Goal: Task Accomplishment & Management: Manage account settings

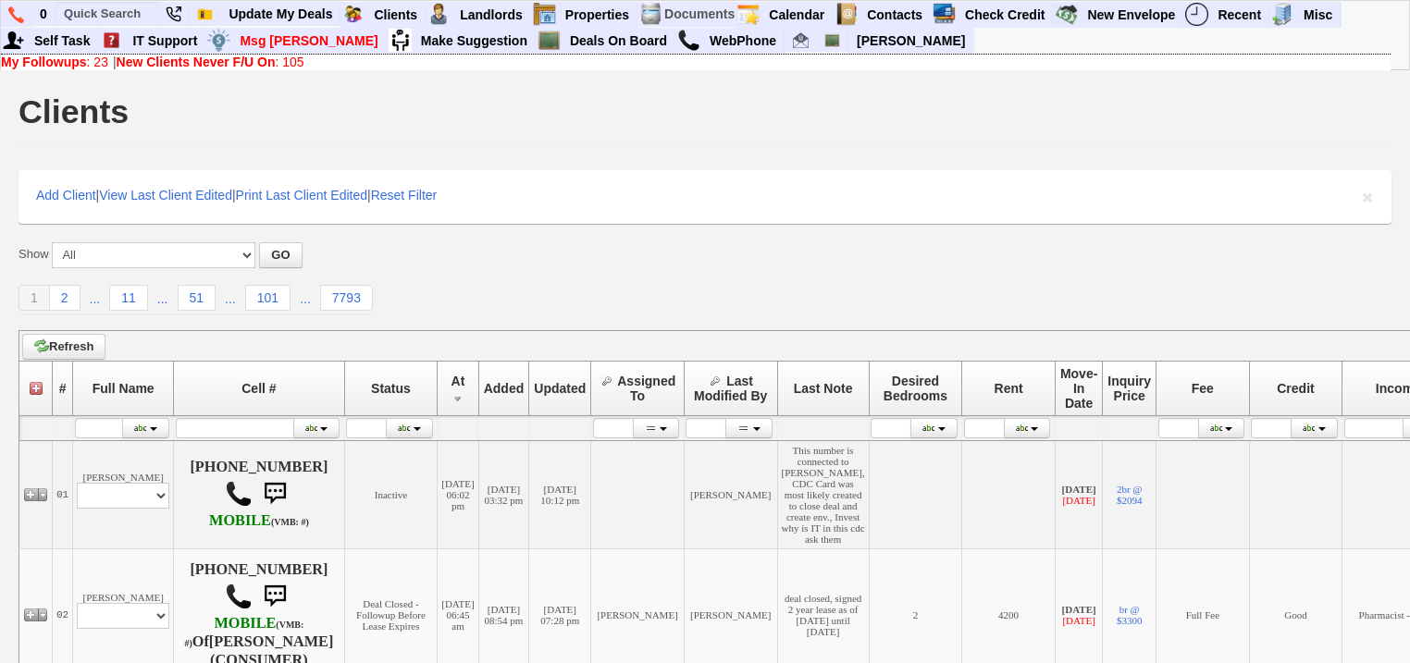
click at [148, 59] on b "New Clients Never F/U On" at bounding box center [196, 62] width 159 height 15
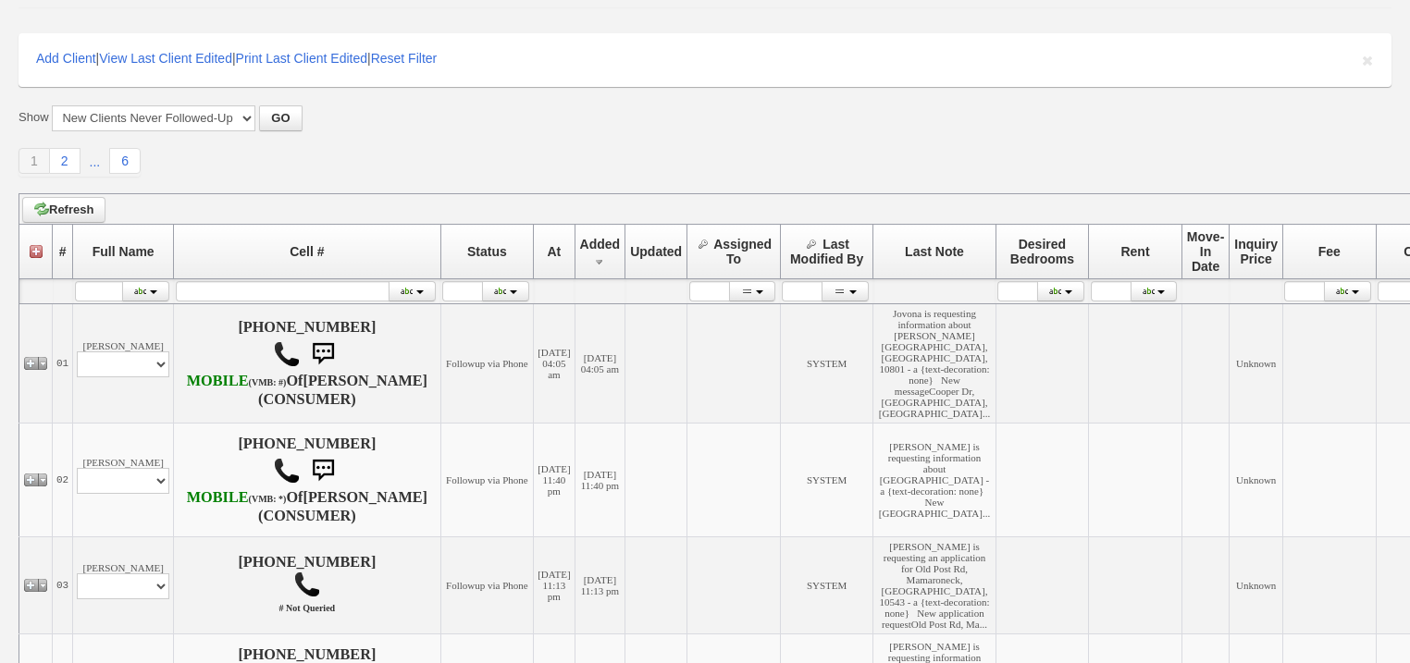
scroll to position [296, 0]
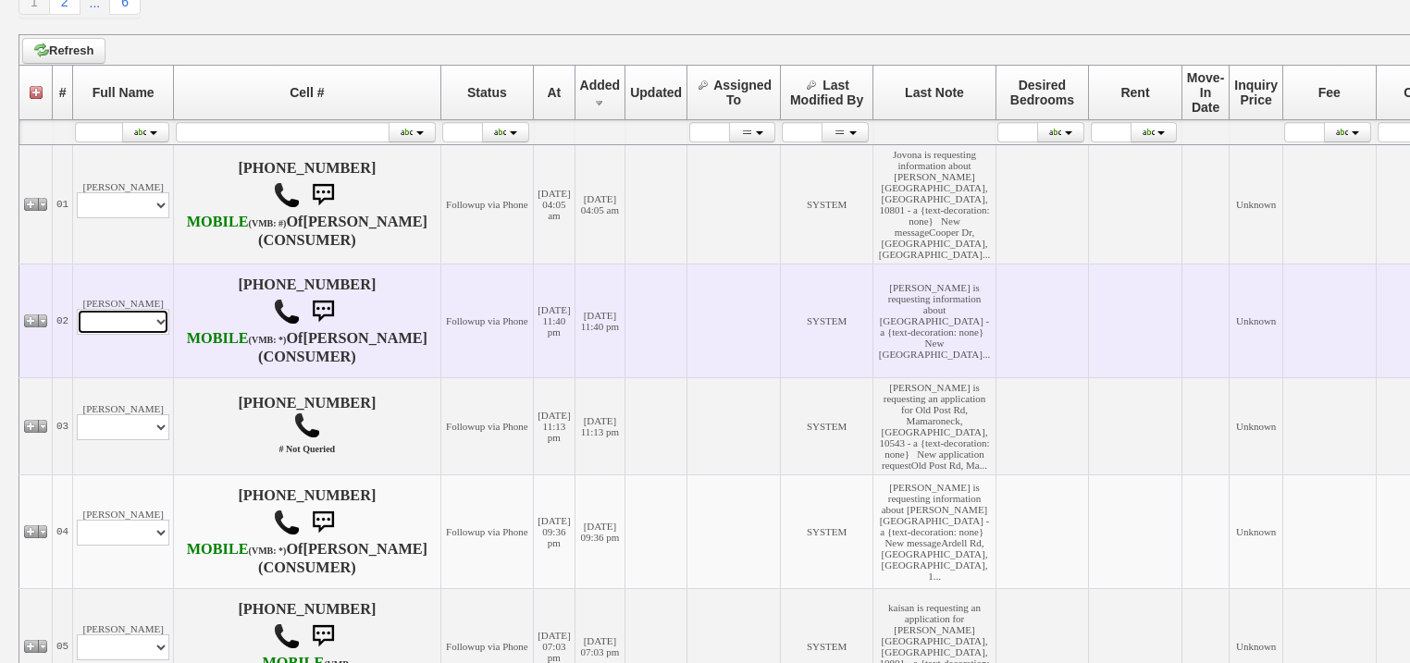
click at [136, 335] on select "Profile Edit Print Email Externally (Will Not Be Tracked In CRM) Closed Deals" at bounding box center [123, 322] width 93 height 26
select select "ChangeURL,/crm/custom/edit_client_form.php?redirect=%2Fcrm%2Fclients.php&id=168…"
click at [77, 335] on select "Profile Edit Print Email Externally (Will Not Be Tracked In CRM) Closed Deals" at bounding box center [123, 322] width 93 height 26
select select
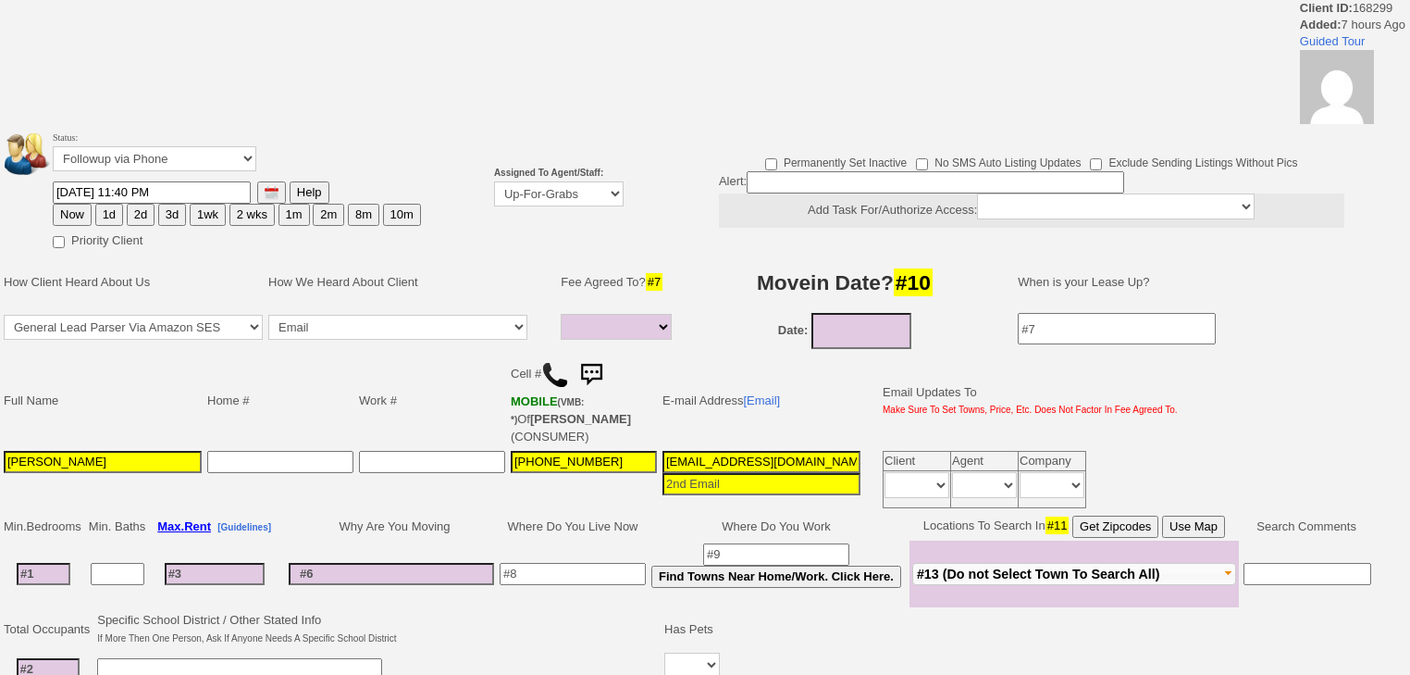
select select
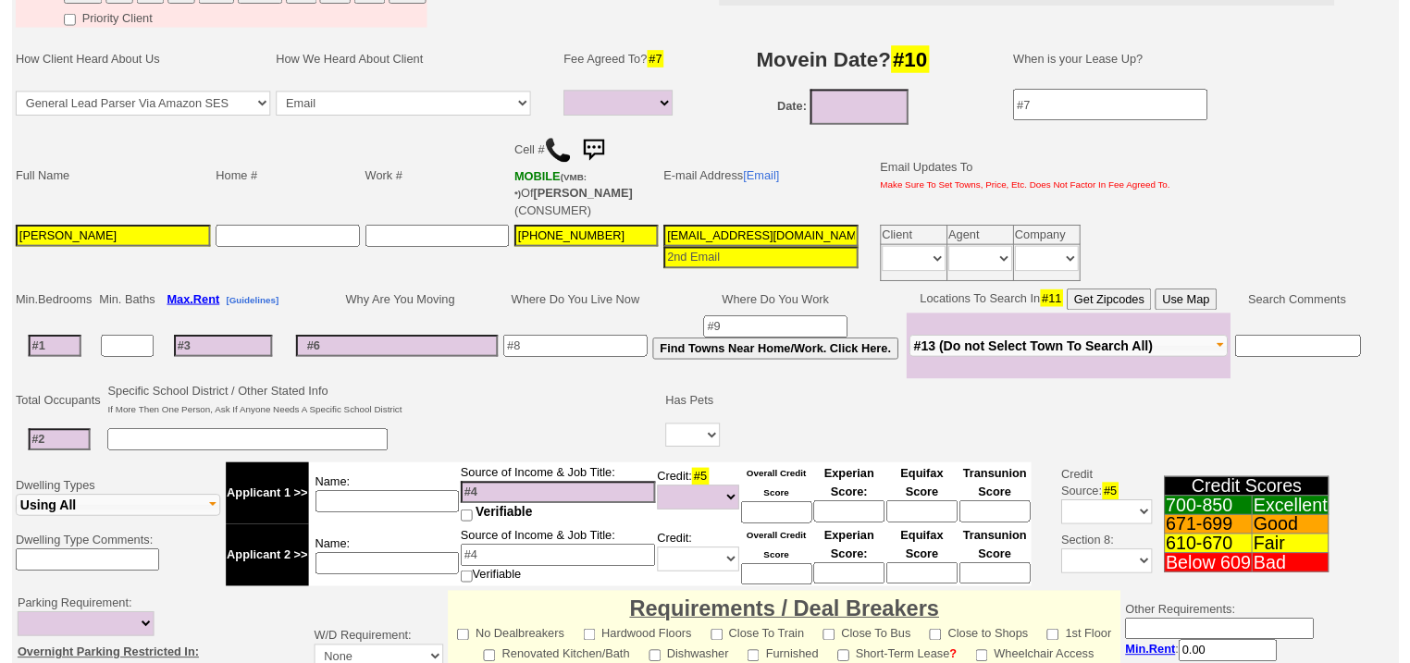
scroll to position [74, 0]
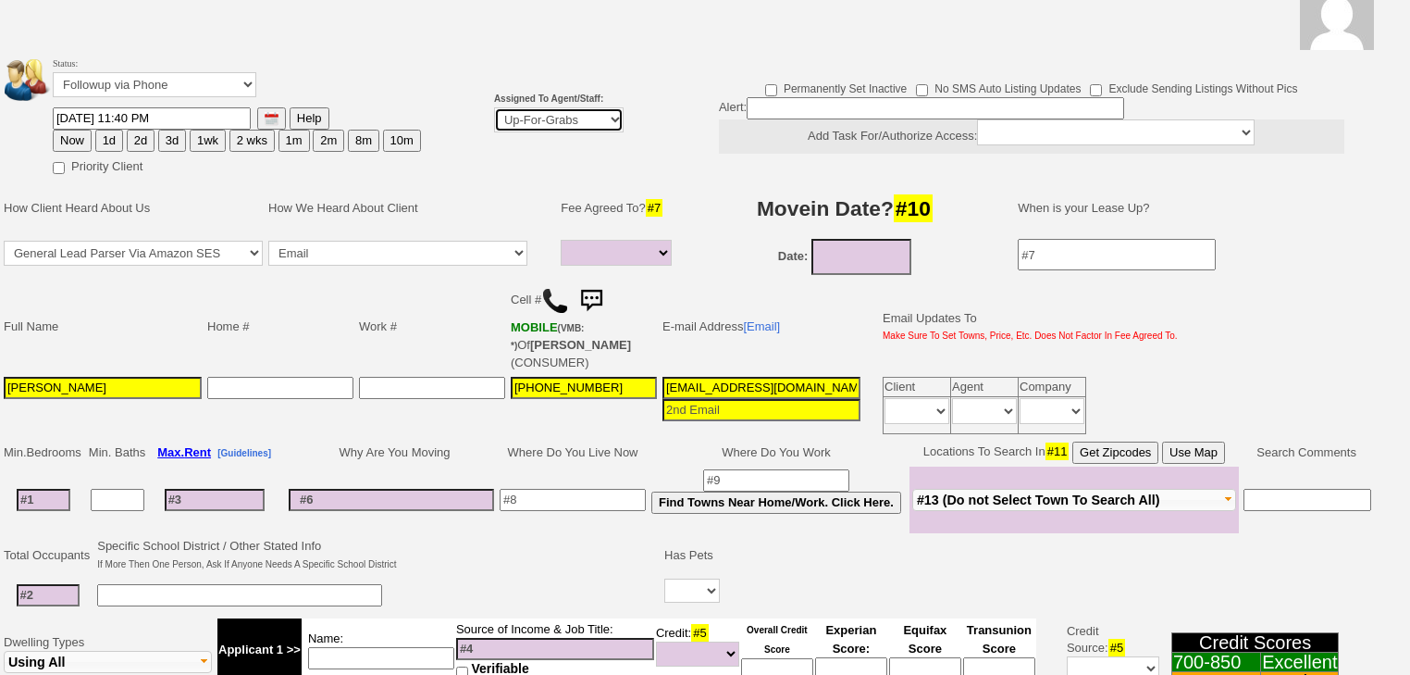
drag, startPoint x: 561, startPoint y: 117, endPoint x: 564, endPoint y: 129, distance: 12.6
click at [562, 121] on select "Up-For-Grabs ***** STAFF ***** Bob Bruno 914-419-3579 Cristy Liberto 914-486-10…" at bounding box center [559, 119] width 130 height 25
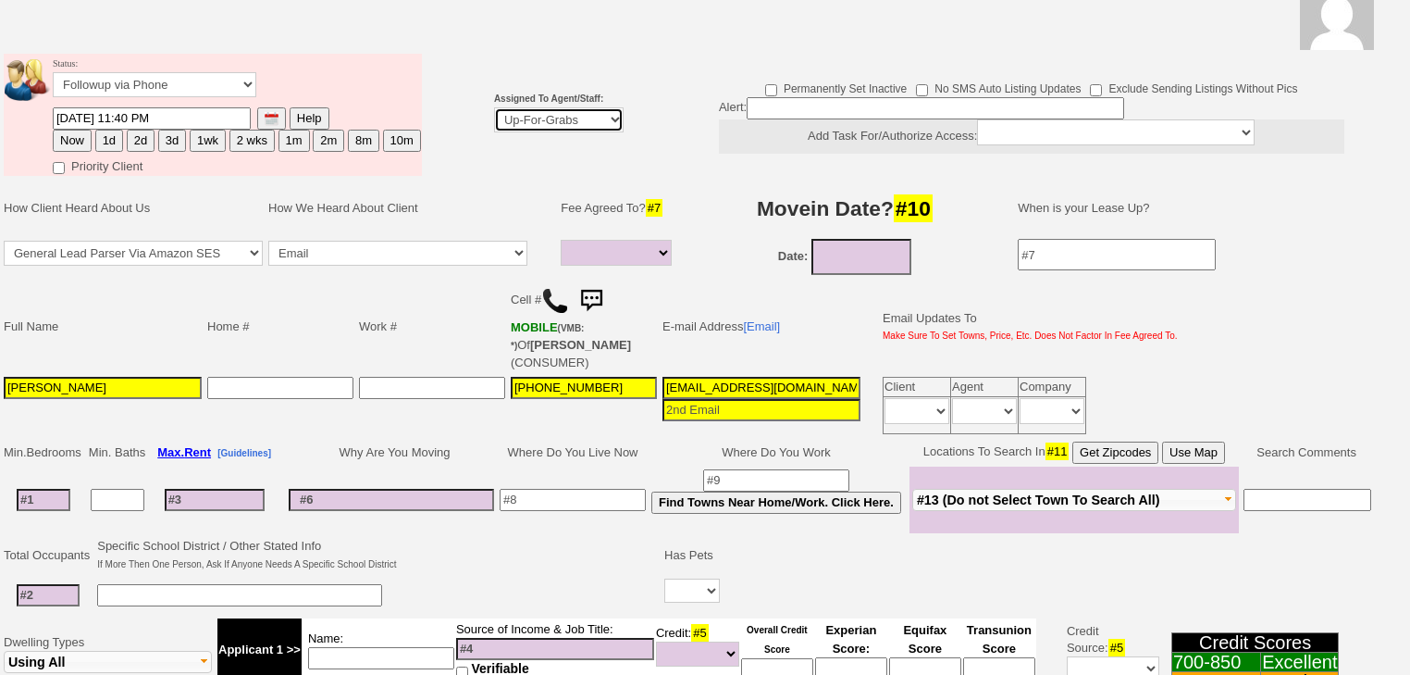
select select "227"
click at [494, 107] on select "Up-For-Grabs ***** STAFF ***** Bob Bruno 914-419-3579 Cristy Liberto 914-486-10…" at bounding box center [559, 119] width 130 height 25
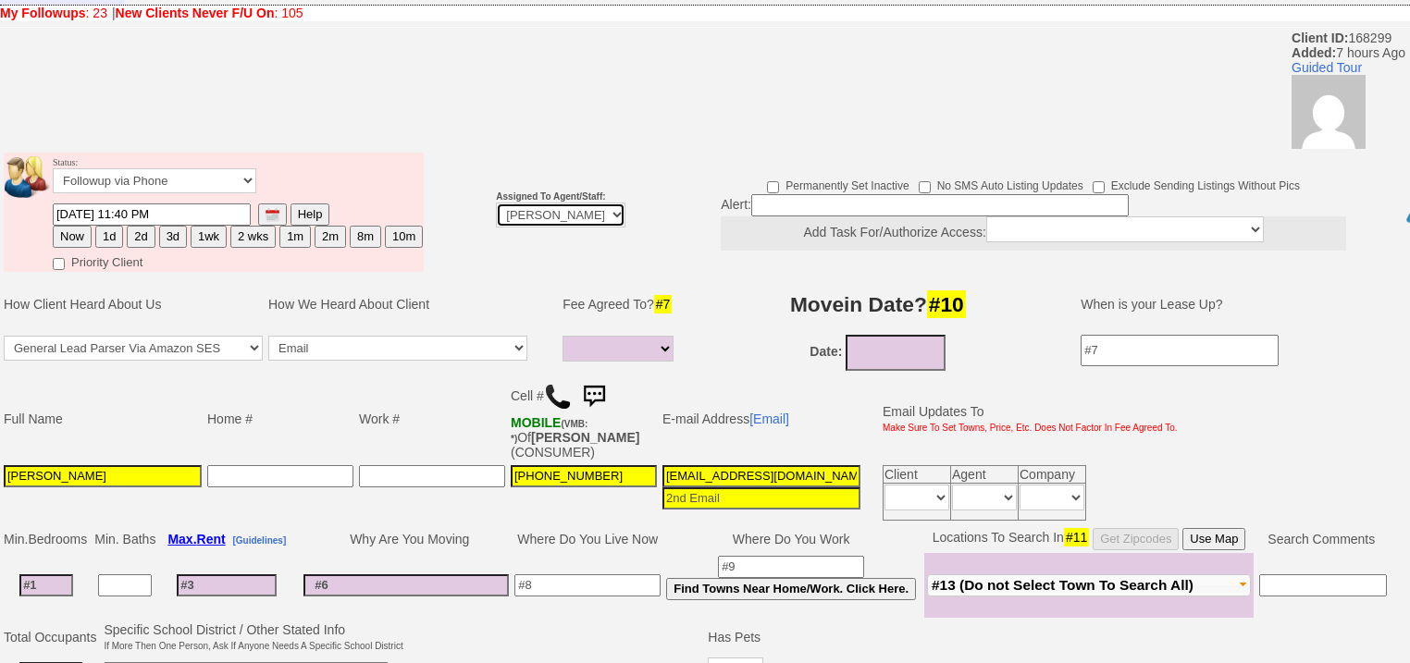
scroll to position [148, 0]
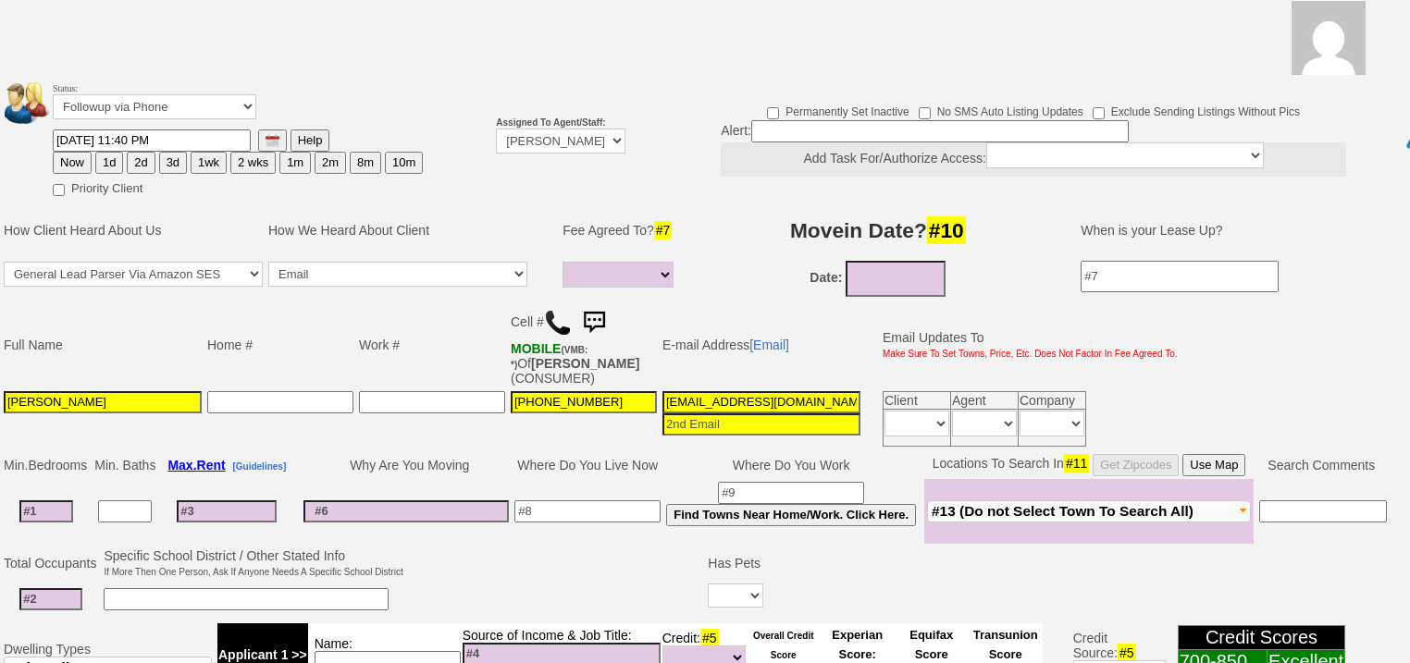
click at [130, 152] on button "2d" at bounding box center [141, 163] width 28 height 22
type input "10/06/2025 07:37 AM"
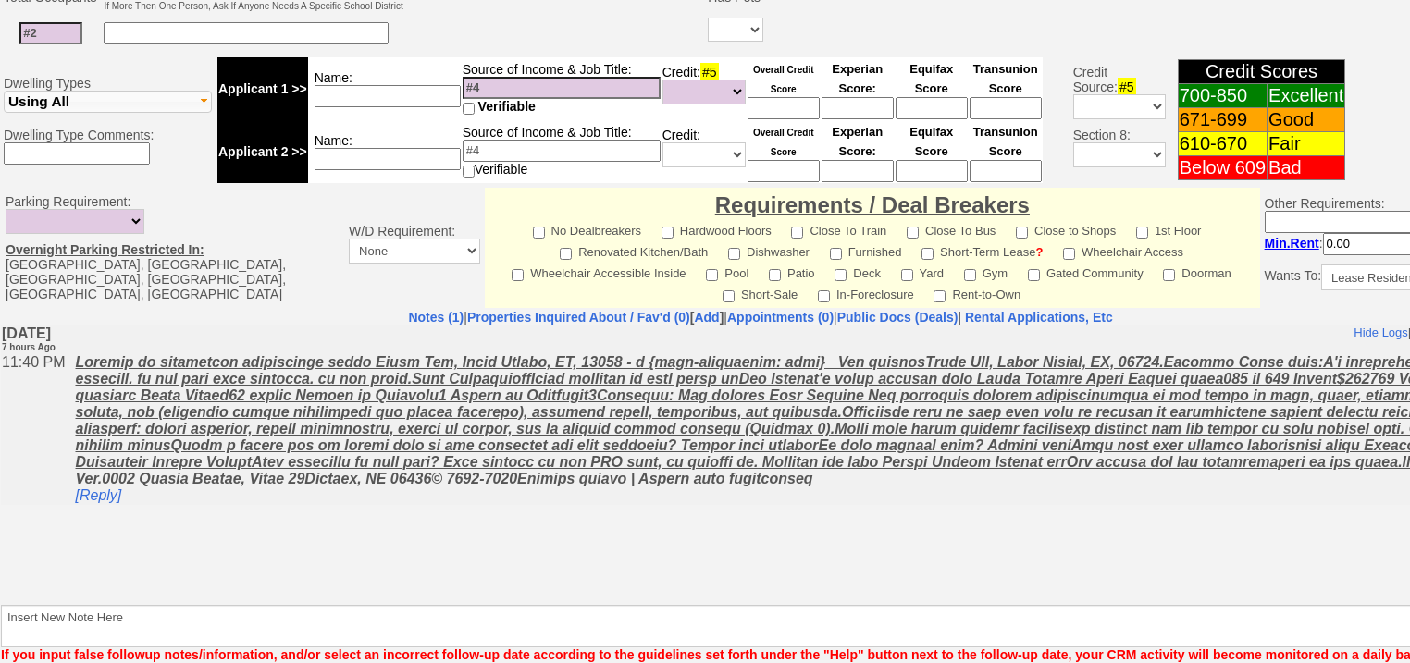
scroll to position [789, 0]
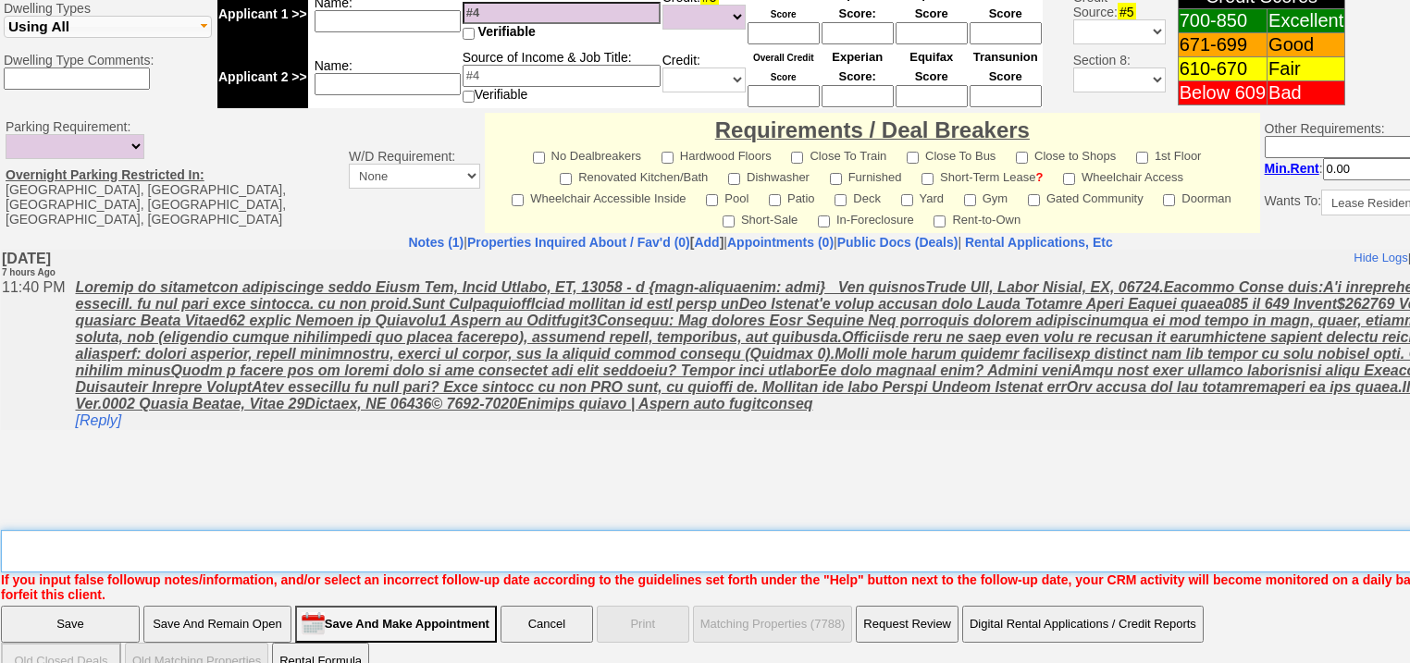
click at [89, 530] on textarea "Insert New Note Here" at bounding box center [767, 551] width 1532 height 43
type textarea "f"
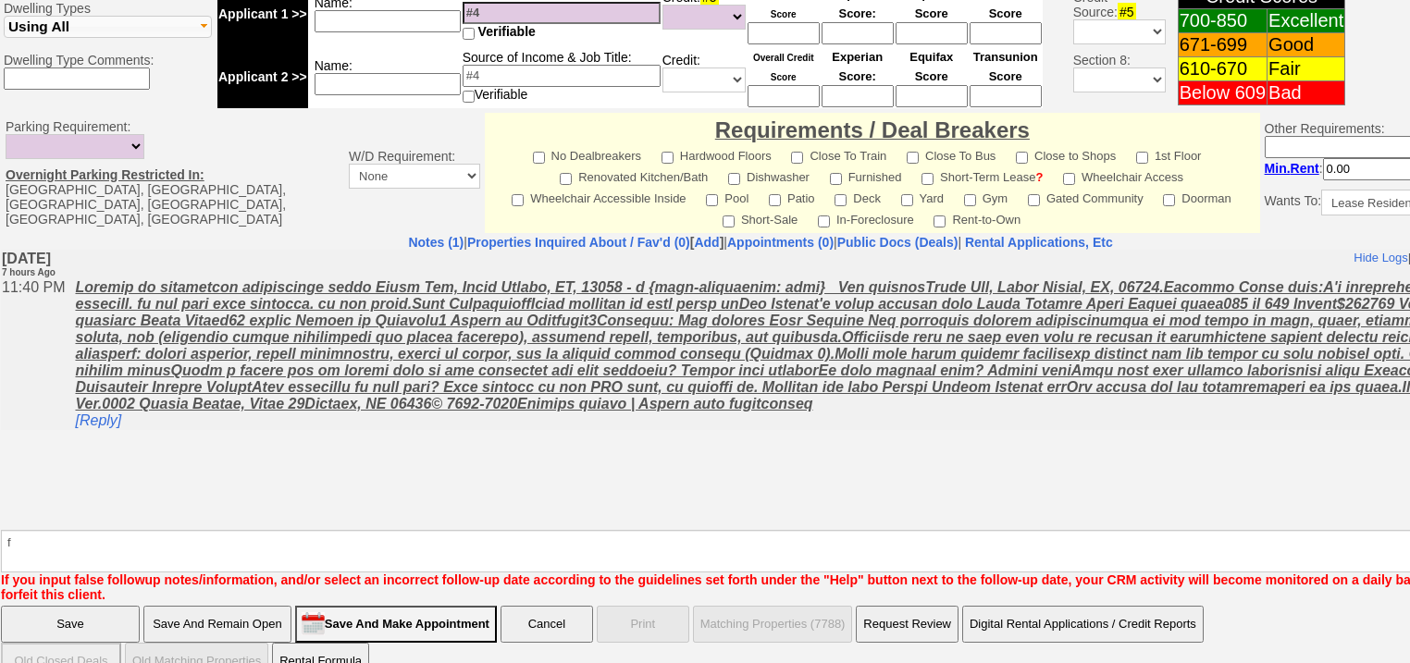
click at [84, 606] on input "Save" at bounding box center [70, 624] width 139 height 37
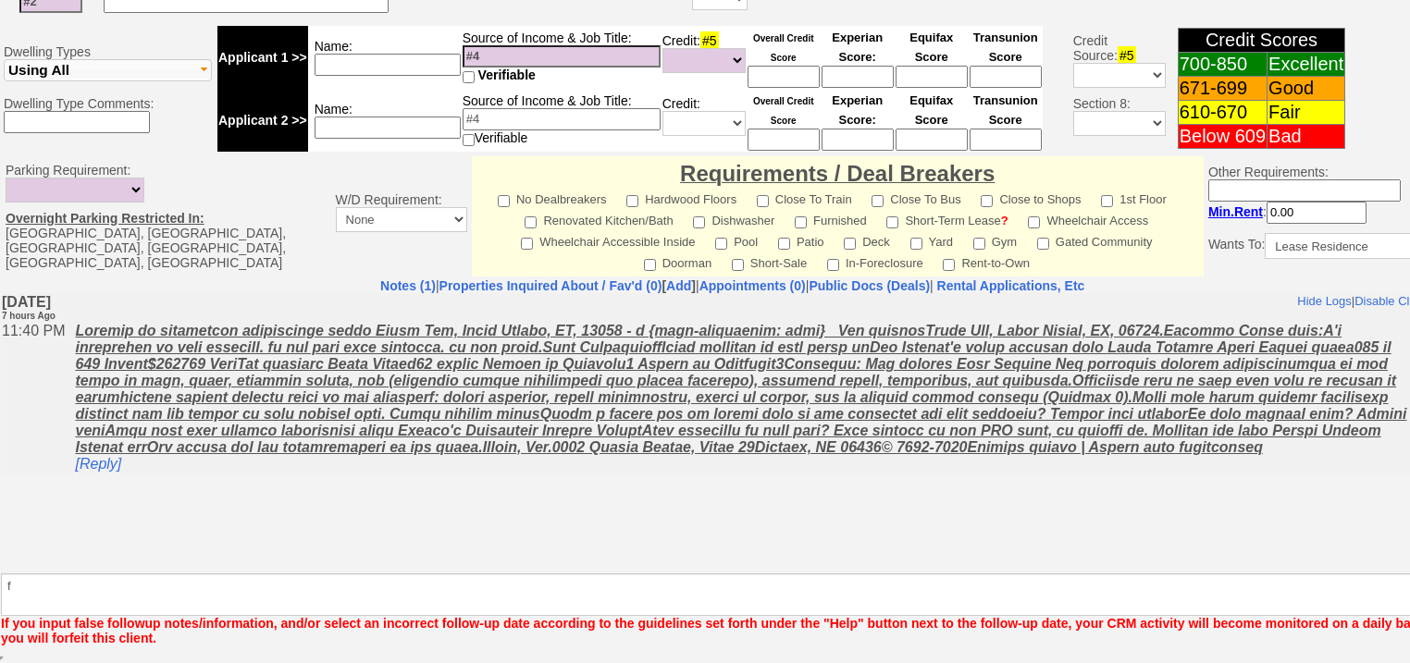
scroll to position [722, 0]
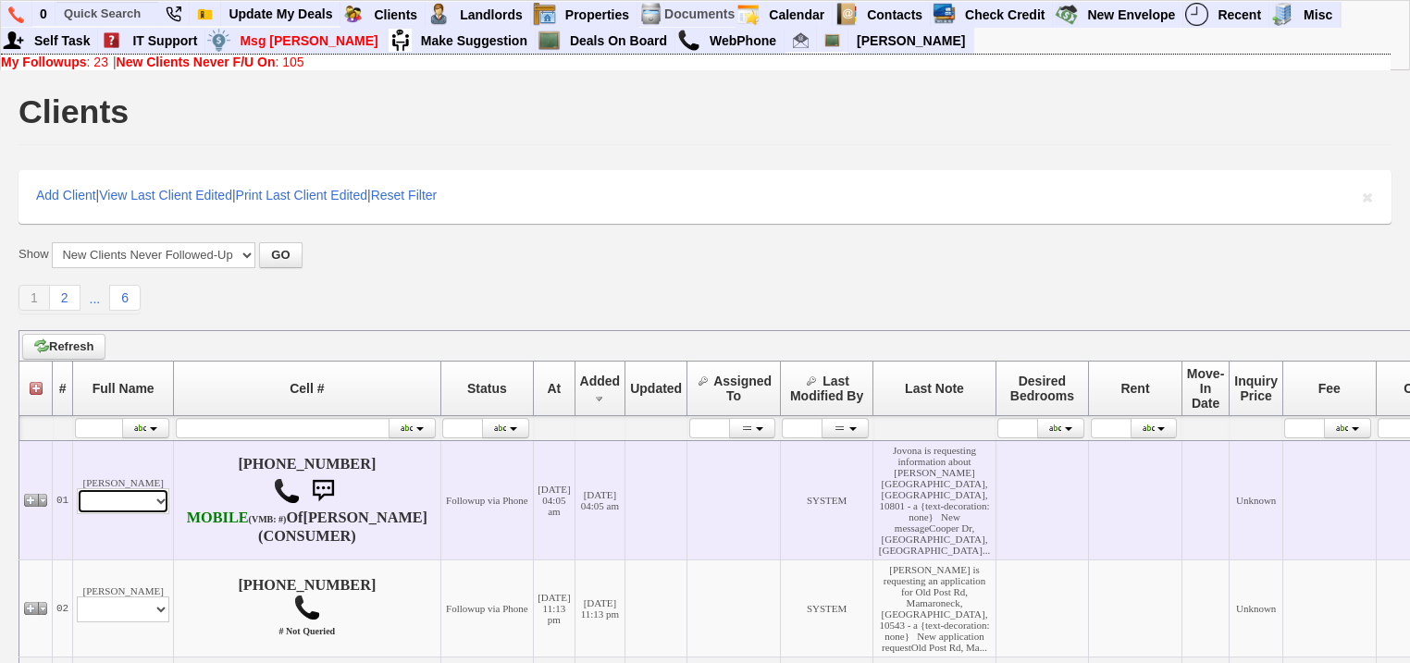
drag, startPoint x: 118, startPoint y: 526, endPoint x: 122, endPoint y: 551, distance: 26.2
click at [118, 514] on select "Profile Edit Print Email Externally (Will Not Be Tracked In CRM) Closed Deals" at bounding box center [123, 502] width 93 height 26
select select "ChangeURL,/crm/custom/edit_client_form.php?redirect=%2Fcrm%2Fclients.php&id=168…"
click at [77, 504] on select "Profile Edit Print Email Externally (Will Not Be Tracked In CRM) Closed Deals" at bounding box center [123, 502] width 93 height 26
select select
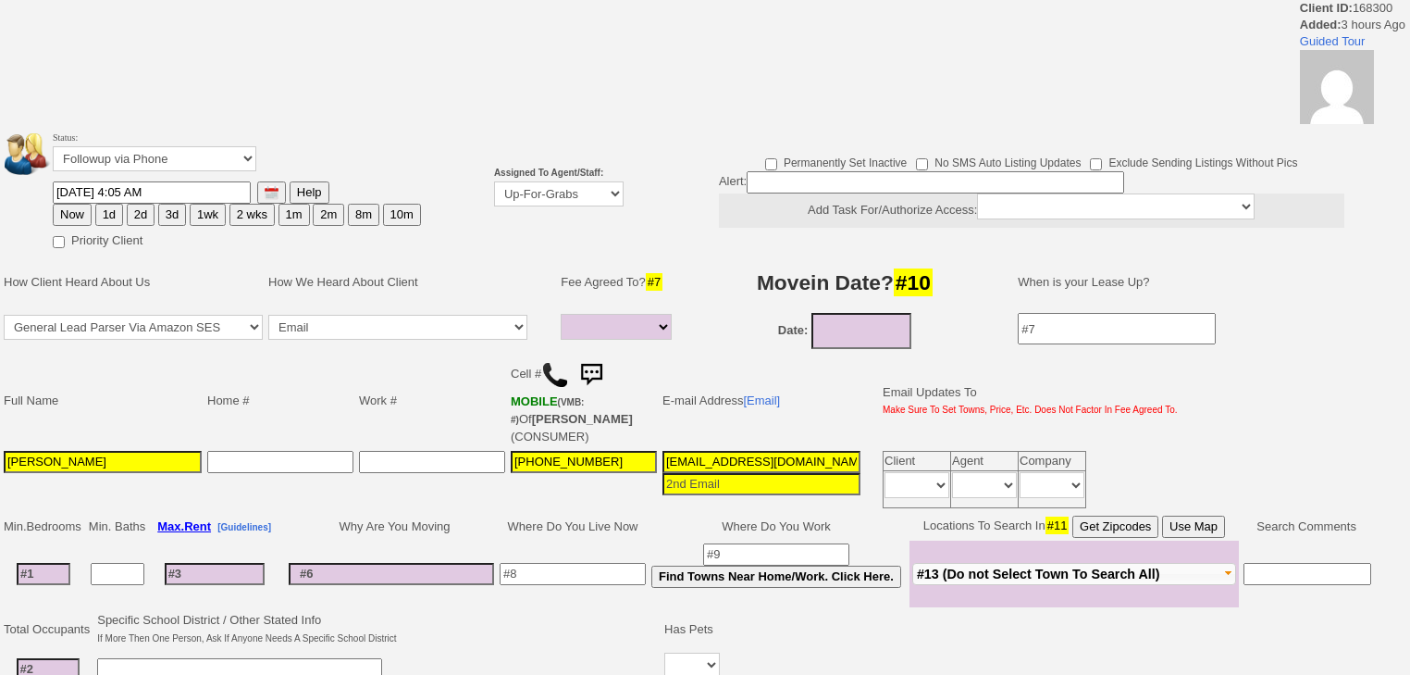
select select
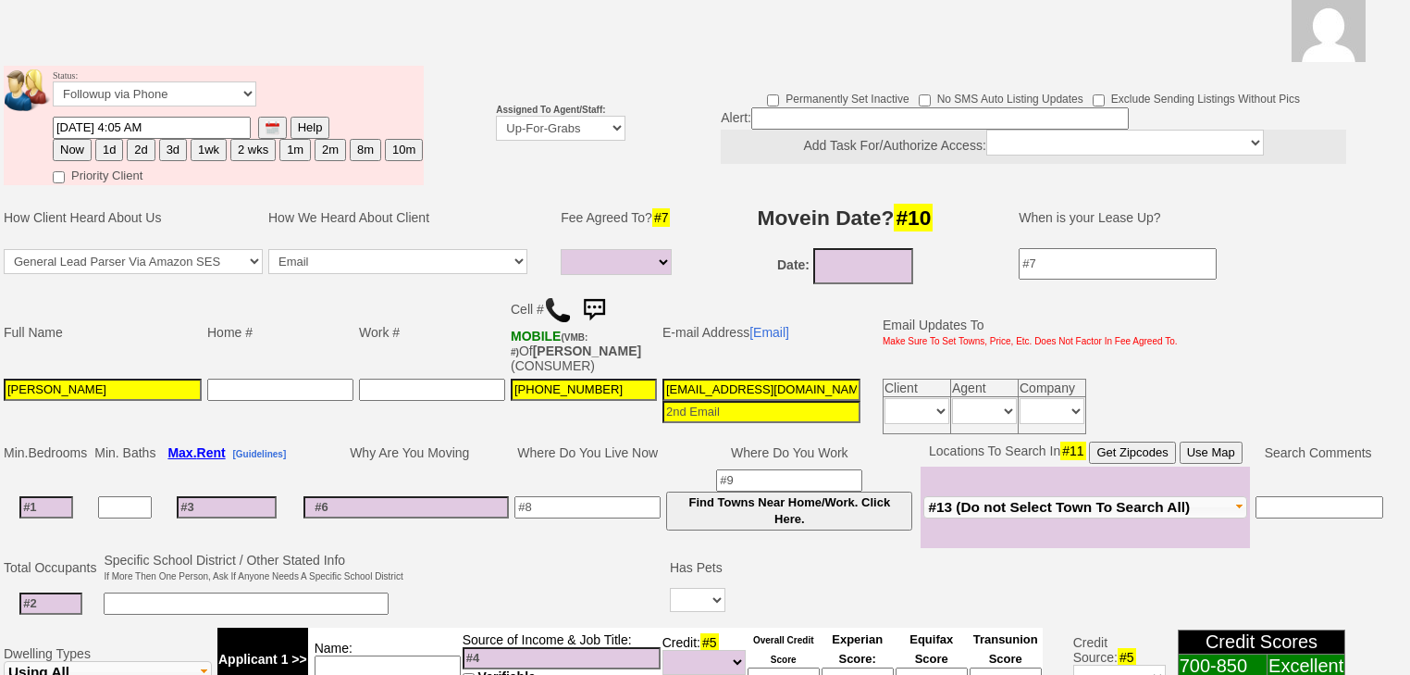
scroll to position [146, 0]
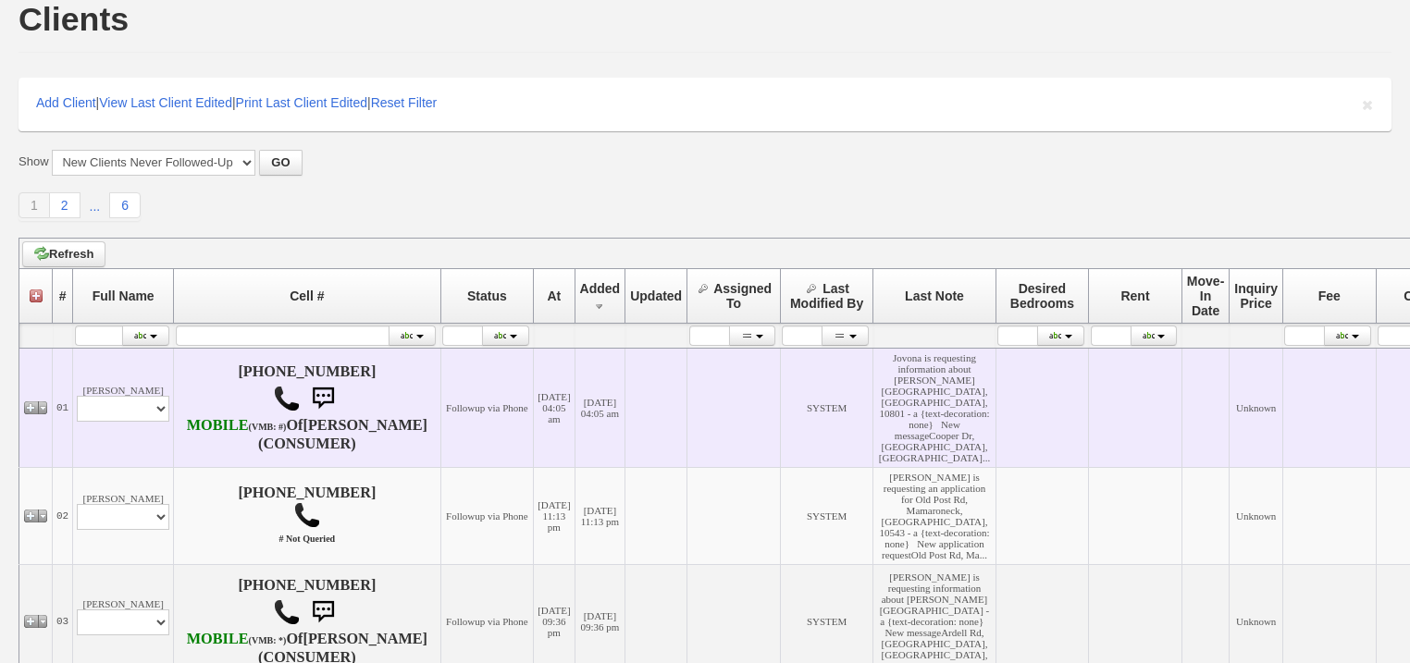
scroll to position [222, 0]
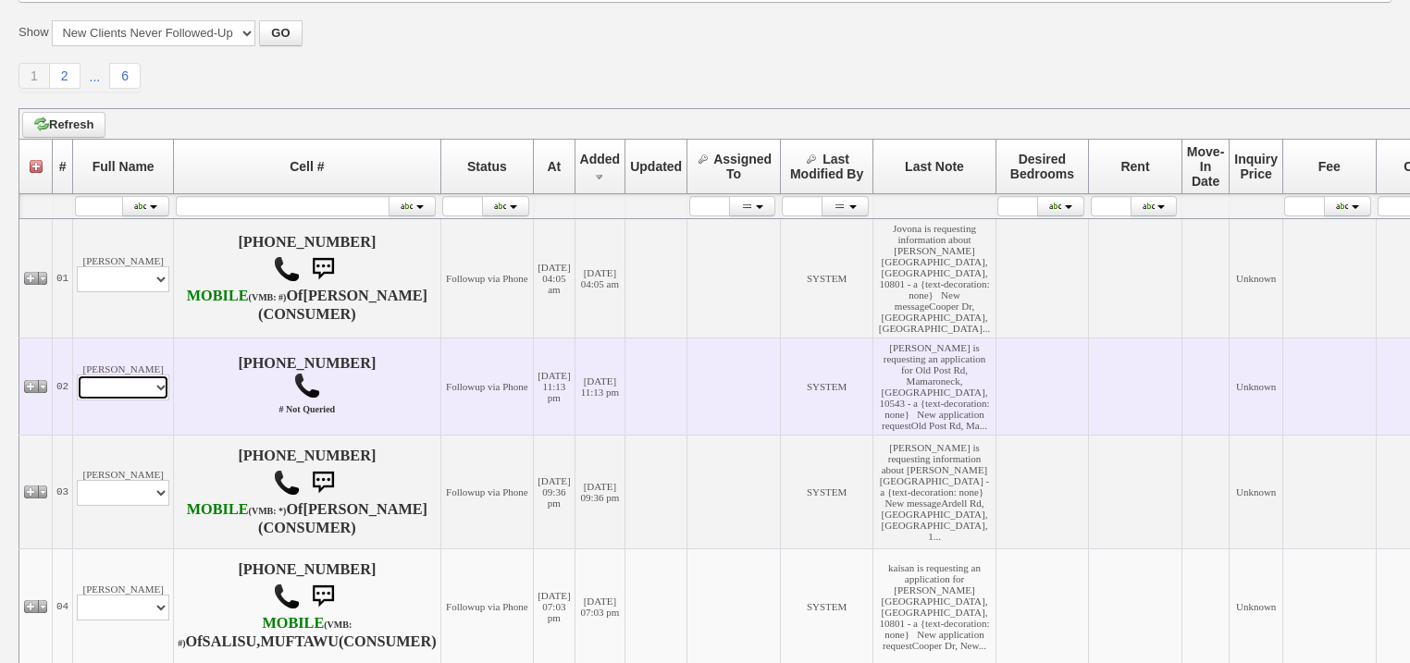
drag, startPoint x: 135, startPoint y: 415, endPoint x: 140, endPoint y: 433, distance: 19.1
click at [135, 401] on select "Profile Edit Print Email Externally (Will Not Be Tracked In CRM) Closed Deals" at bounding box center [123, 388] width 93 height 26
select select "ChangeURL,/crm/custom/edit_client_form.php?redirect=%2Fcrm%2Fclients.php&id=168…"
click at [77, 401] on select "Profile Edit Print Email Externally (Will Not Be Tracked In CRM) Closed Deals" at bounding box center [123, 388] width 93 height 26
select select
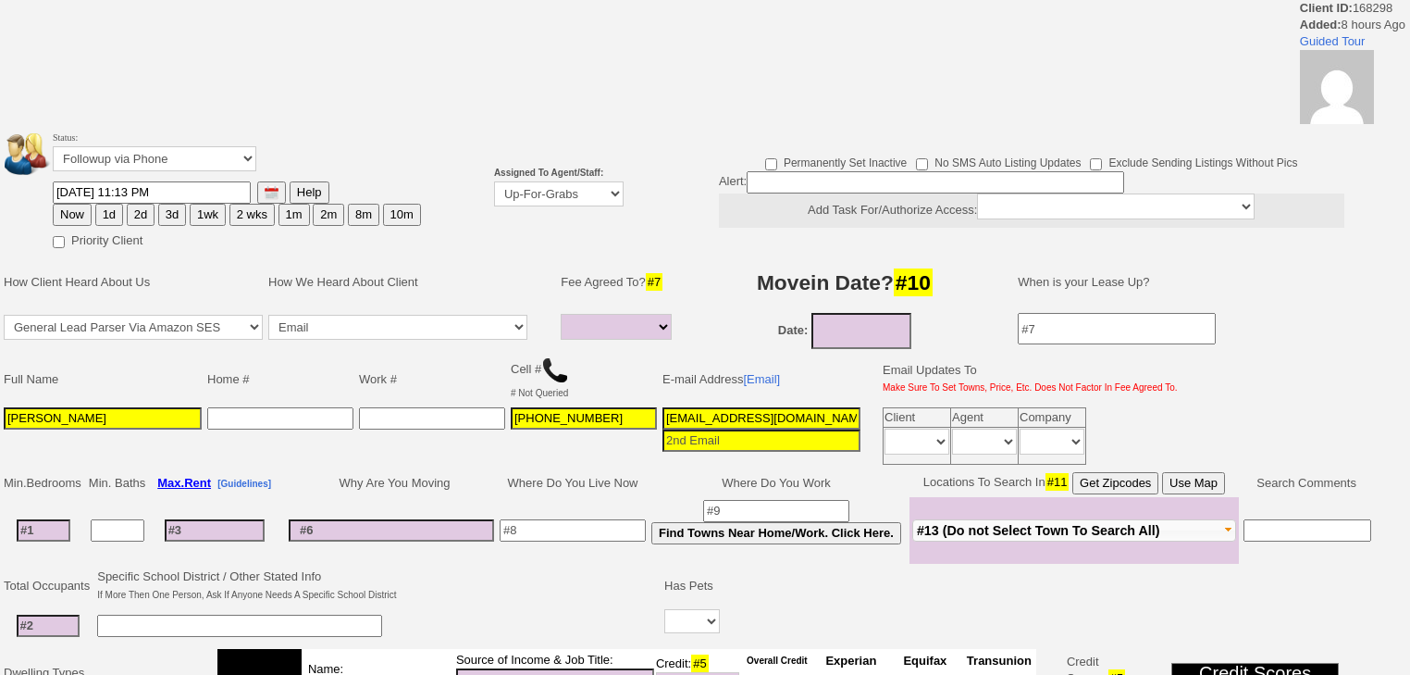
select select
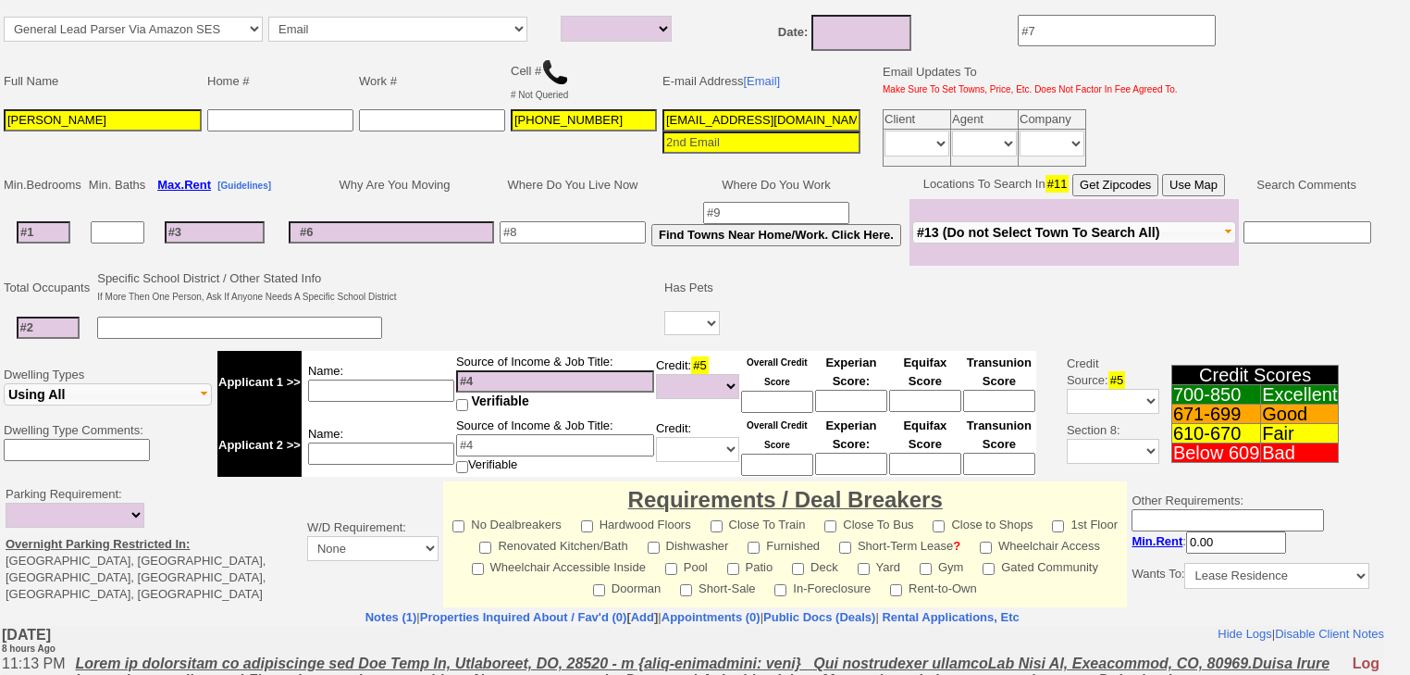
scroll to position [148, 0]
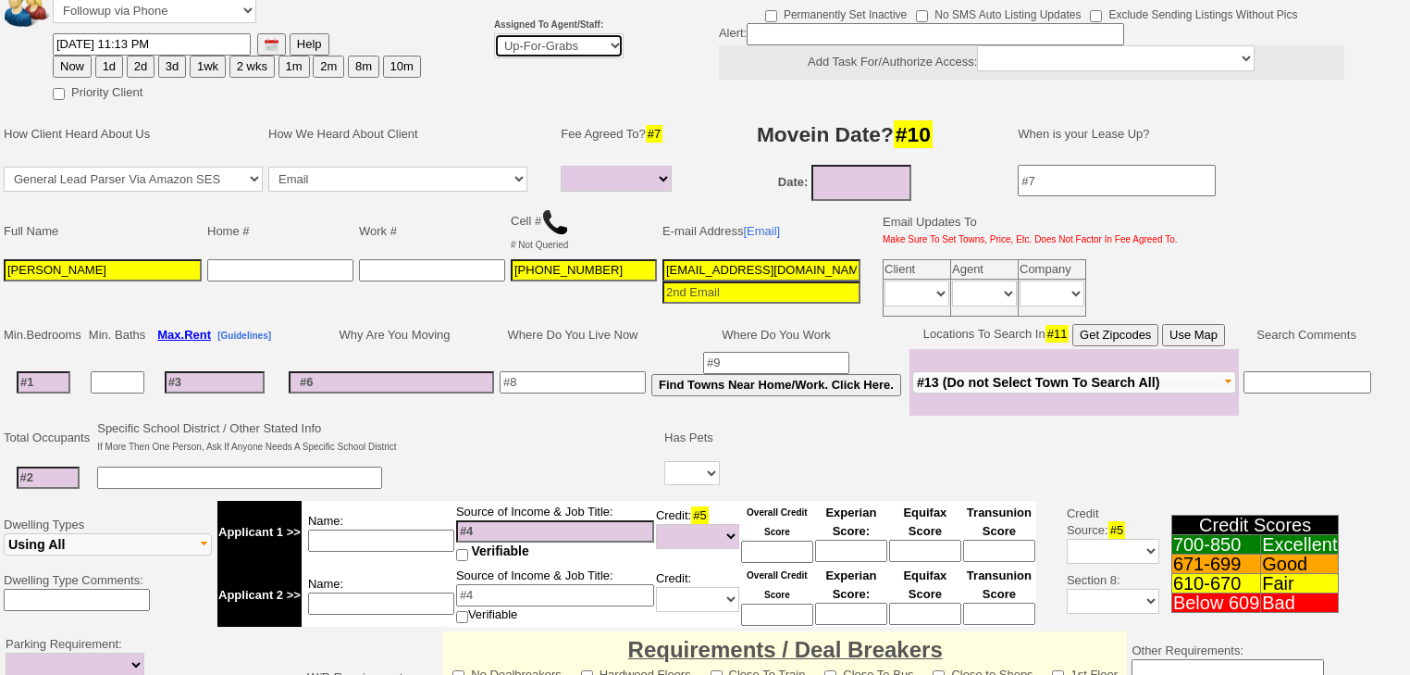
click at [541, 43] on select "Up-For-Grabs ***** STAFF ***** [PERSON_NAME] [PHONE_NUMBER] [PERSON_NAME] [PHON…" at bounding box center [559, 45] width 130 height 25
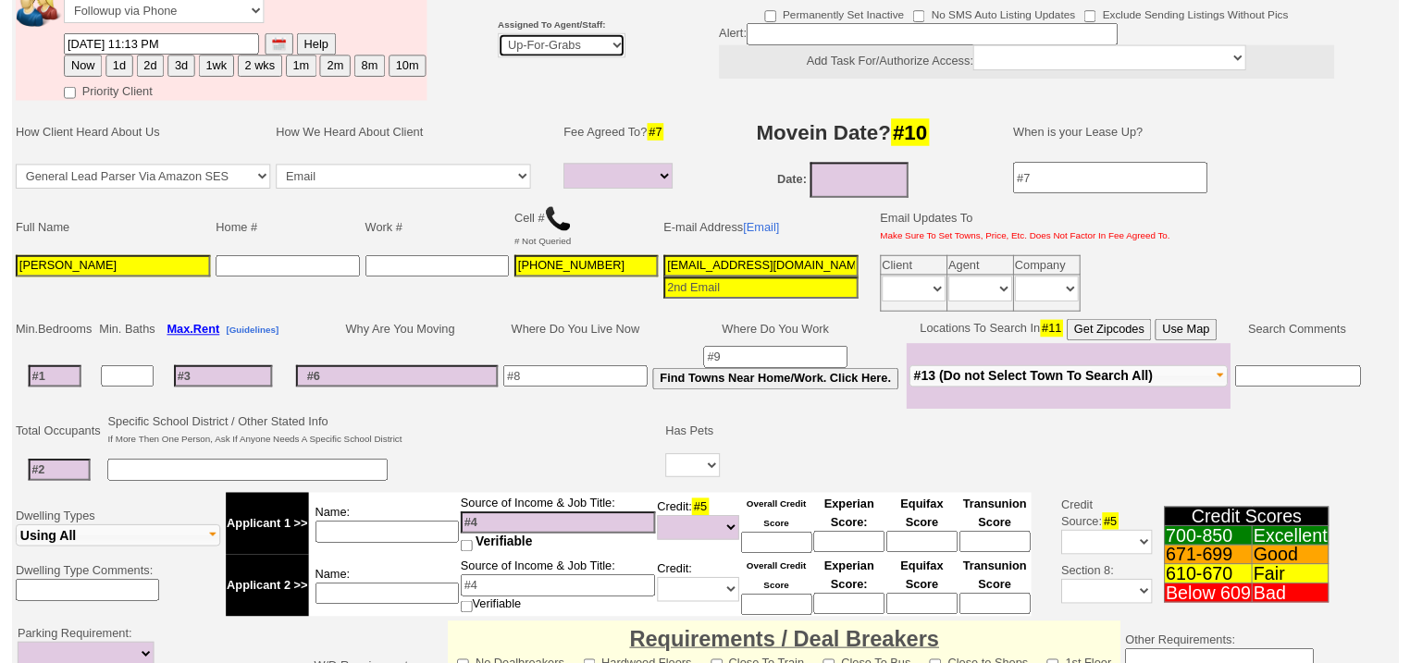
scroll to position [221, 0]
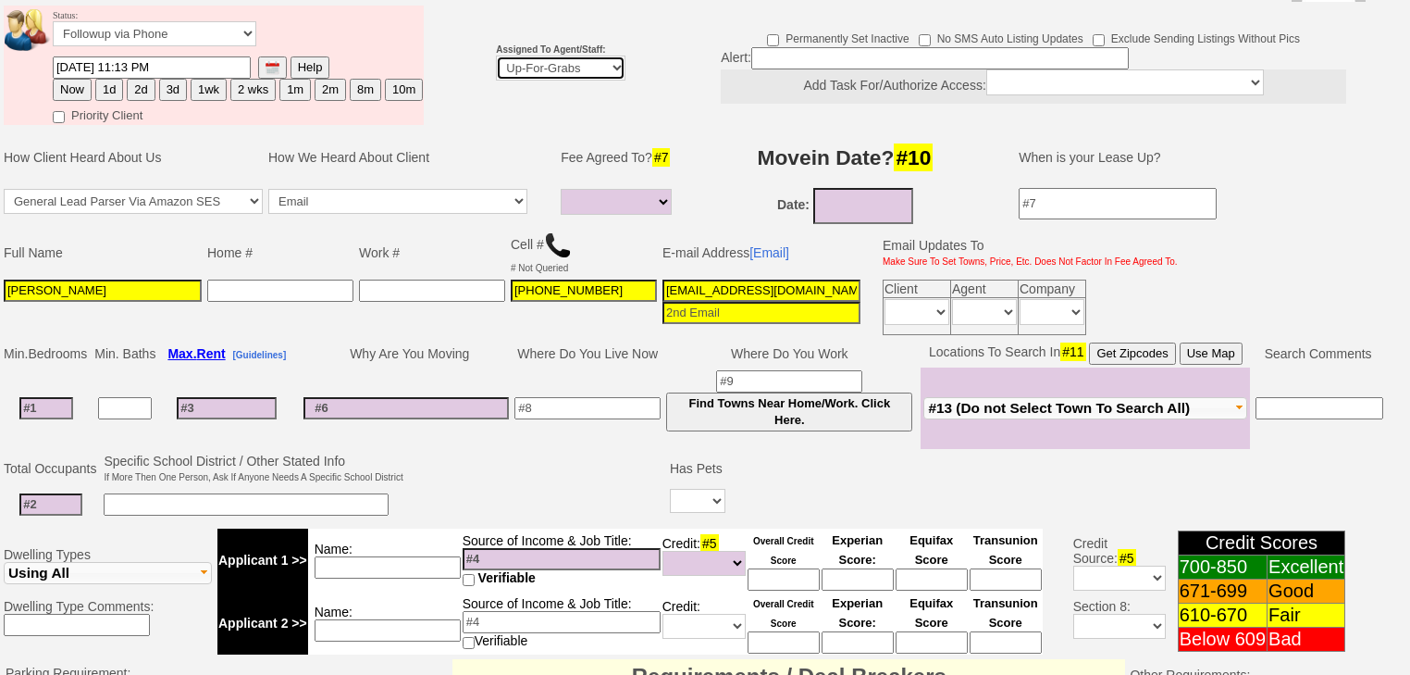
select select "227"
click at [496, 56] on select "Up-For-Grabs ***** STAFF ***** [PERSON_NAME] [PHONE_NUMBER] [PERSON_NAME] [PHON…" at bounding box center [561, 68] width 130 height 25
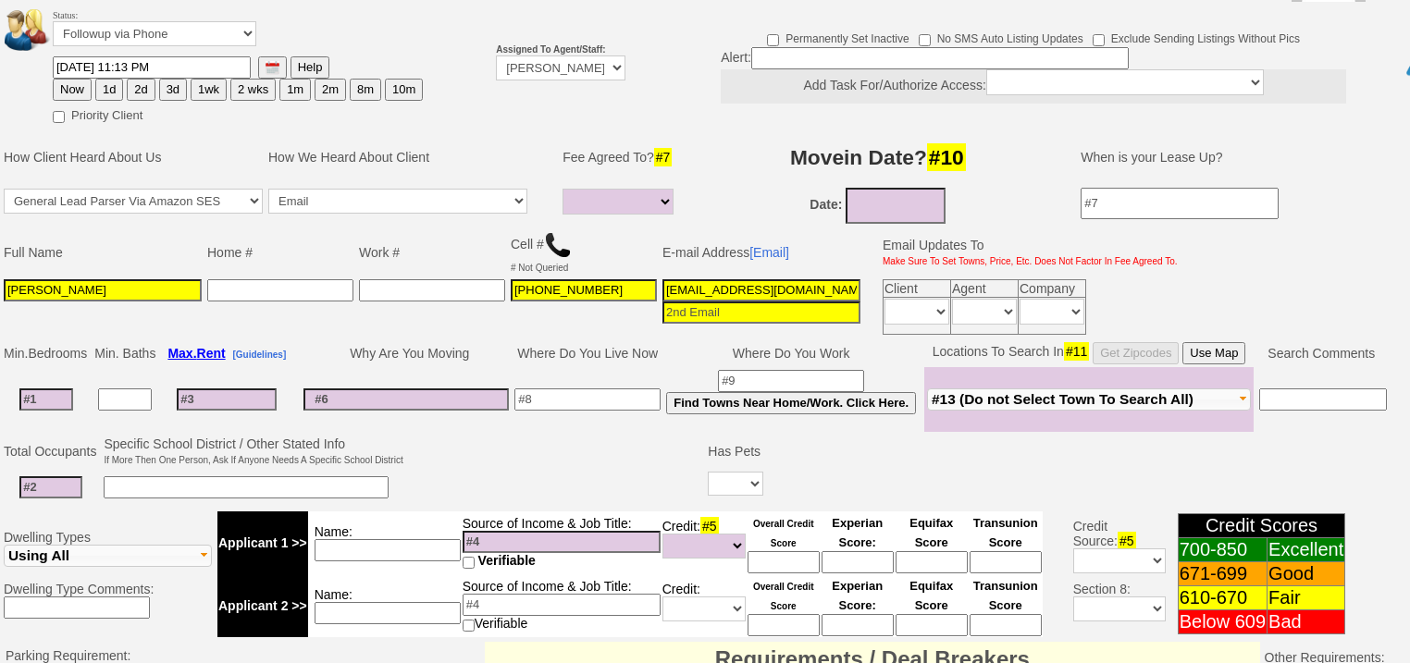
click at [136, 79] on button "2d" at bounding box center [141, 90] width 28 height 22
type input "[DATE] 07:38 AM"
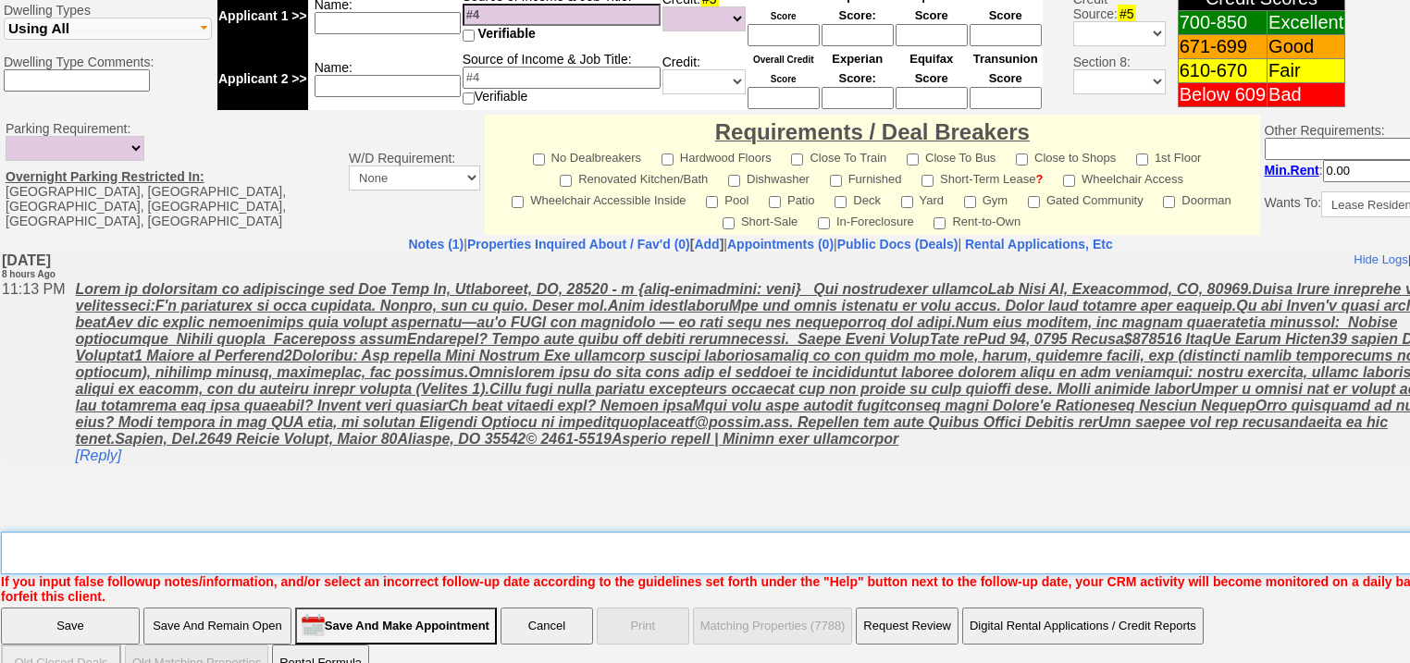
click at [134, 532] on textarea "Insert New Note Here" at bounding box center [767, 553] width 1532 height 43
type textarea "f"
click at [65, 608] on input "Save" at bounding box center [70, 626] width 139 height 37
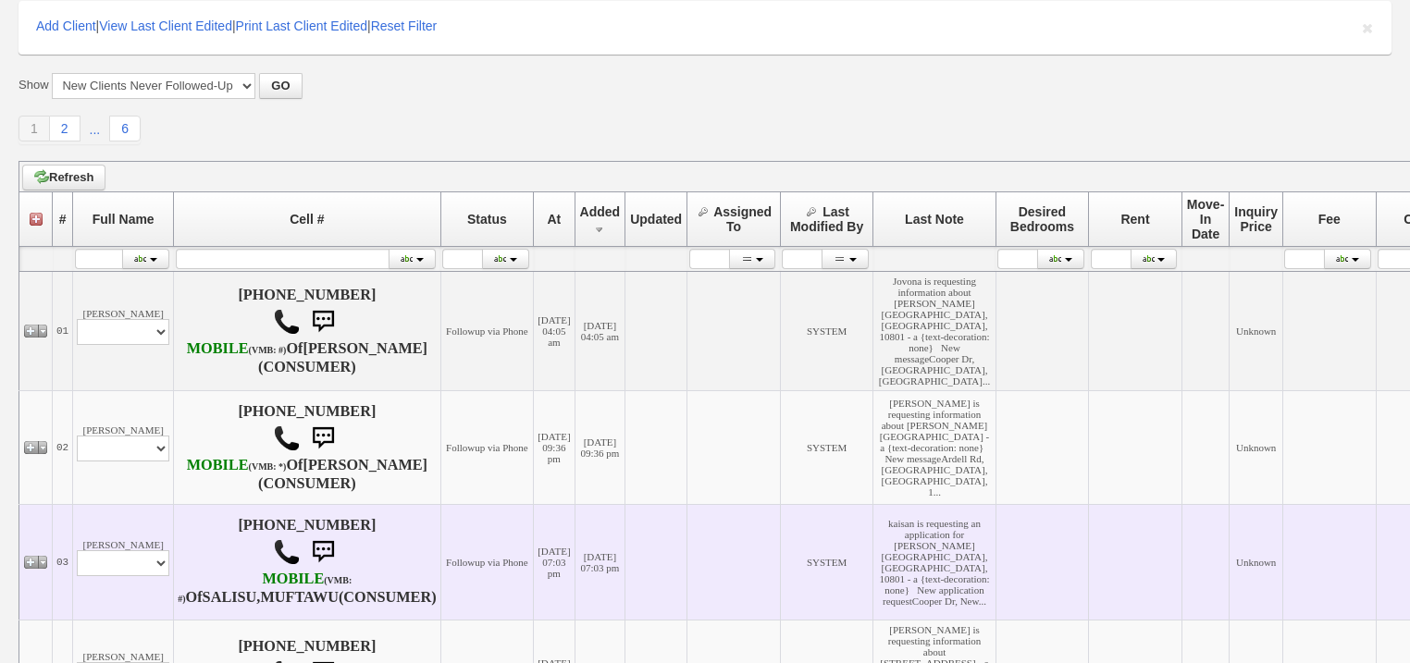
scroll to position [296, 0]
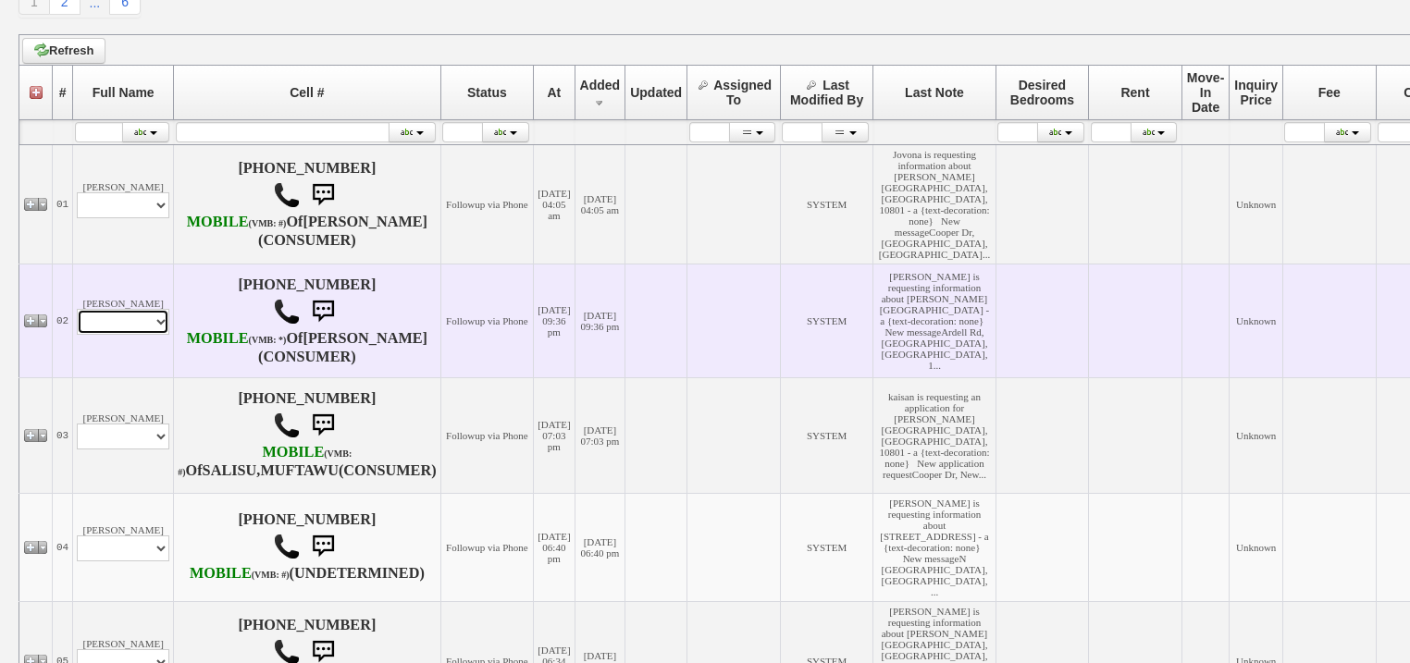
click at [138, 335] on select "Profile Edit Print Email Externally (Will Not Be Tracked In CRM) Closed Deals" at bounding box center [123, 322] width 93 height 26
select select "ChangeURL,/crm/custom/edit_client_form.php?redirect=%2Fcrm%2Fclients.php&id=168…"
click at [77, 335] on select "Profile Edit Print Email Externally (Will Not Be Tracked In CRM) Closed Deals" at bounding box center [123, 322] width 93 height 26
select select
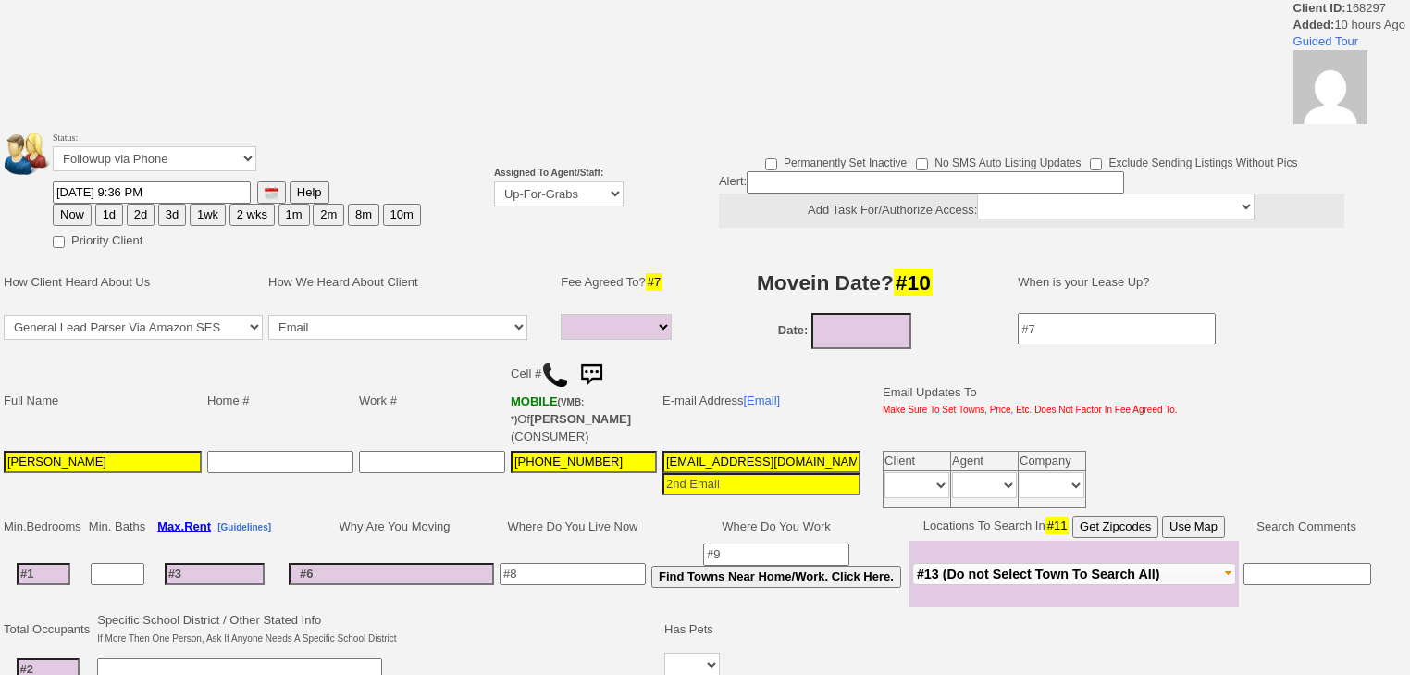
select select
click at [514, 200] on select "Up-For-Grabs ***** STAFF ***** Bob Bruno 914-419-3579 Cristy Liberto 914-486-10…" at bounding box center [559, 193] width 130 height 25
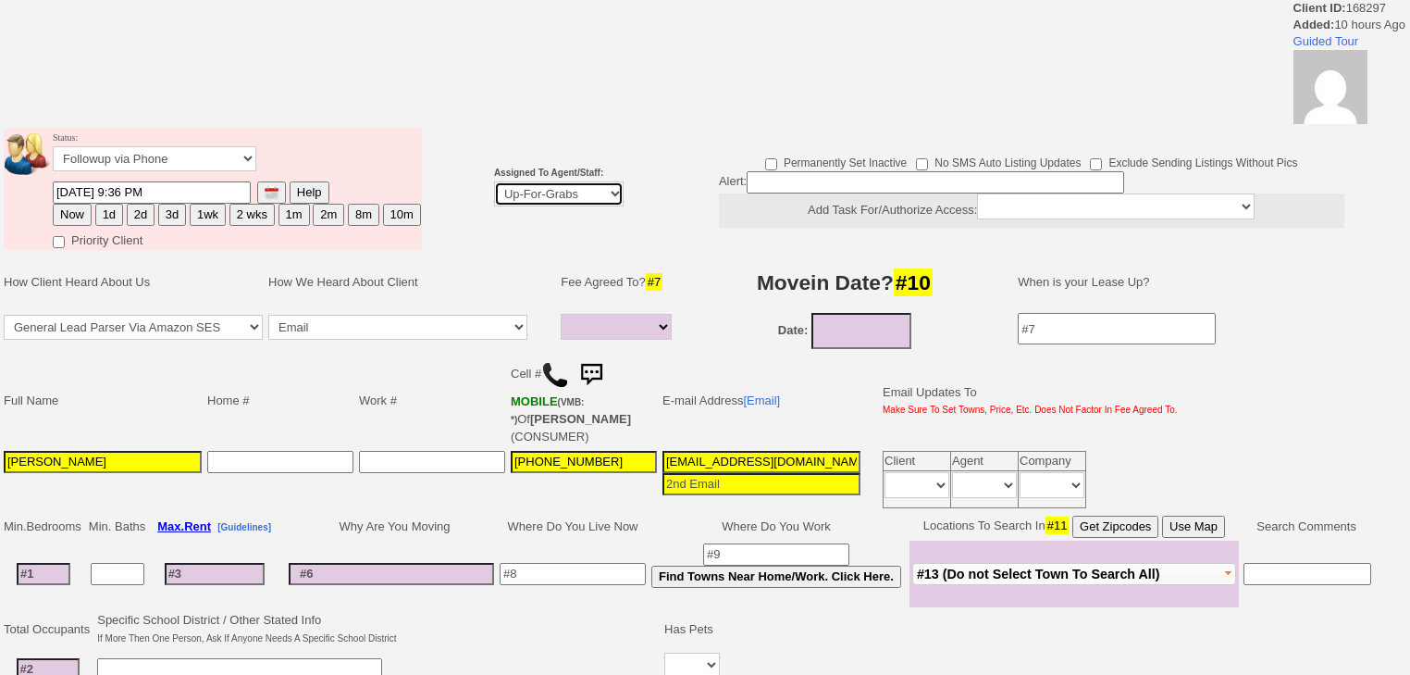
select select "227"
click at [494, 181] on select "Up-For-Grabs ***** STAFF ***** Bob Bruno 914-419-3579 Cristy Liberto 914-486-10…" at bounding box center [559, 193] width 130 height 25
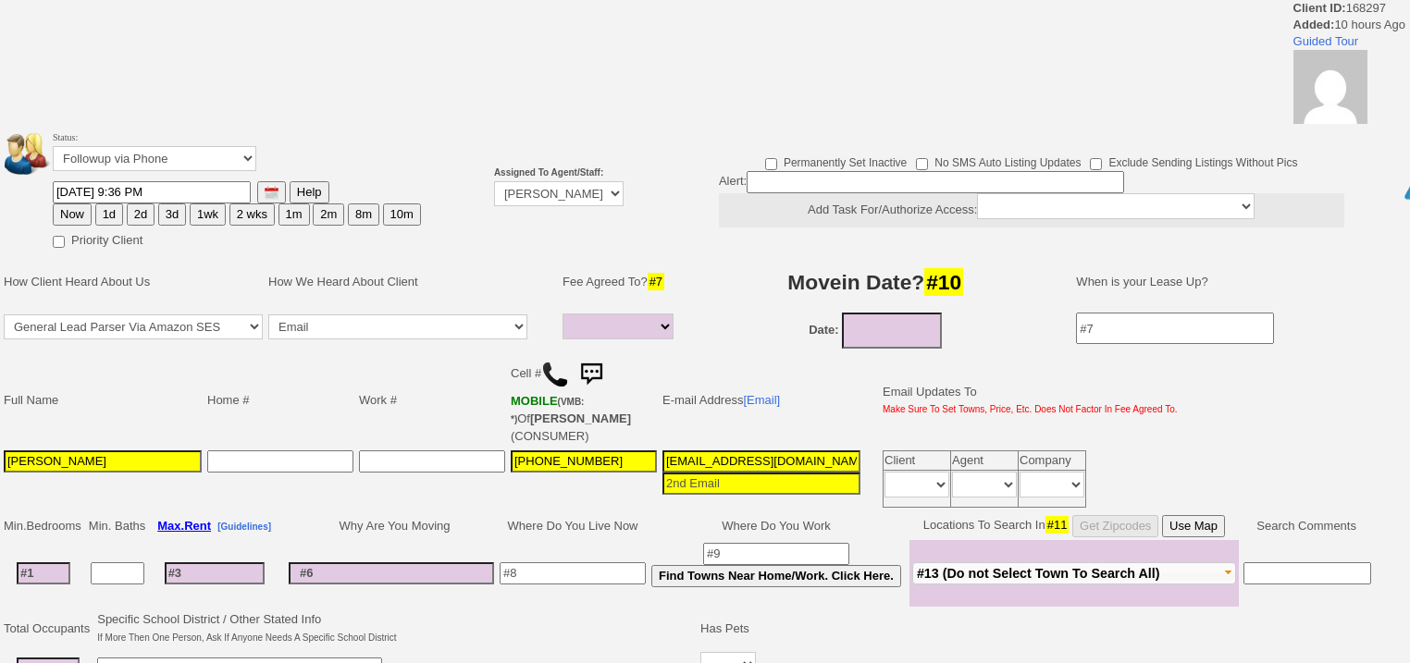
click at [137, 209] on button "2d" at bounding box center [141, 215] width 28 height 22
type input "10/06/2025 07:38 AM"
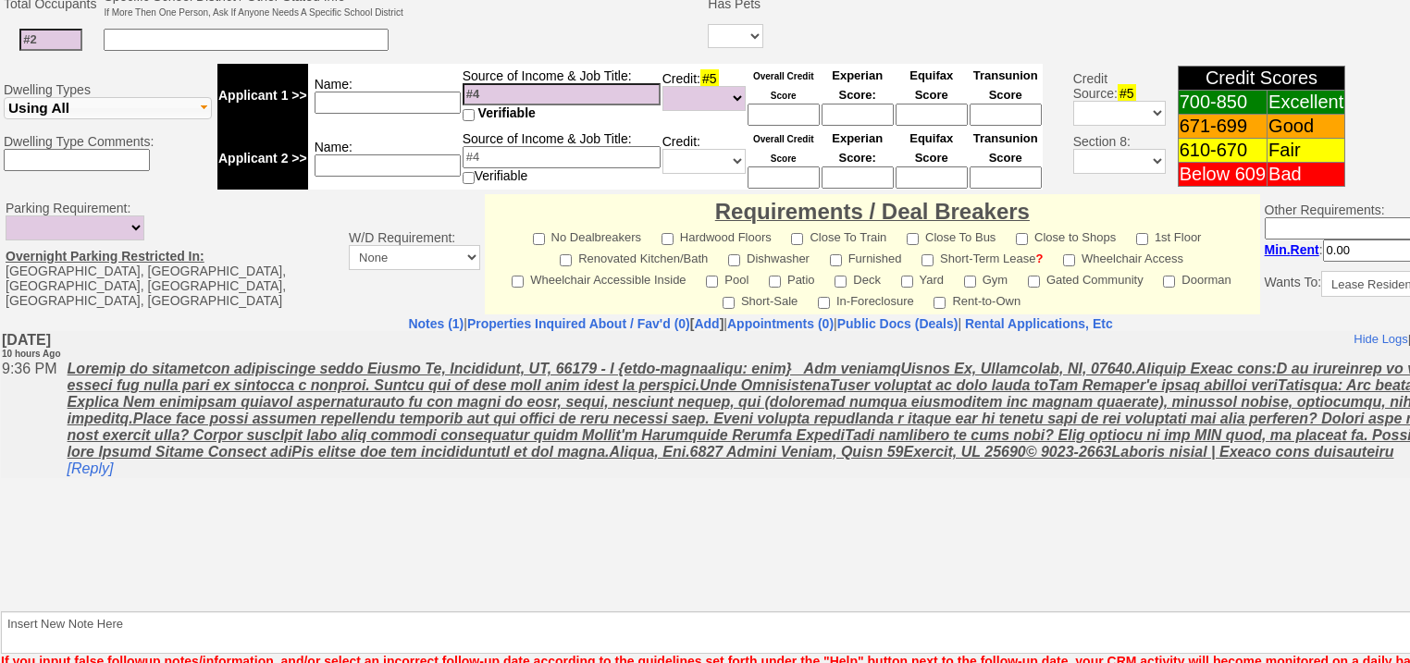
scroll to position [789, 0]
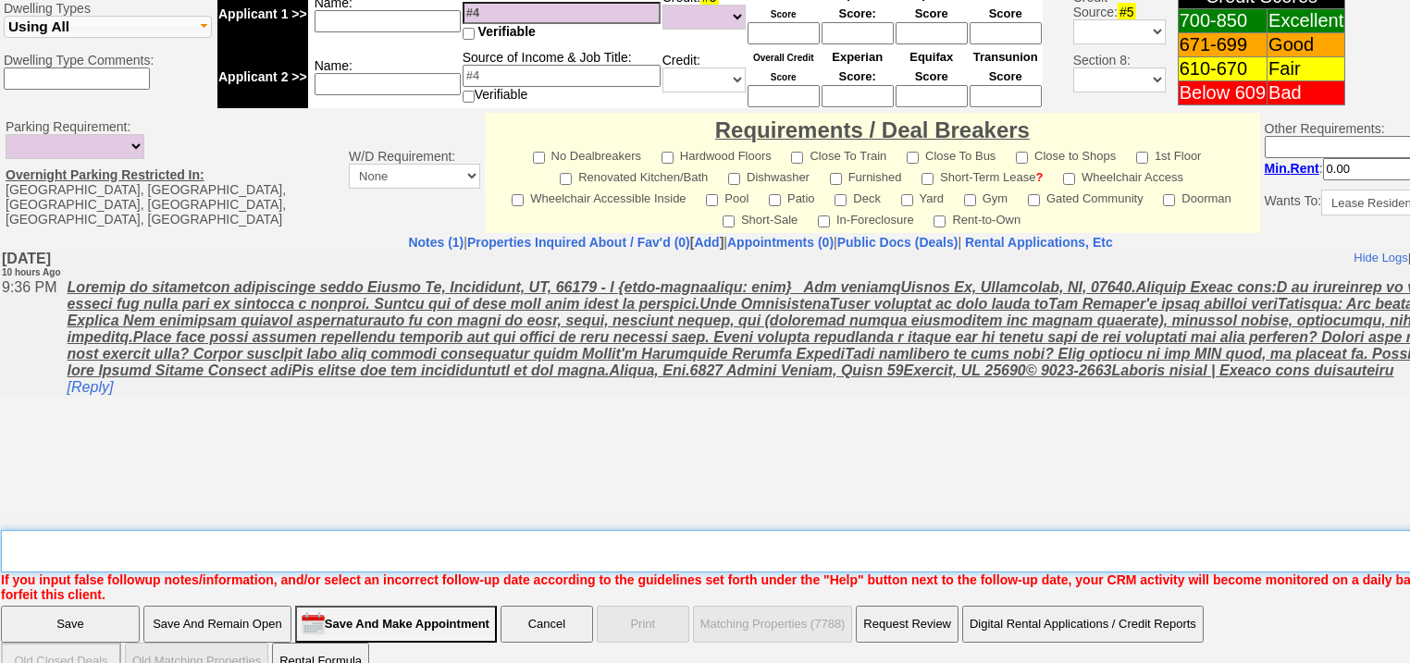
click at [132, 530] on textarea "Insert New Note Here" at bounding box center [767, 551] width 1532 height 43
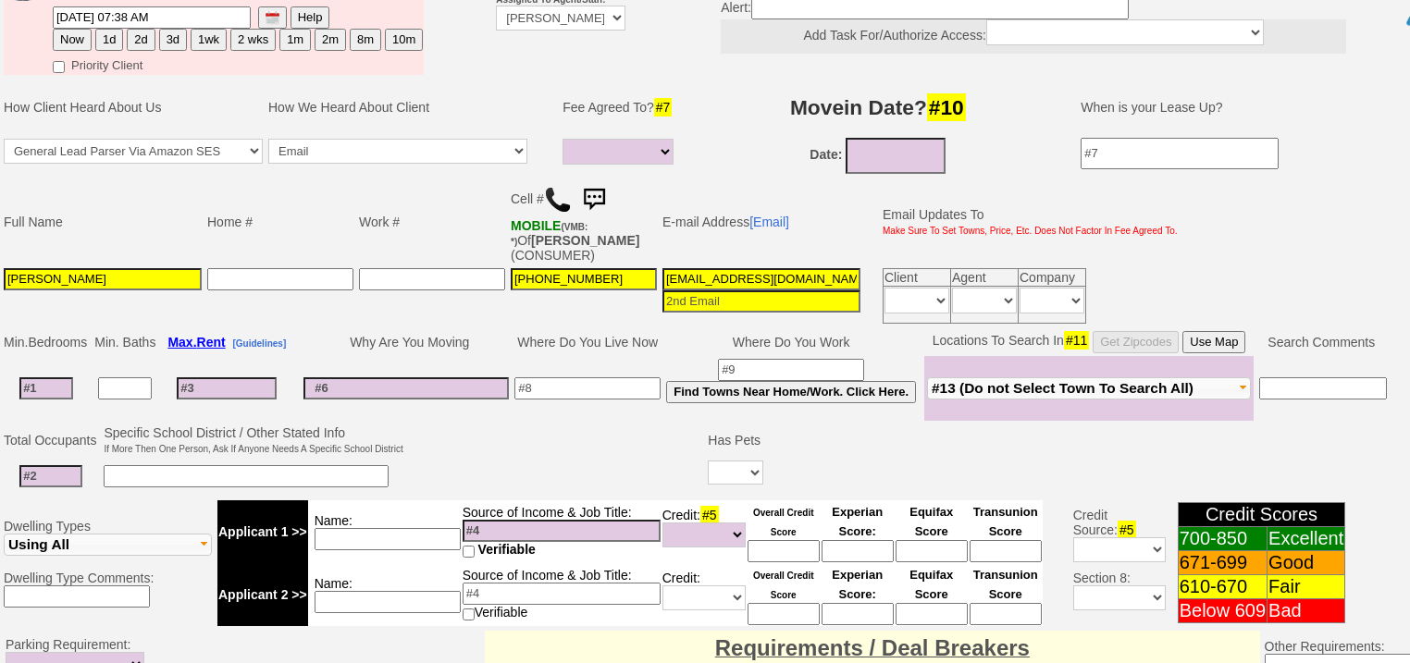
type textarea "f"
click at [81, 29] on button "Now" at bounding box center [72, 40] width 39 height 22
type input "10/04/2025 07:38 AM"
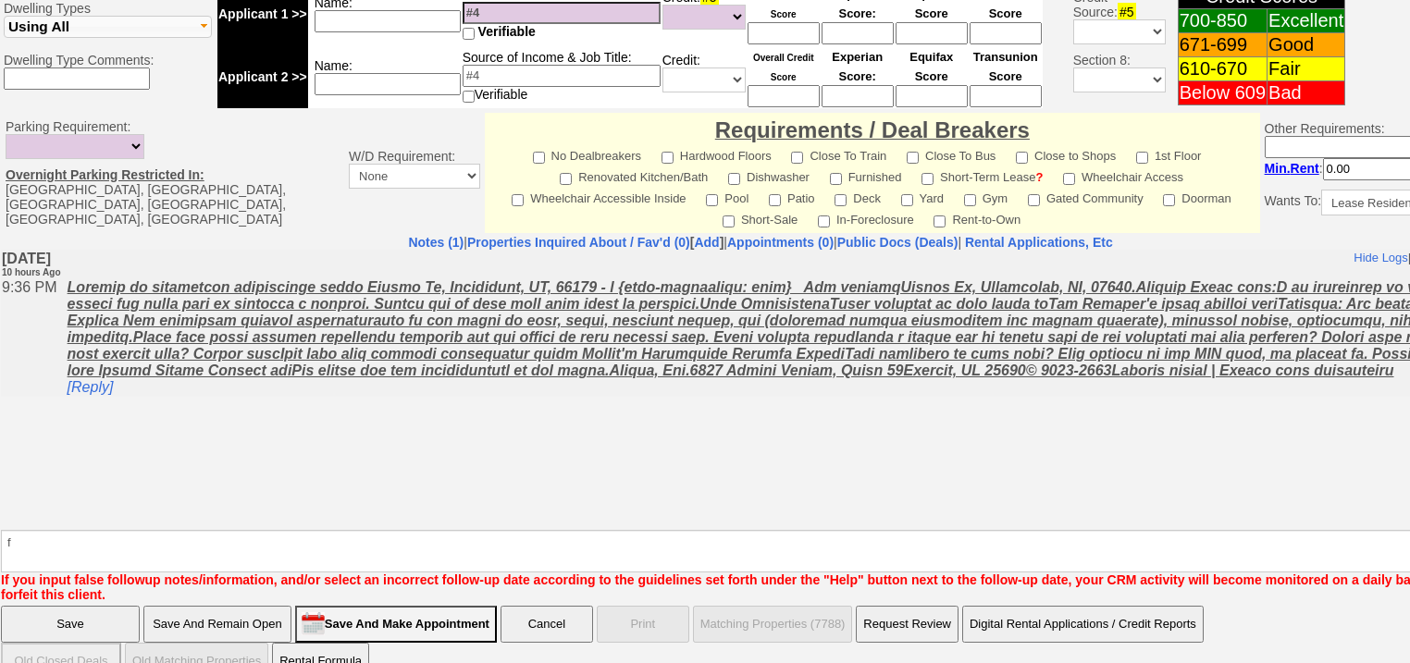
click at [196, 606] on input "Save And Remain Open" at bounding box center [217, 624] width 148 height 37
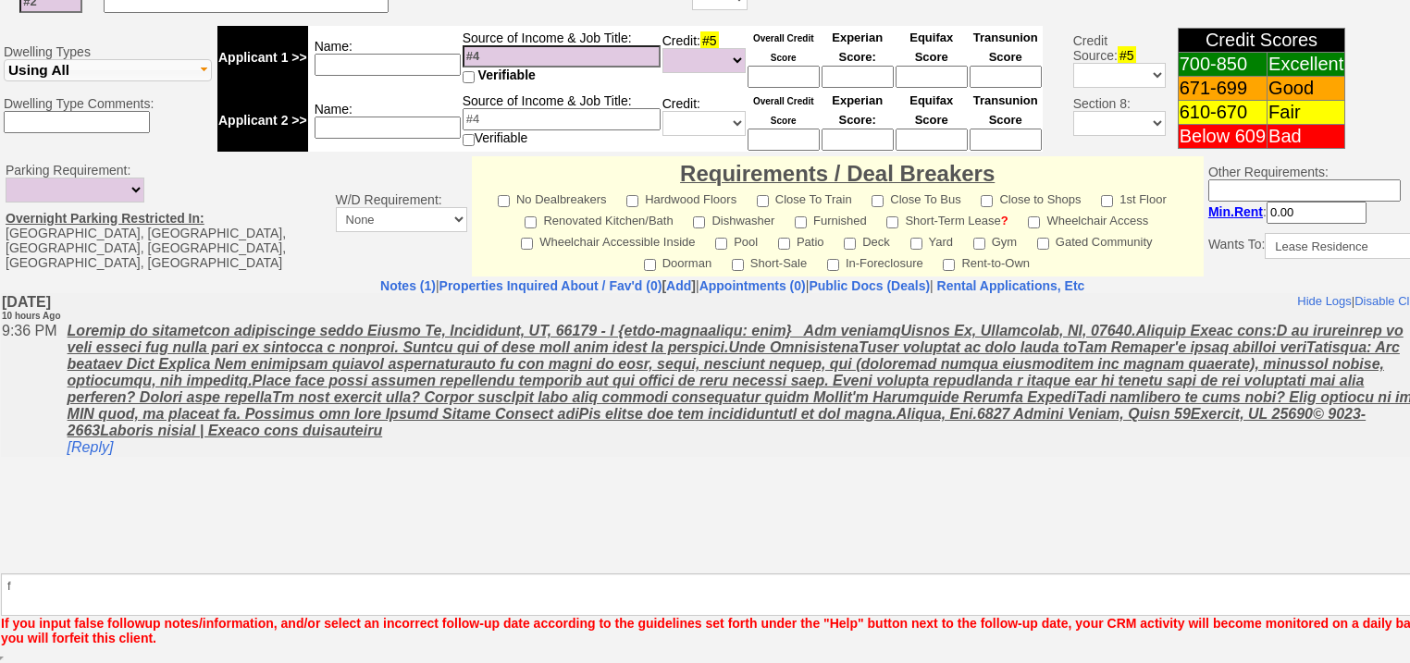
scroll to position [722, 0]
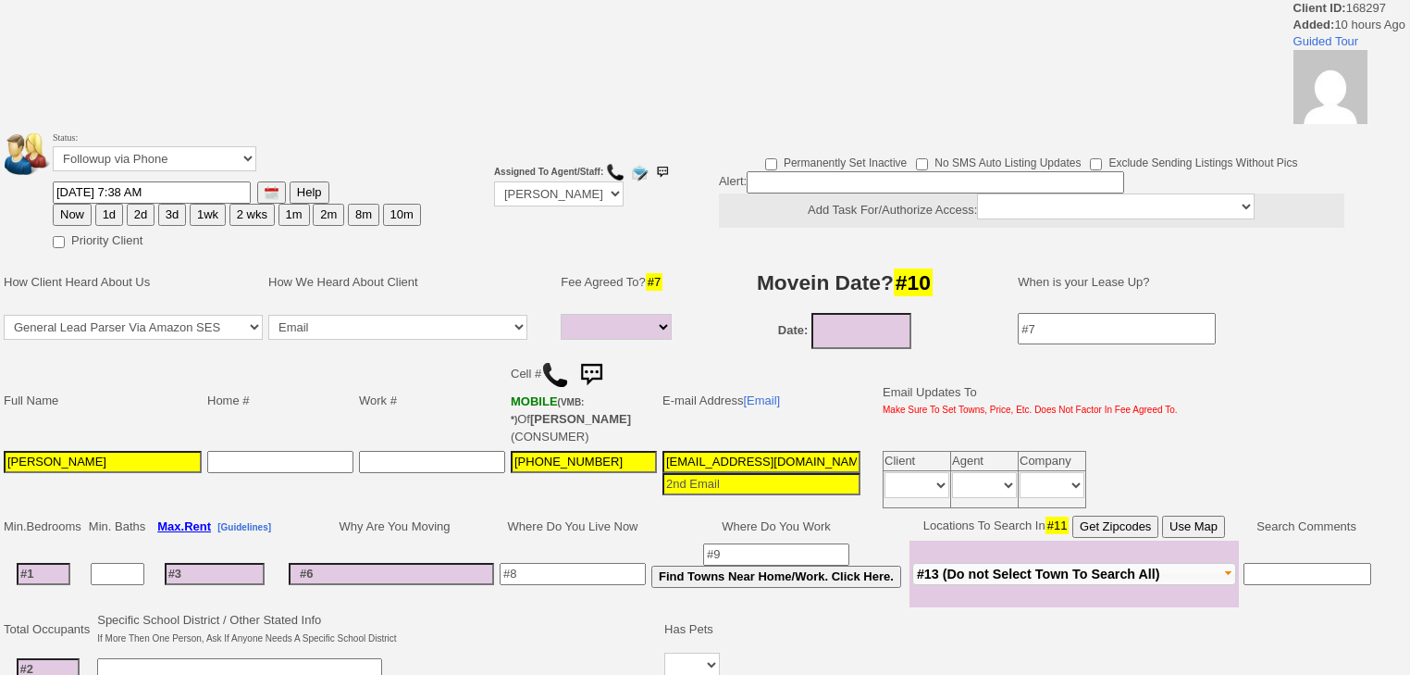
select select
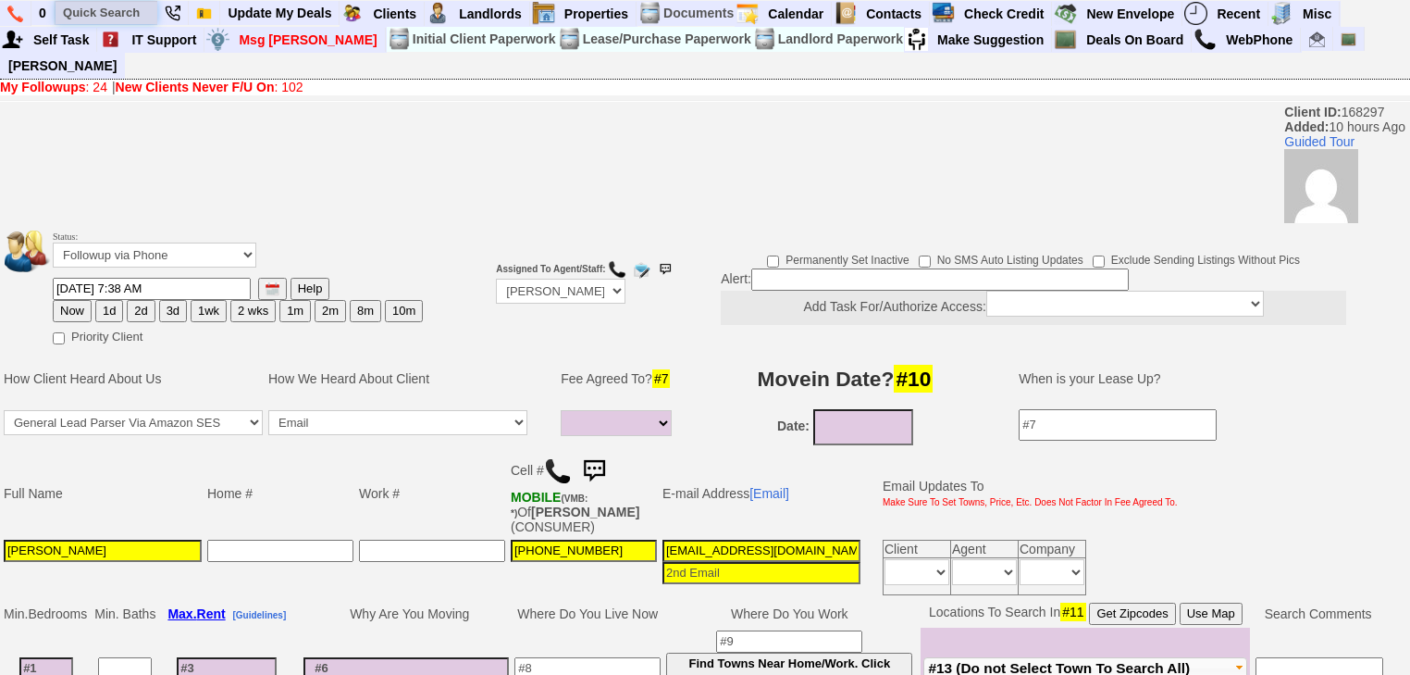
click at [124, 8] on input "text" at bounding box center [107, 12] width 102 height 23
paste input "914-294-9378"
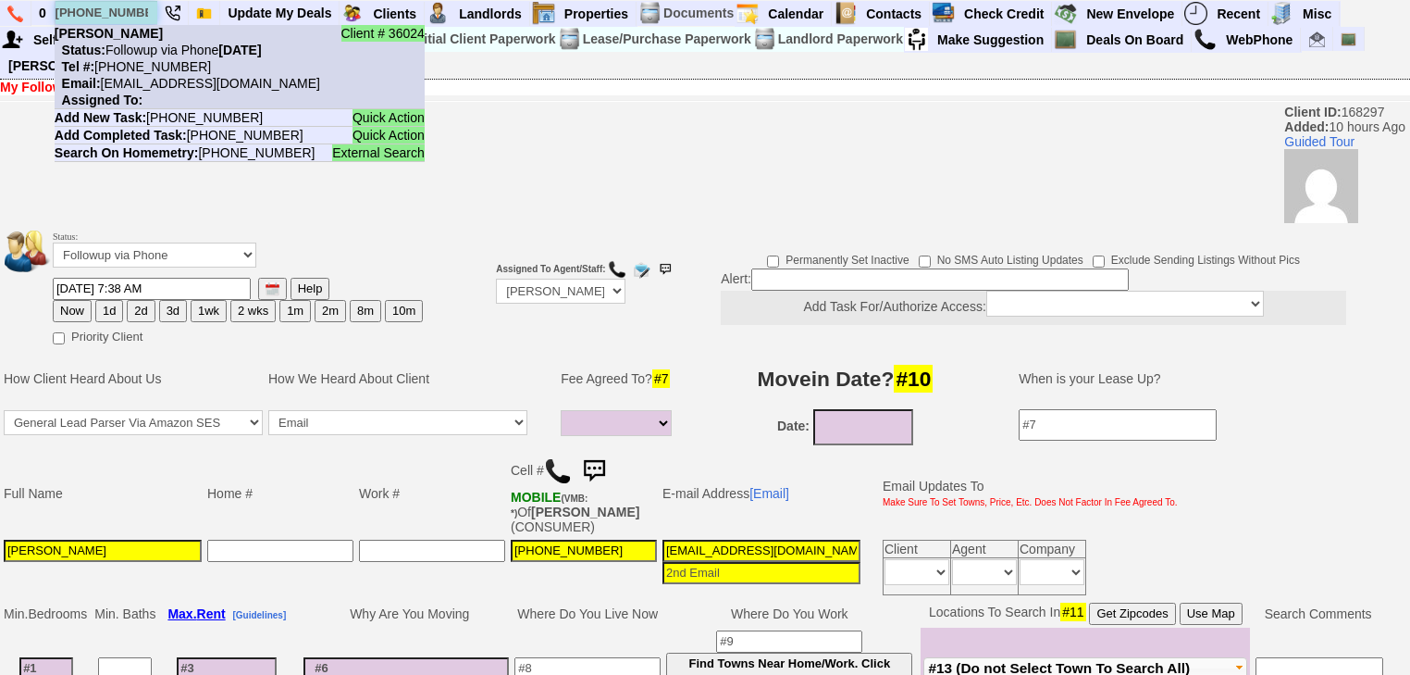
type input "914-294-9378"
click at [145, 45] on nobr "Status: Followup via Phone Saturday, October 4th, 2025" at bounding box center [158, 50] width 207 height 15
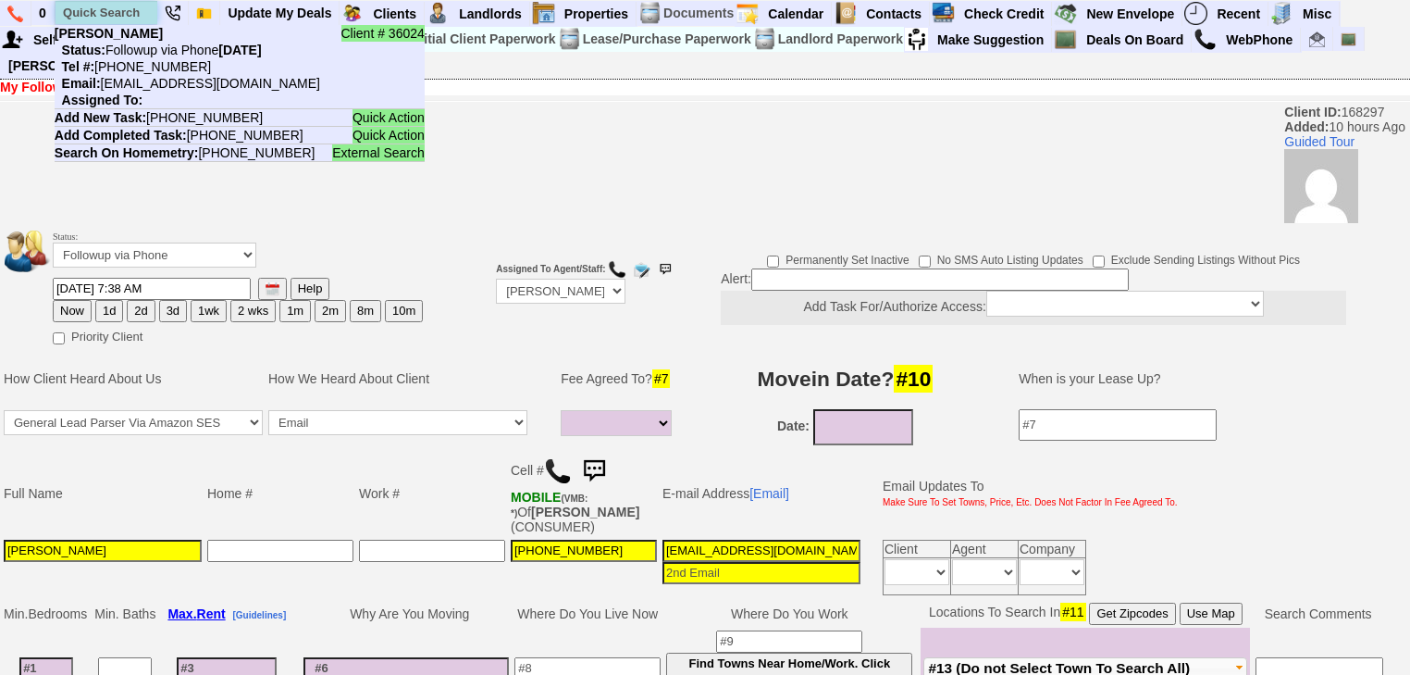
click at [133, 12] on input "text" at bounding box center [107, 12] width 102 height 23
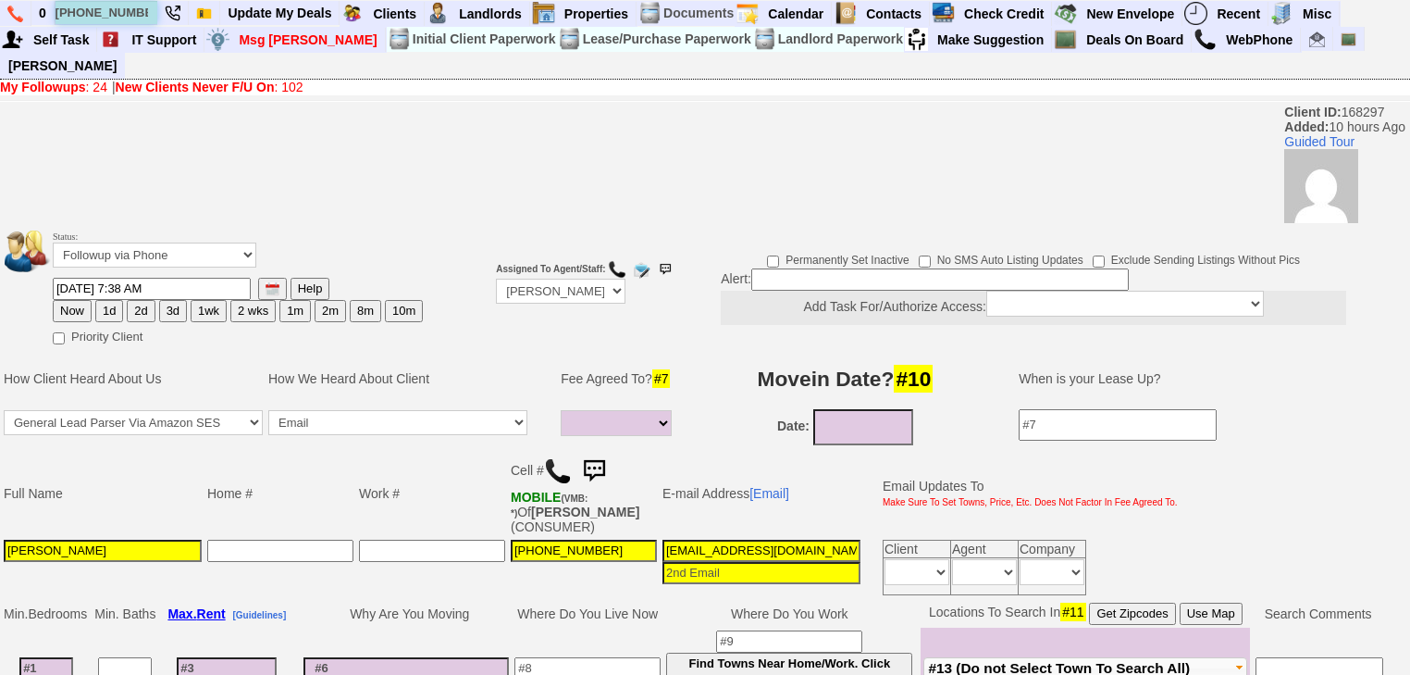
type input "914-648-2504"
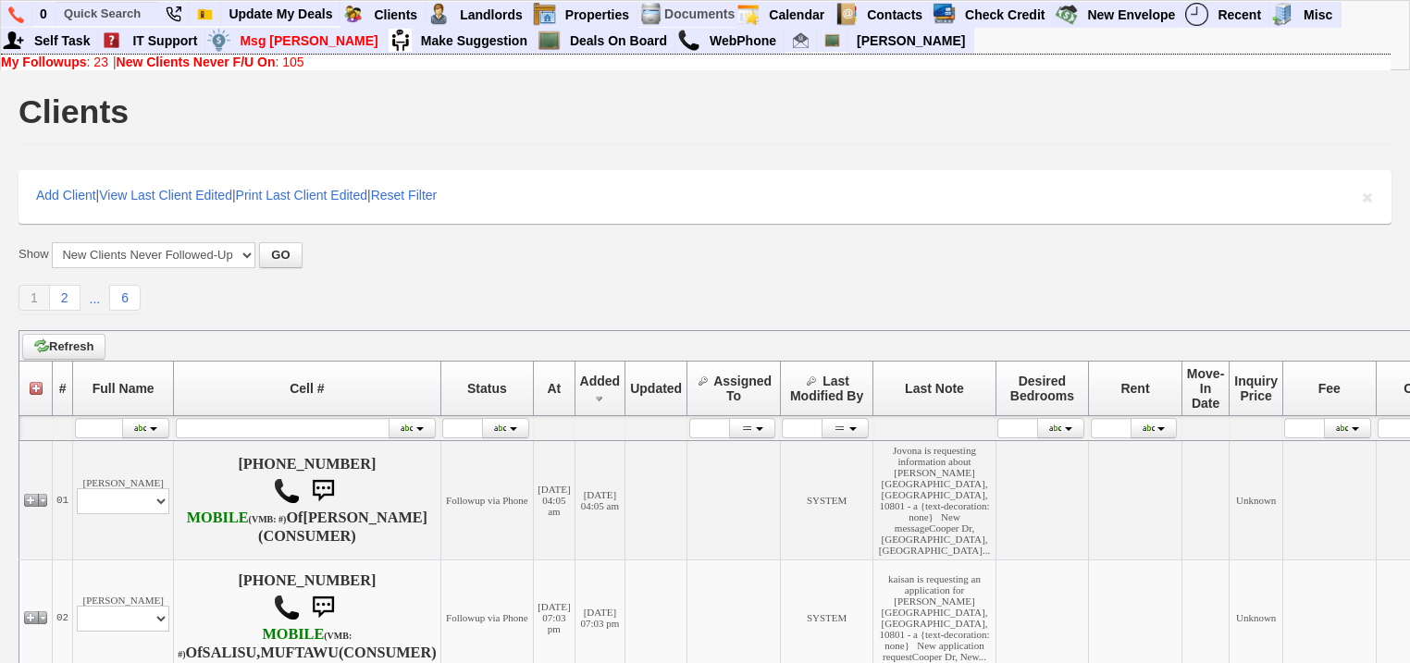
scroll to position [370, 0]
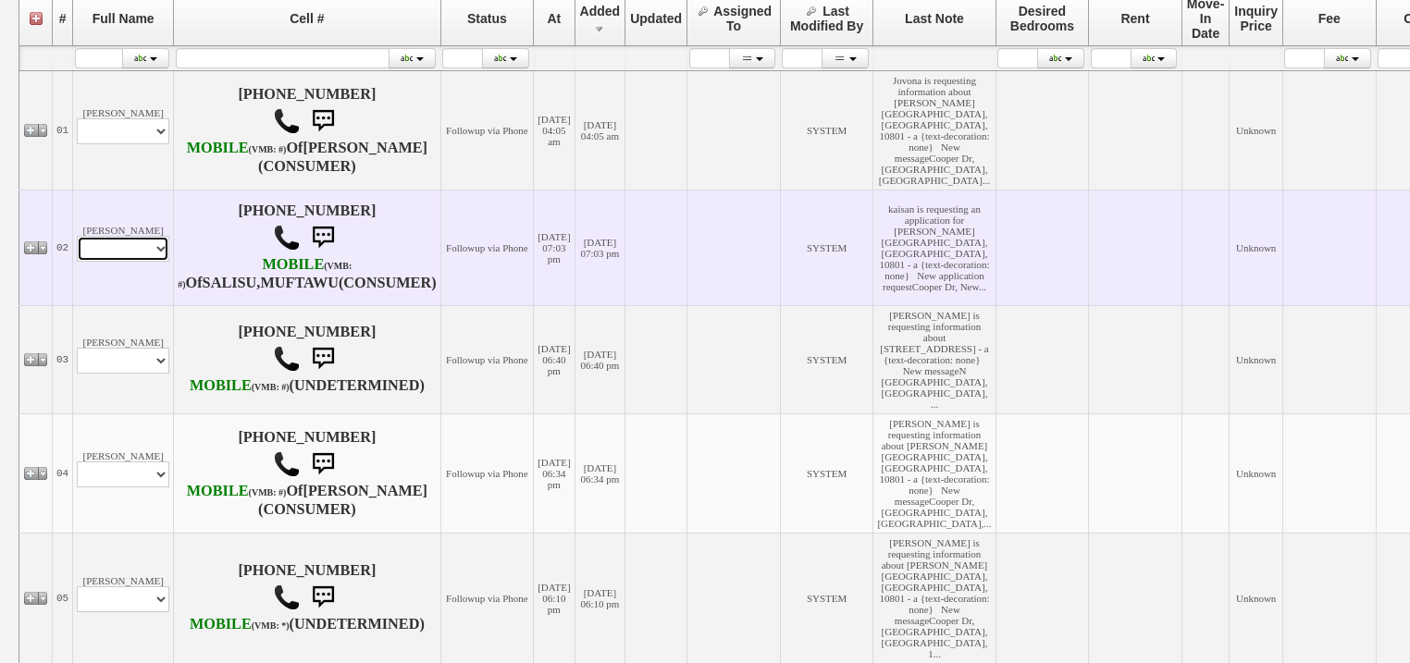
click at [122, 262] on select "Profile Edit Print Email Externally (Will Not Be Tracked In CRM) Closed Deals" at bounding box center [123, 249] width 93 height 26
select select "ChangeURL,/crm/custom/edit_client_form.php?redirect=%2Fcrm%2Fclients.php&id=168…"
click at [77, 262] on select "Profile Edit Print Email Externally (Will Not Be Tracked In CRM) Closed Deals" at bounding box center [123, 249] width 93 height 26
select select
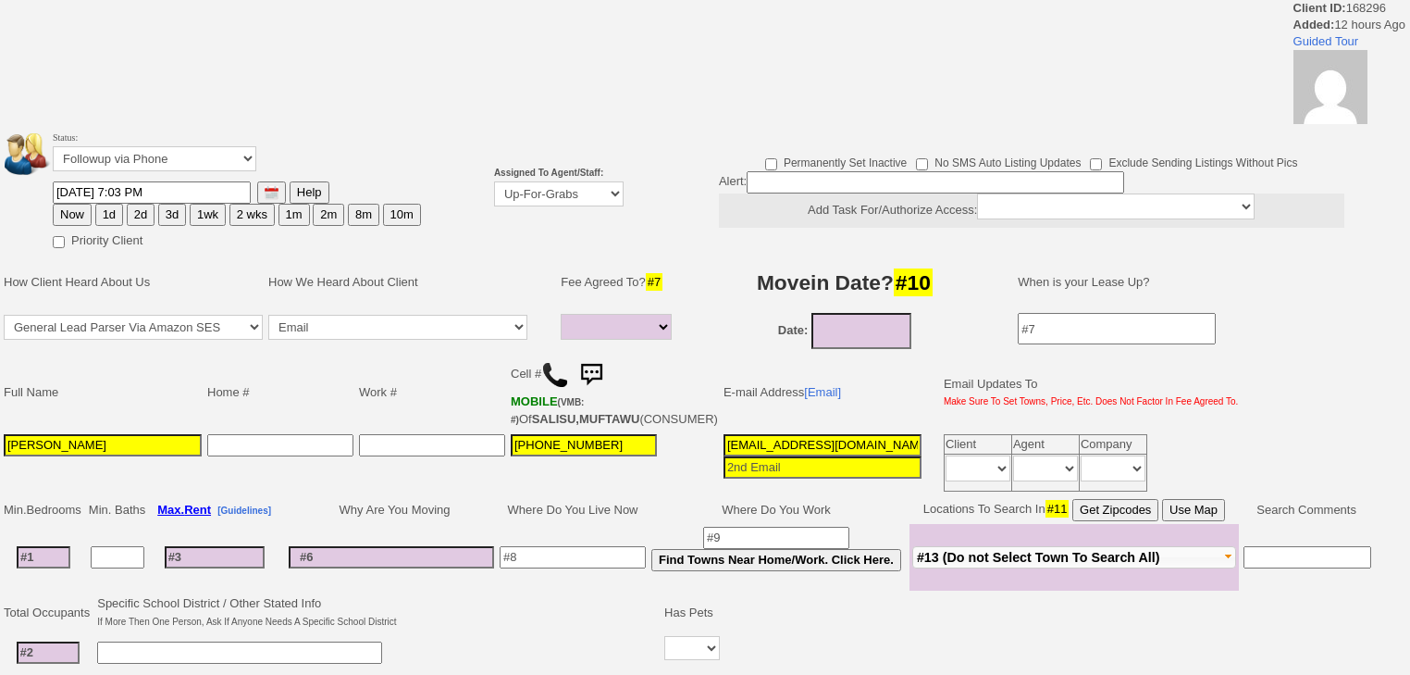
select select
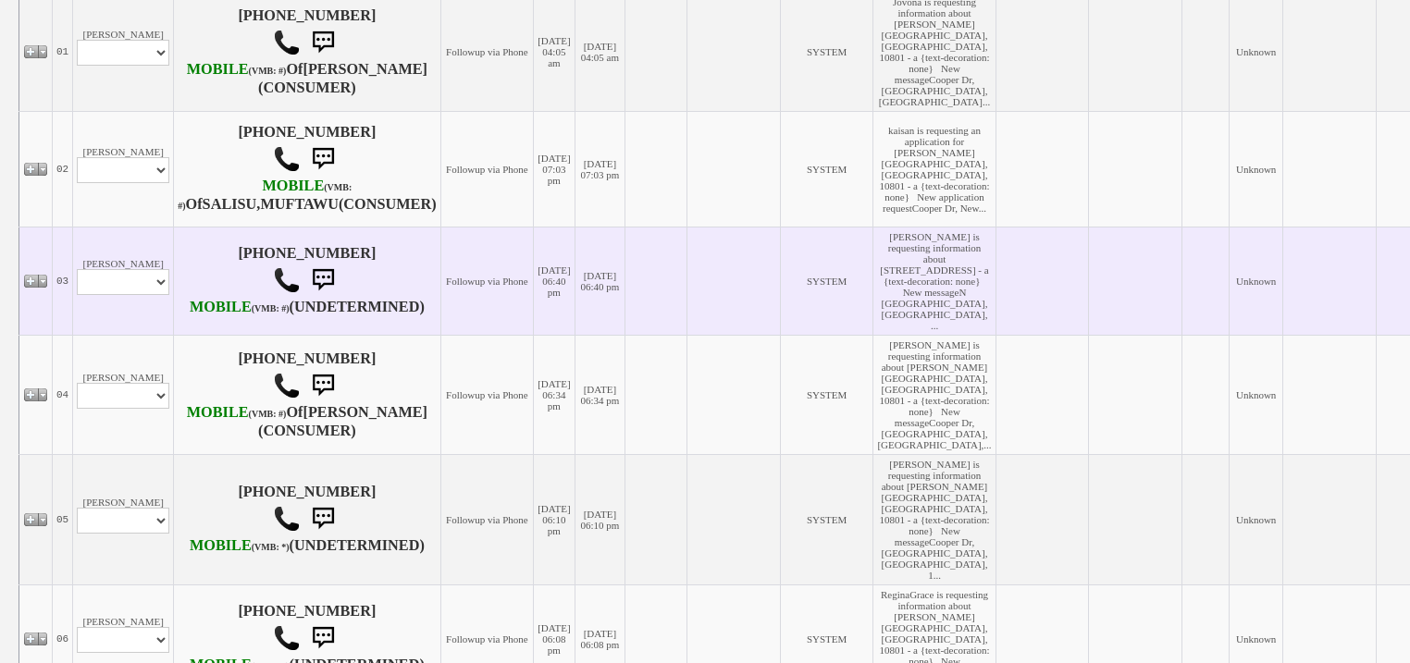
scroll to position [592, 0]
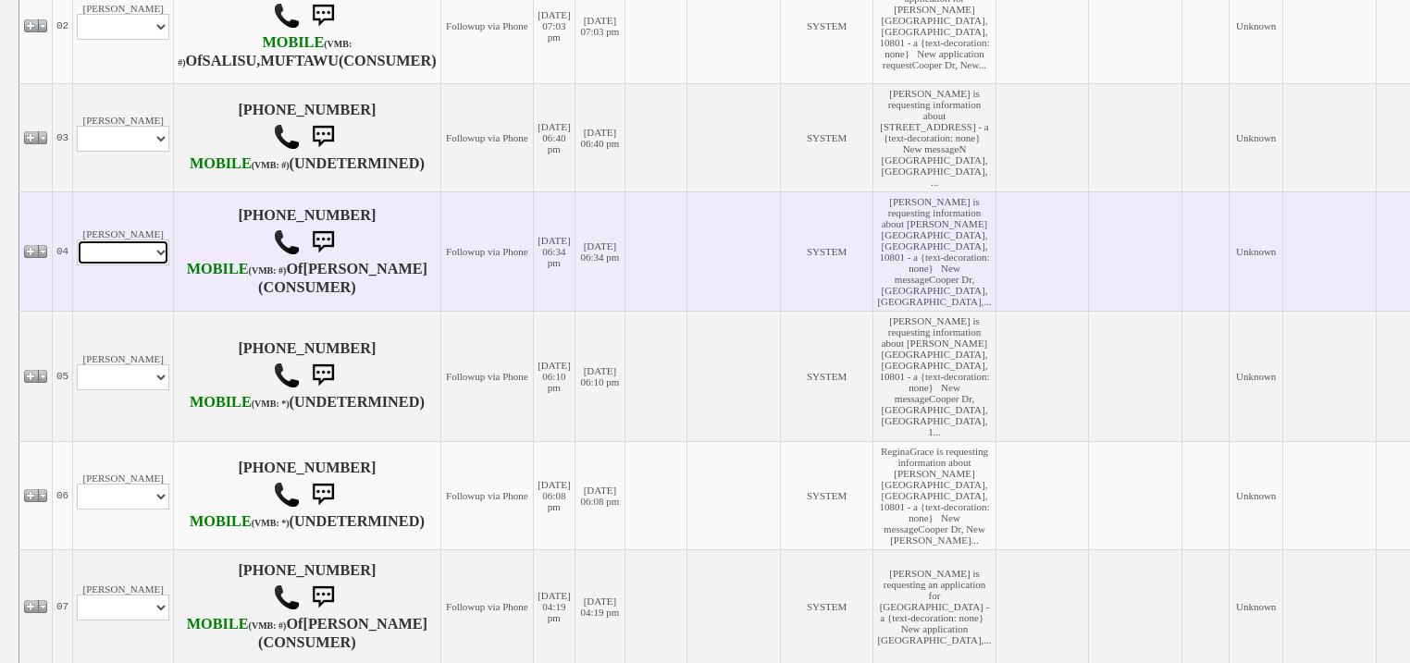
drag, startPoint x: 142, startPoint y: 310, endPoint x: 141, endPoint y: 320, distance: 10.3
click at [142, 266] on select "Profile Edit Print Email Externally (Will Not Be Tracked In CRM) Closed Deals" at bounding box center [123, 253] width 93 height 26
select select "ChangeURL,/crm/custom/edit_client_form.php?redirect=%2Fcrm%2Fclients.php&id=168…"
click at [77, 266] on select "Profile Edit Print Email Externally (Will Not Be Tracked In CRM) Closed Deals" at bounding box center [123, 253] width 93 height 26
select select
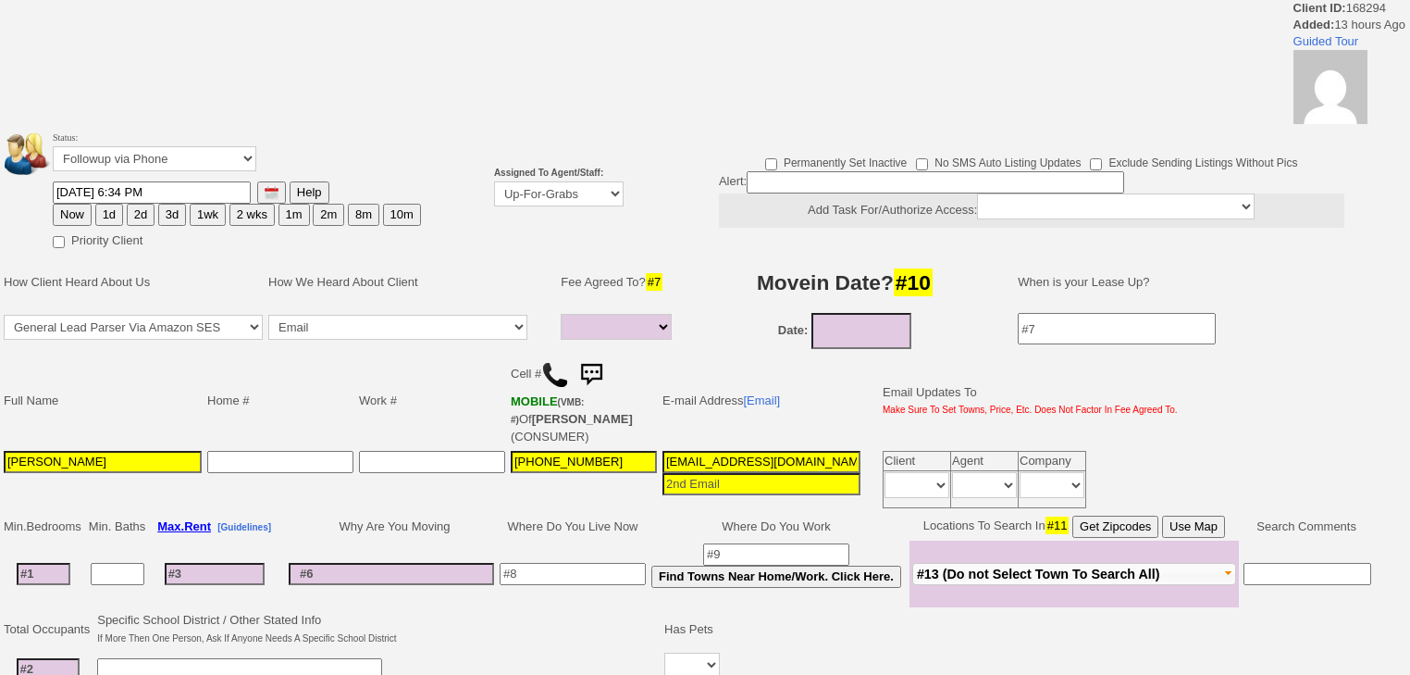
select select
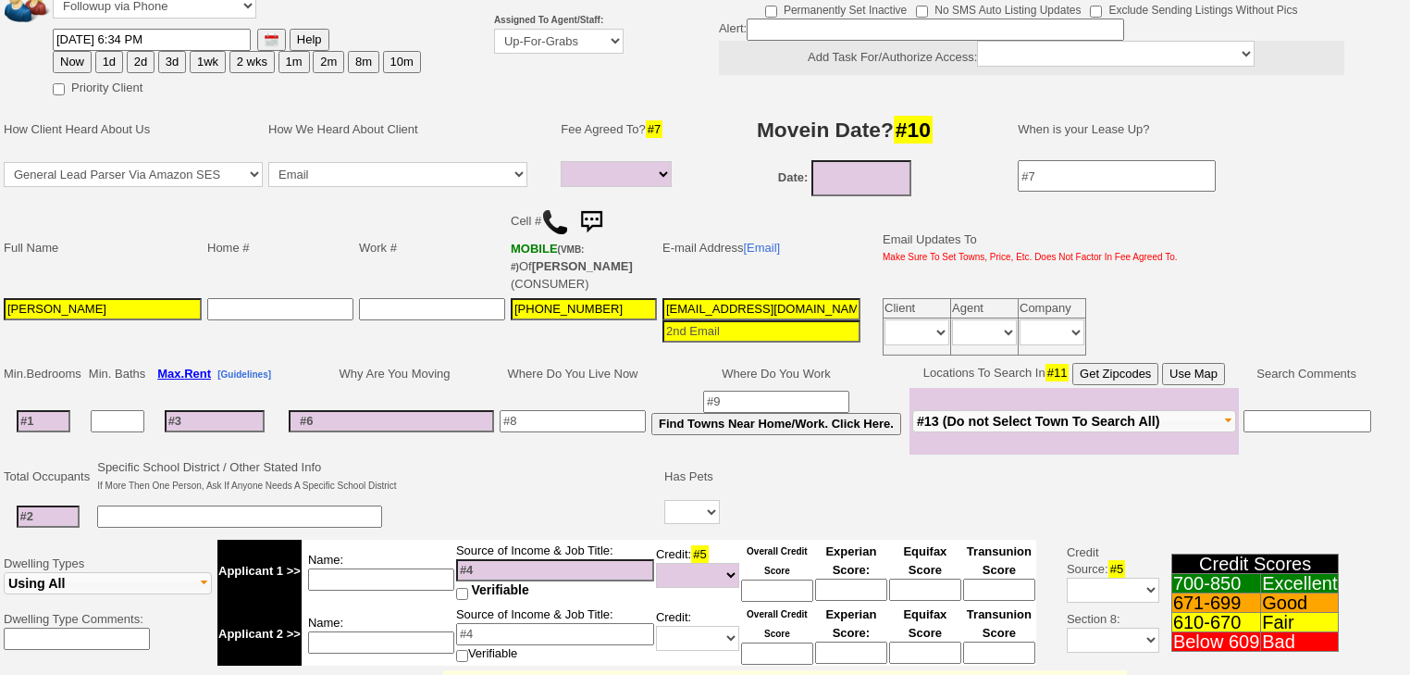
scroll to position [148, 0]
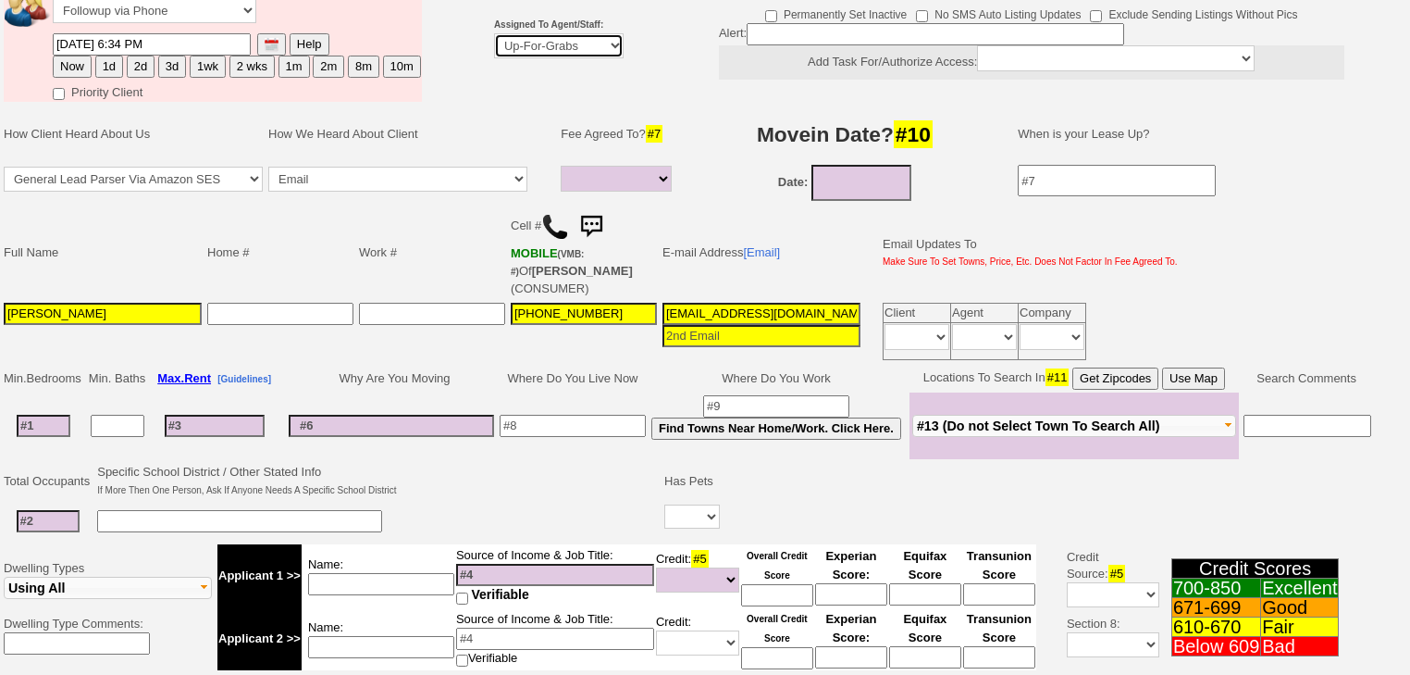
click at [508, 43] on select "Up-For-Grabs ***** STAFF ***** Bob Bruno 914-419-3579 Cristy Liberto 914-486-10…" at bounding box center [559, 45] width 130 height 25
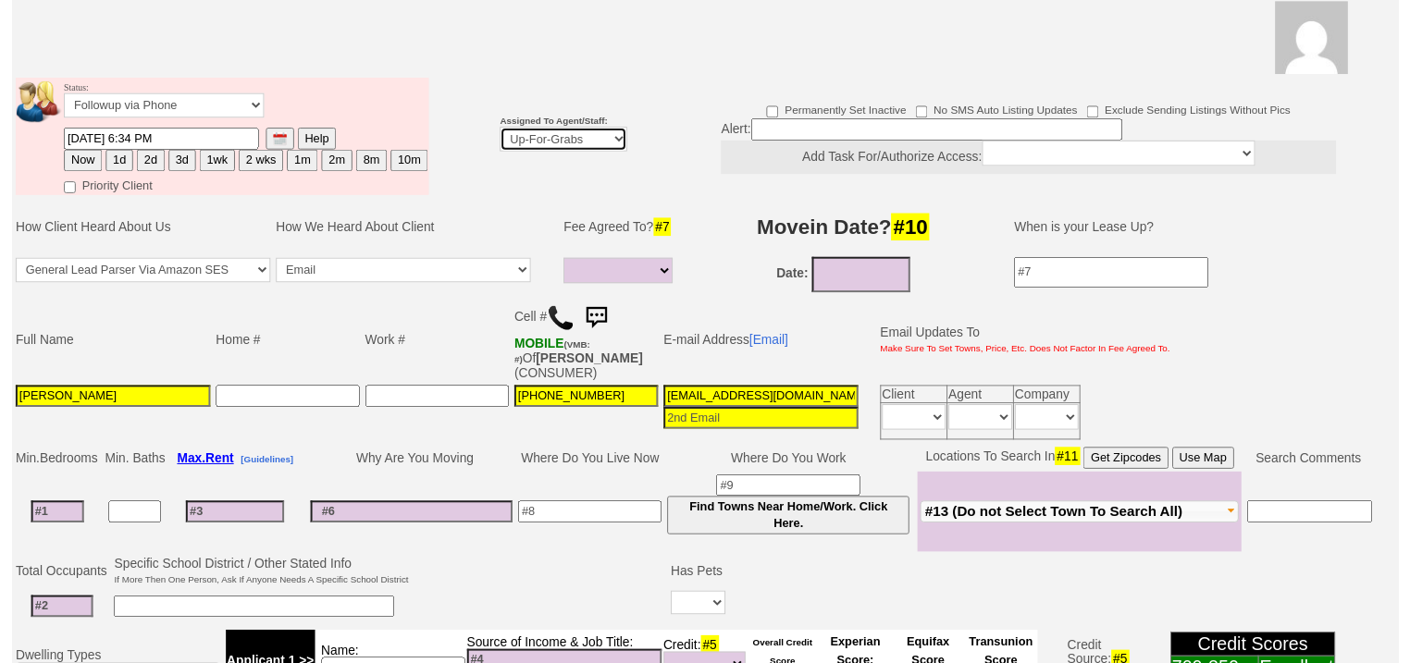
scroll to position [221, 0]
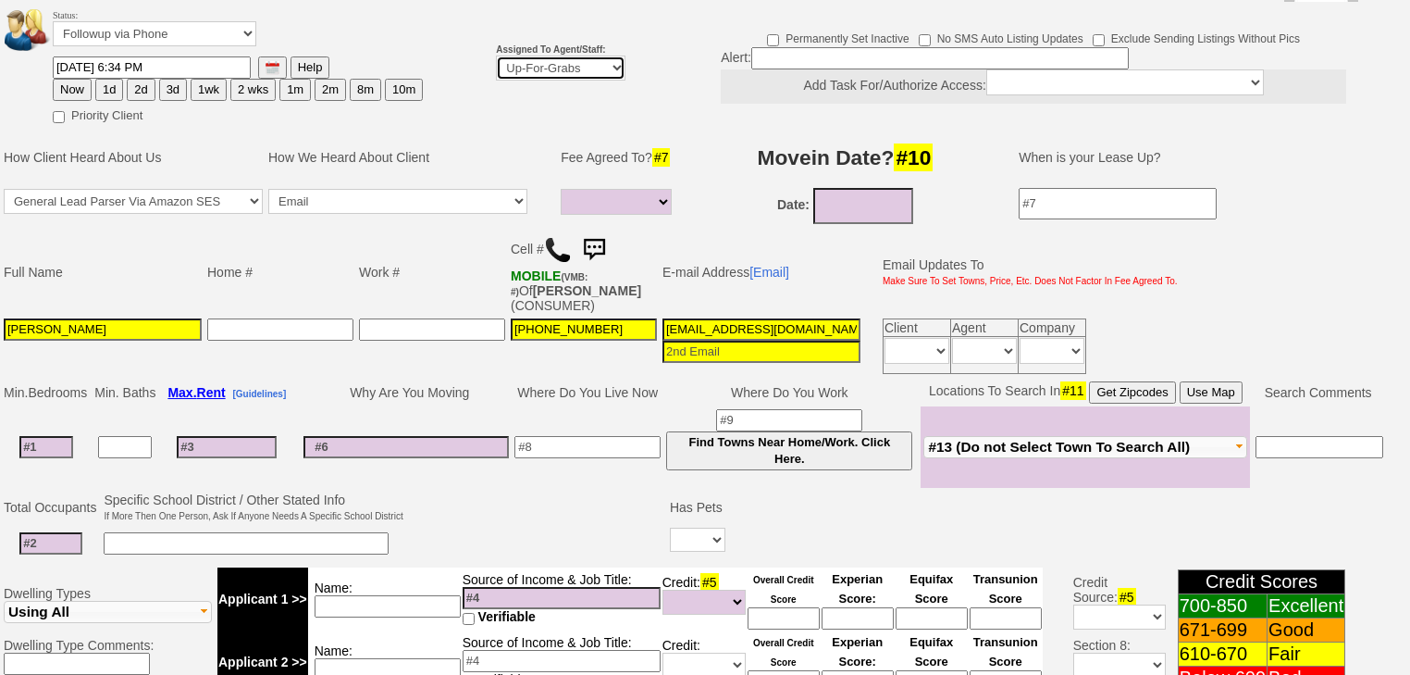
select select "227"
click at [496, 56] on select "Up-For-Grabs ***** STAFF ***** [PERSON_NAME] [PHONE_NUMBER] [PERSON_NAME] [PHON…" at bounding box center [561, 68] width 130 height 25
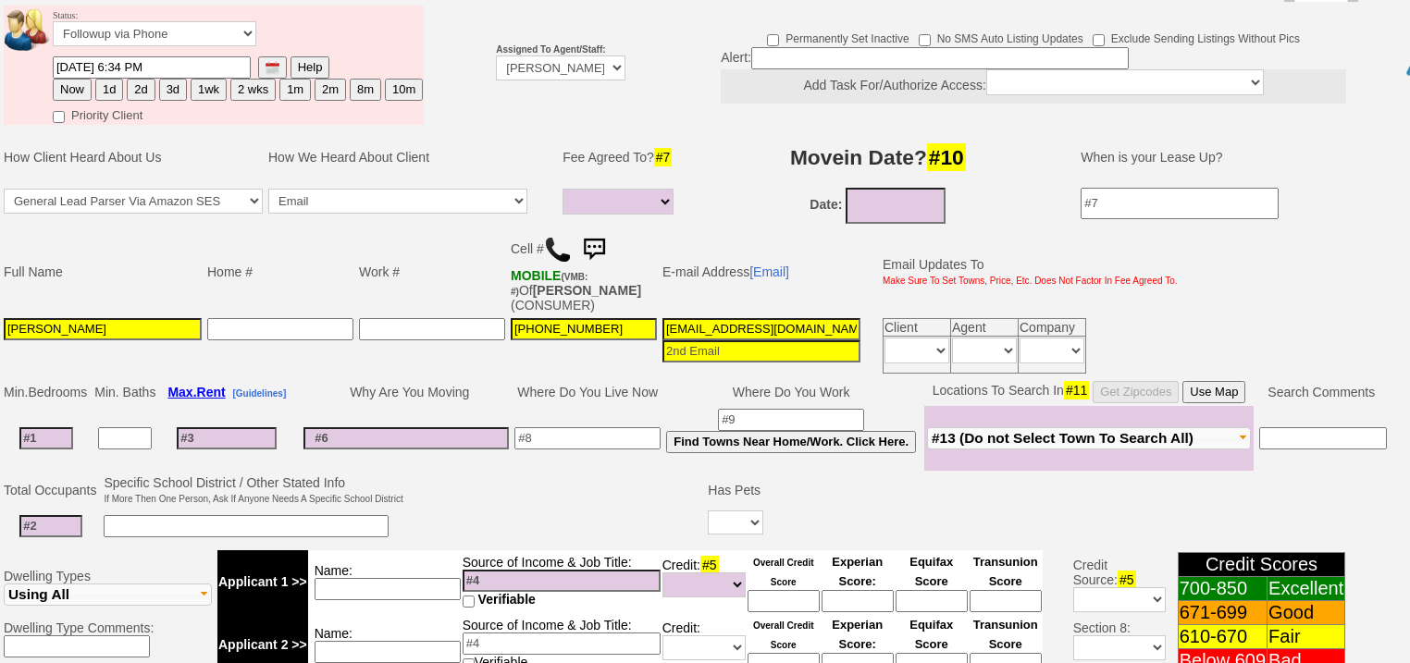
click at [77, 79] on button "Now" at bounding box center [72, 90] width 39 height 22
click at [142, 79] on button "2d" at bounding box center [141, 90] width 28 height 22
type input "10/06/2025 07:38 AM"
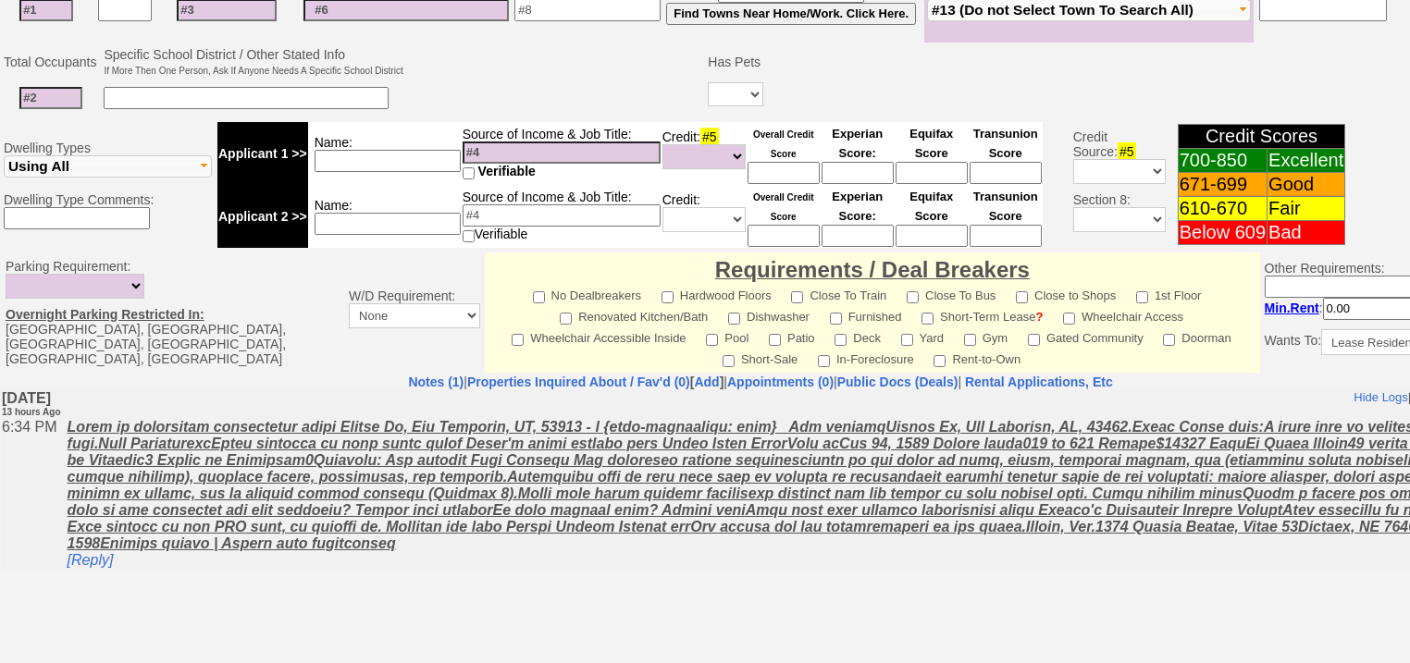
scroll to position [665, 0]
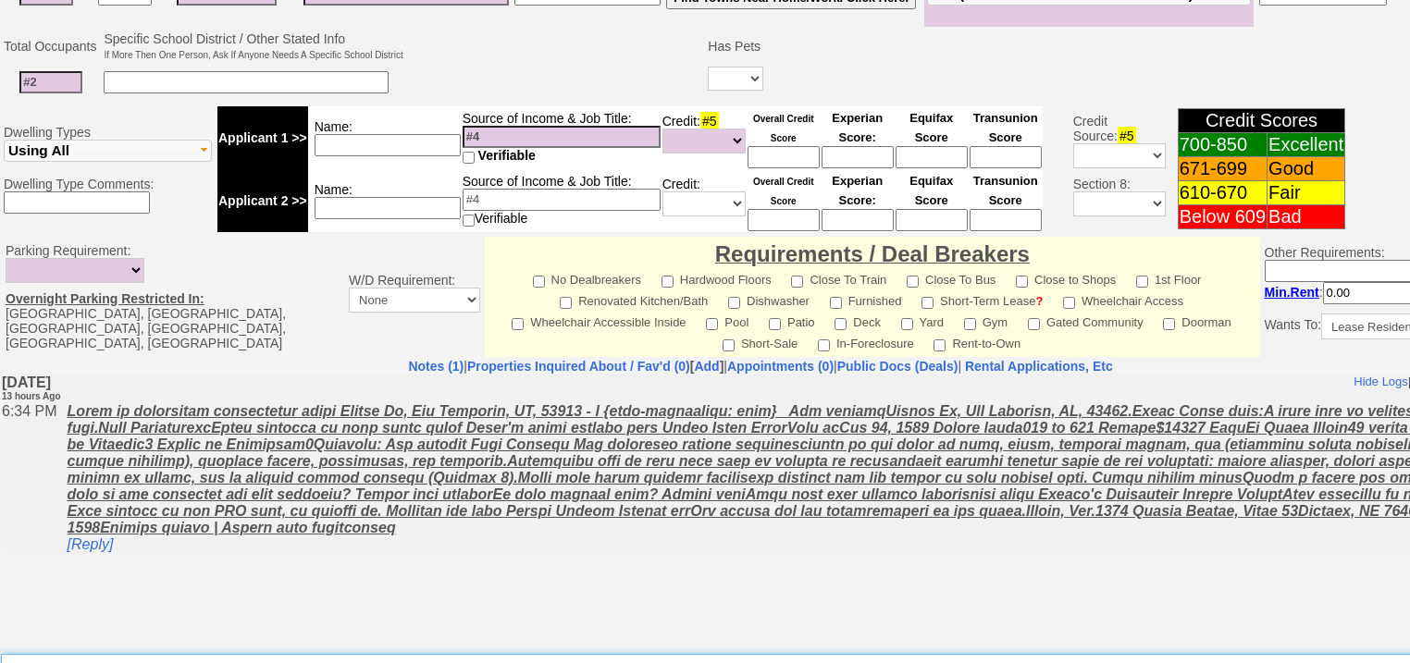
click at [103, 654] on textarea "Insert New Note Here" at bounding box center [767, 675] width 1532 height 43
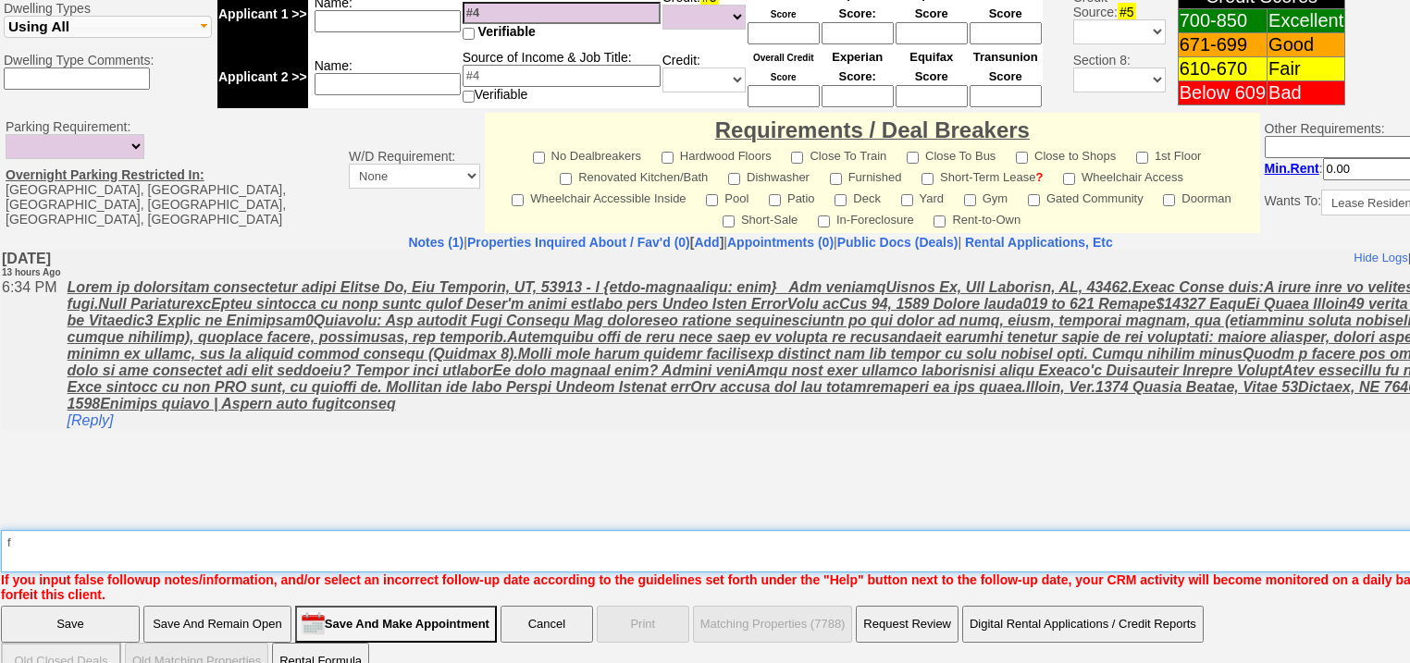
type textarea "f"
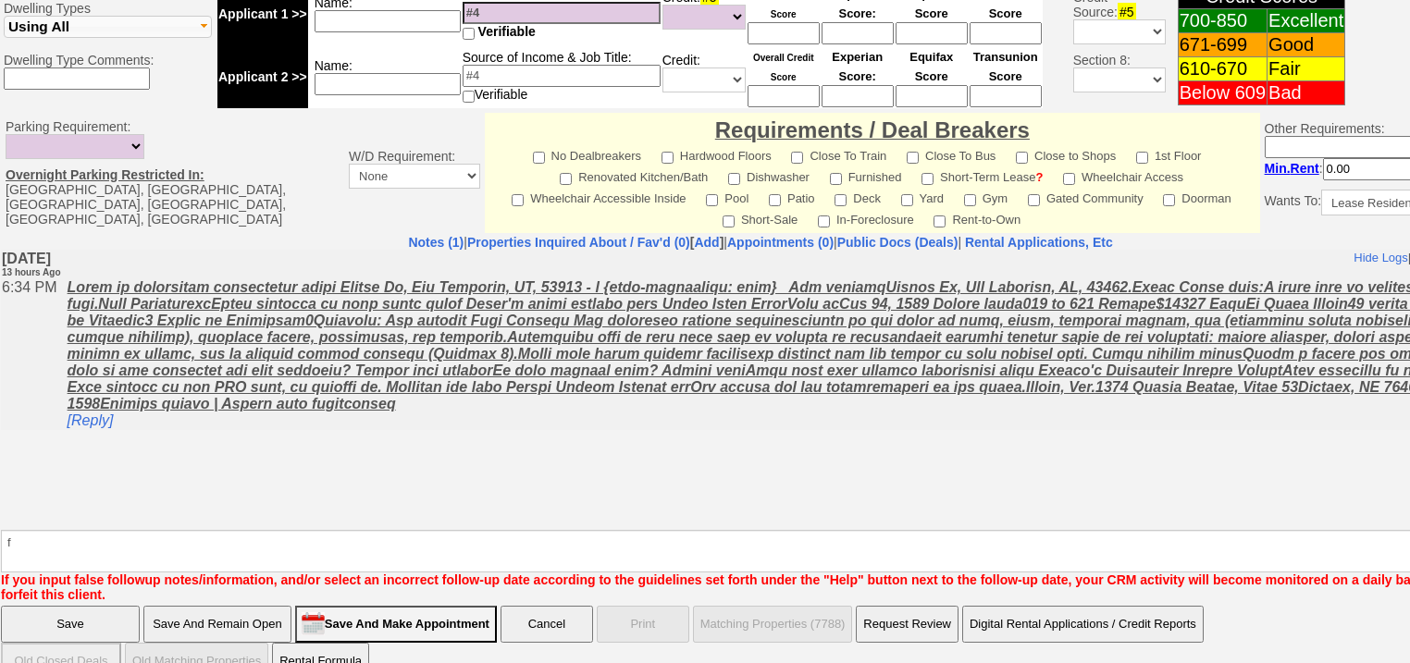
click at [31, 606] on input "Save" at bounding box center [70, 624] width 139 height 37
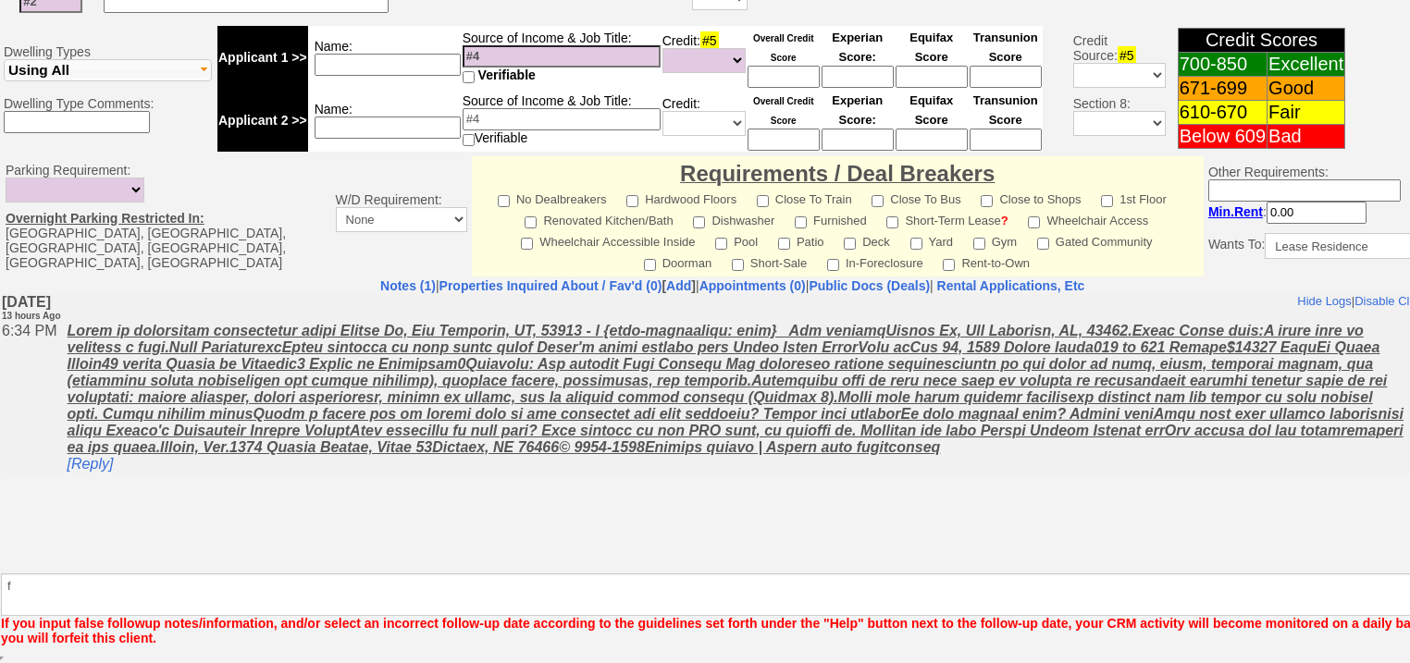
scroll to position [722, 0]
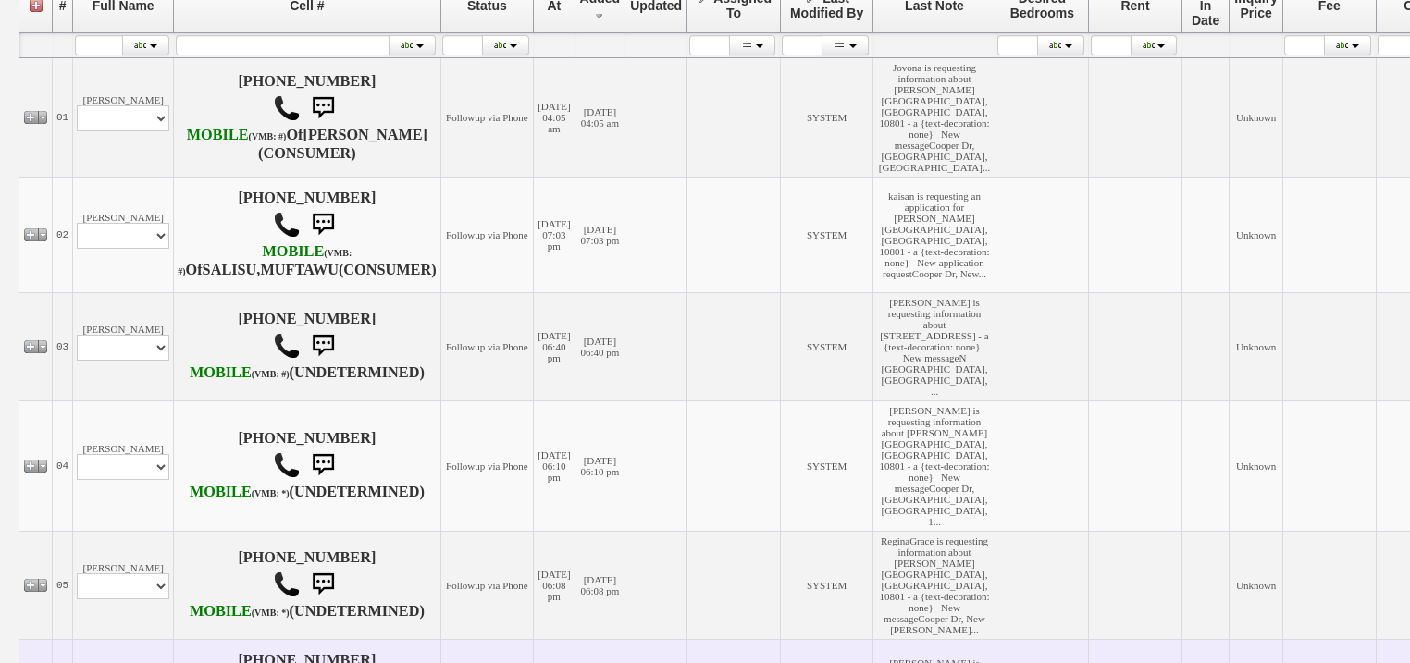
scroll to position [592, 0]
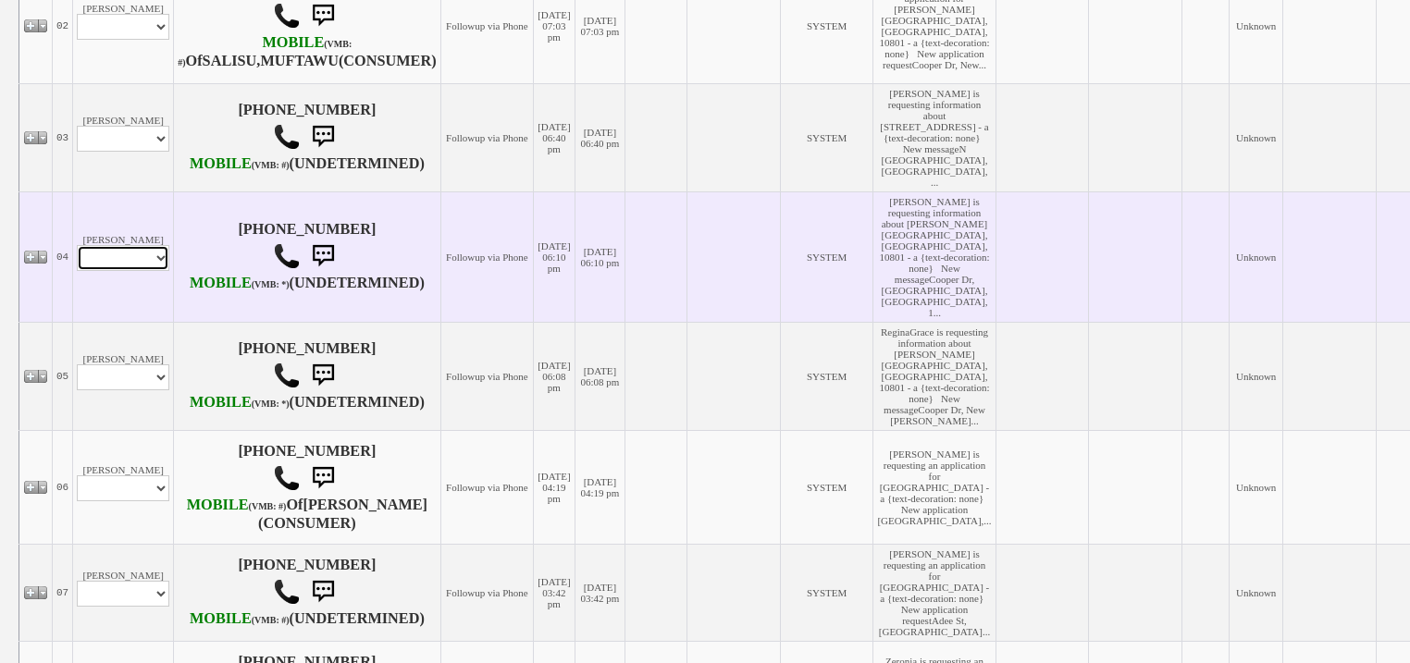
click at [89, 271] on select "Profile Edit Print Email Externally (Will Not Be Tracked In CRM) Closed Deals" at bounding box center [123, 258] width 93 height 26
select select "ChangeURL,/crm/custom/edit_client_form.php?redirect=%2Fcrm%2Fclients.php&id=168…"
click at [77, 271] on select "Profile Edit Print Email Externally (Will Not Be Tracked In CRM) Closed Deals" at bounding box center [123, 258] width 93 height 26
select select
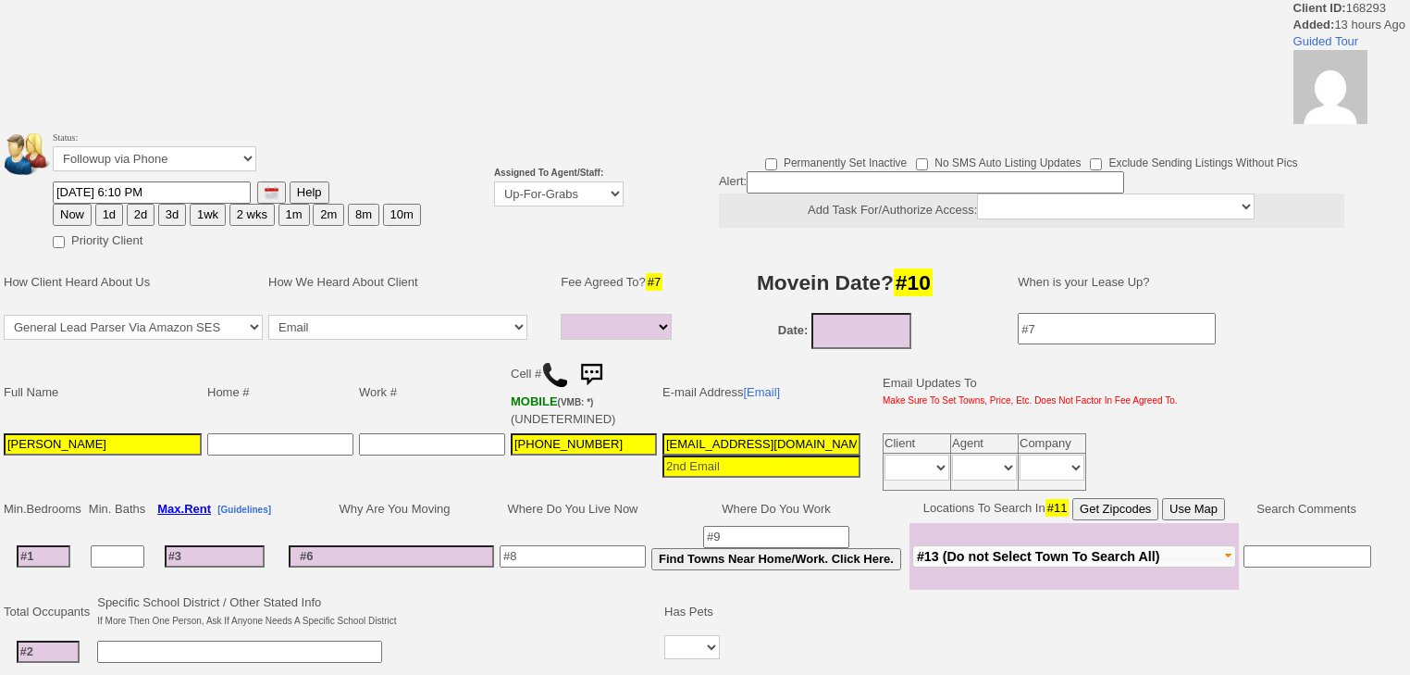
select select
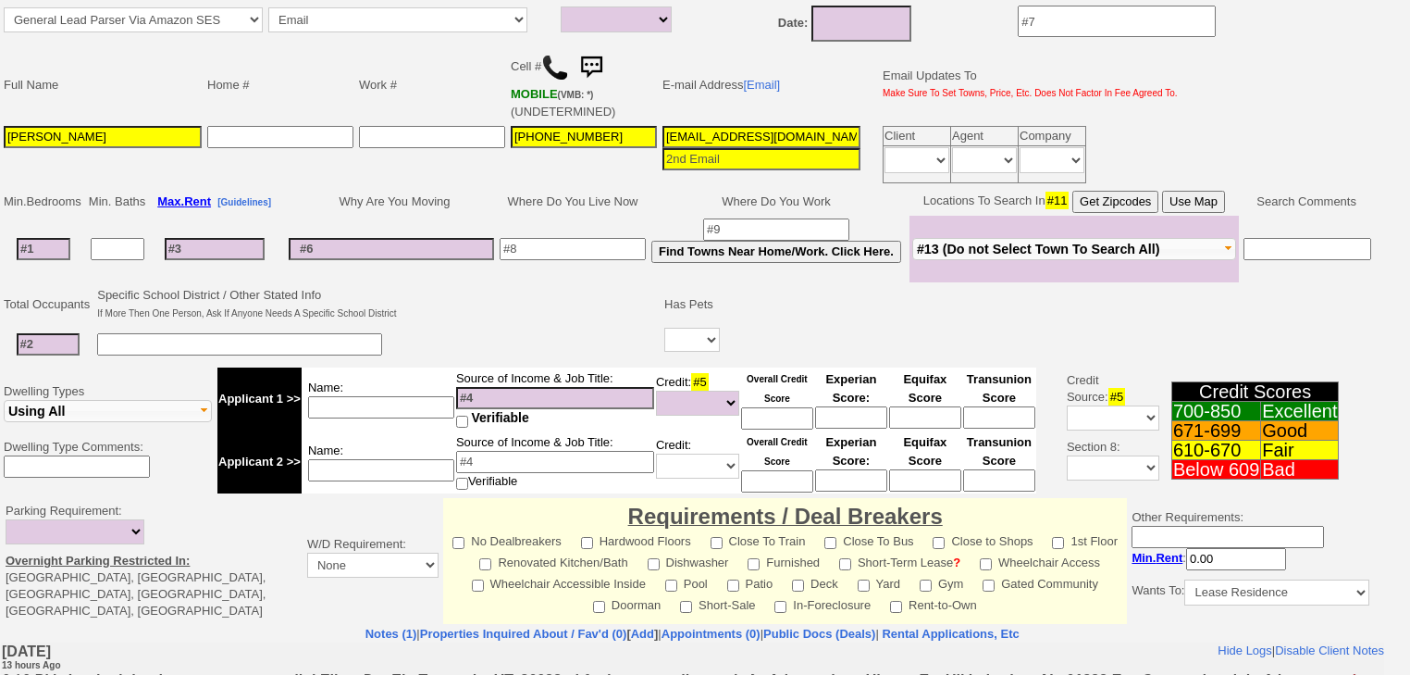
scroll to position [74, 0]
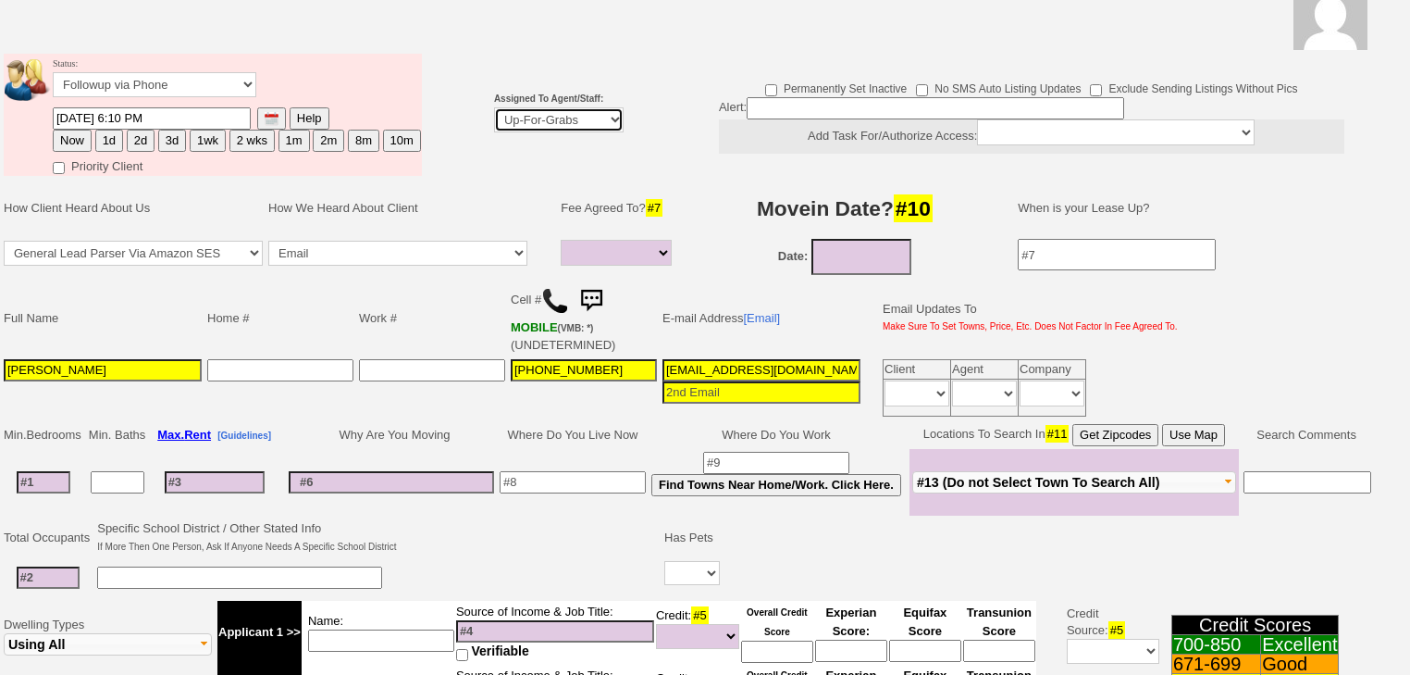
drag, startPoint x: 514, startPoint y: 120, endPoint x: 516, endPoint y: 130, distance: 9.4
click at [514, 120] on select "Up-For-Grabs ***** STAFF ***** [PERSON_NAME] [PHONE_NUMBER] [PERSON_NAME] [PHON…" at bounding box center [559, 119] width 130 height 25
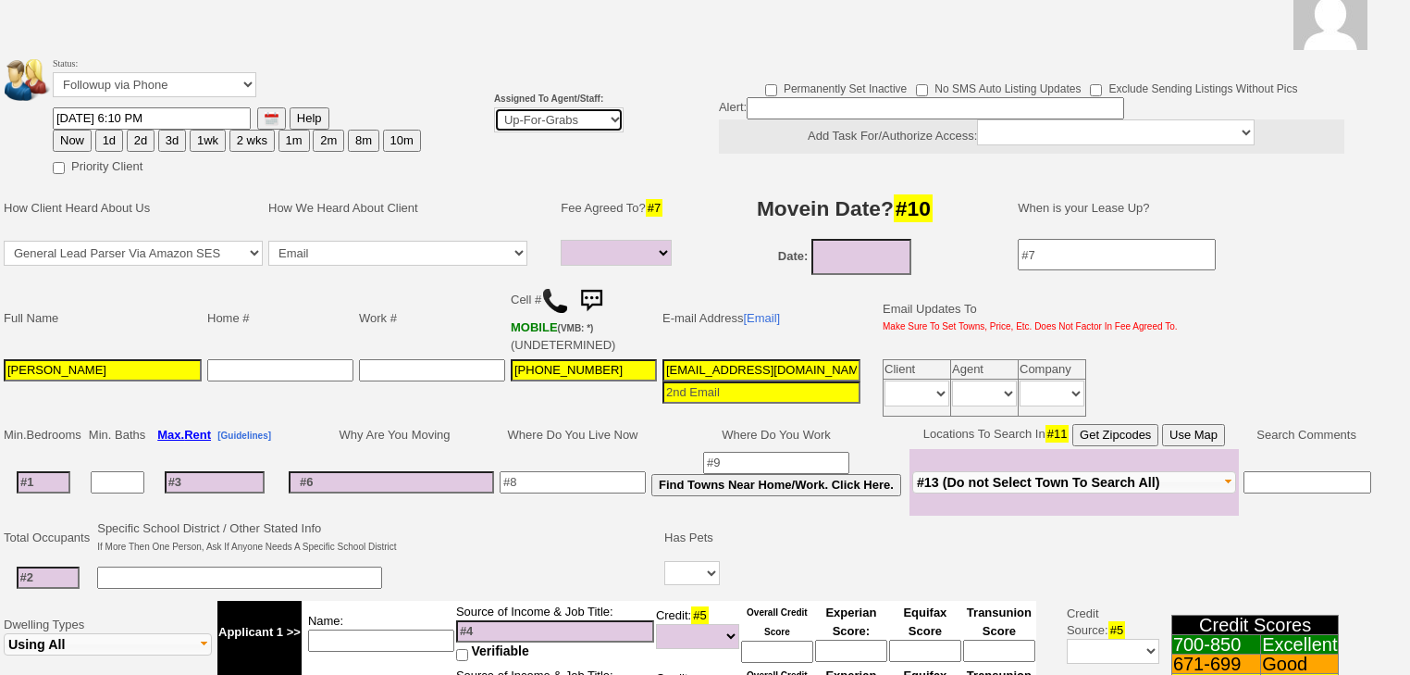
select select "227"
click at [494, 107] on select "Up-For-Grabs ***** STAFF ***** [PERSON_NAME] [PHONE_NUMBER] [PERSON_NAME] [PHON…" at bounding box center [559, 119] width 130 height 25
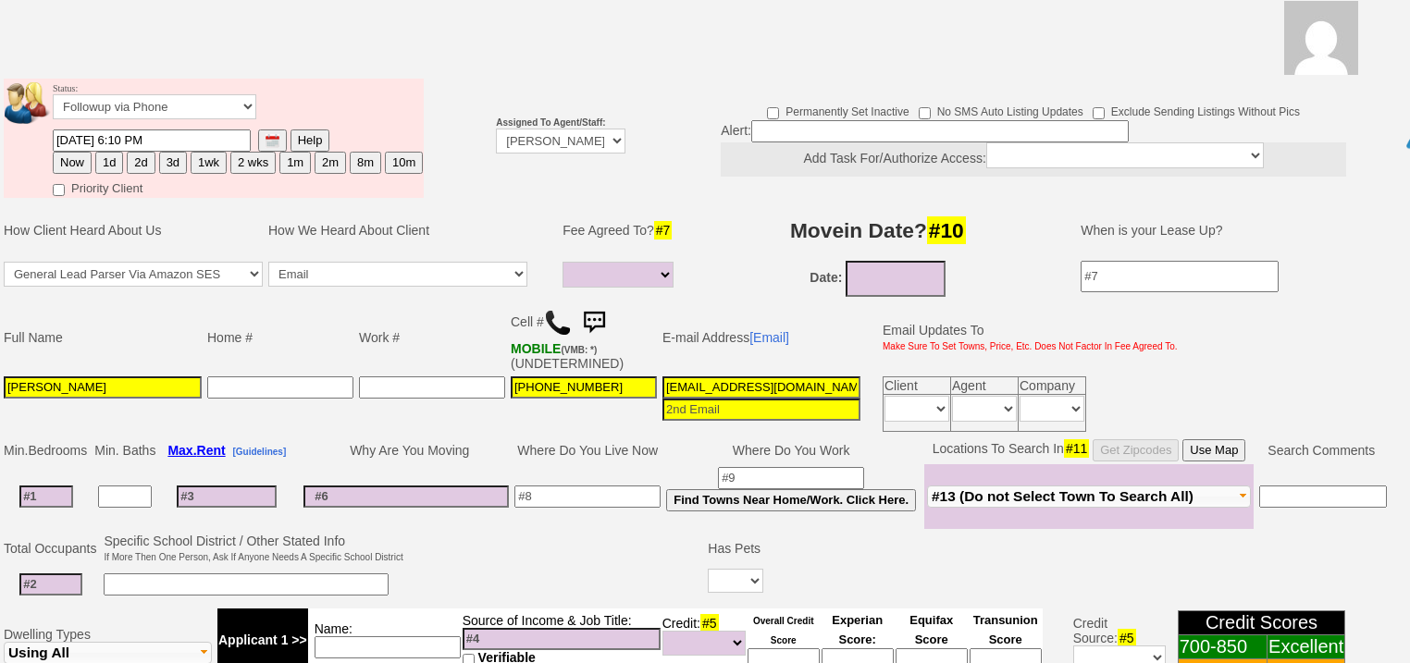
click at [133, 152] on button "2d" at bounding box center [141, 163] width 28 height 22
type input "10/06/2025 07:39 AM"
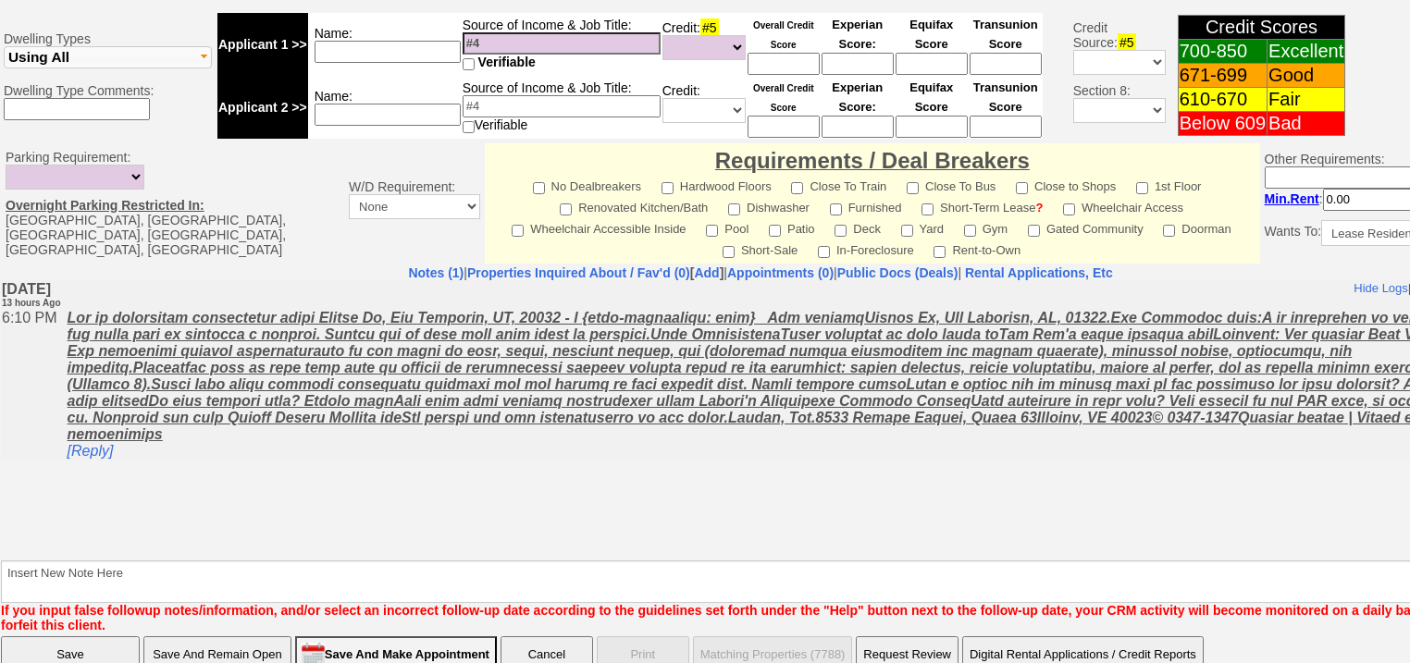
scroll to position [774, 0]
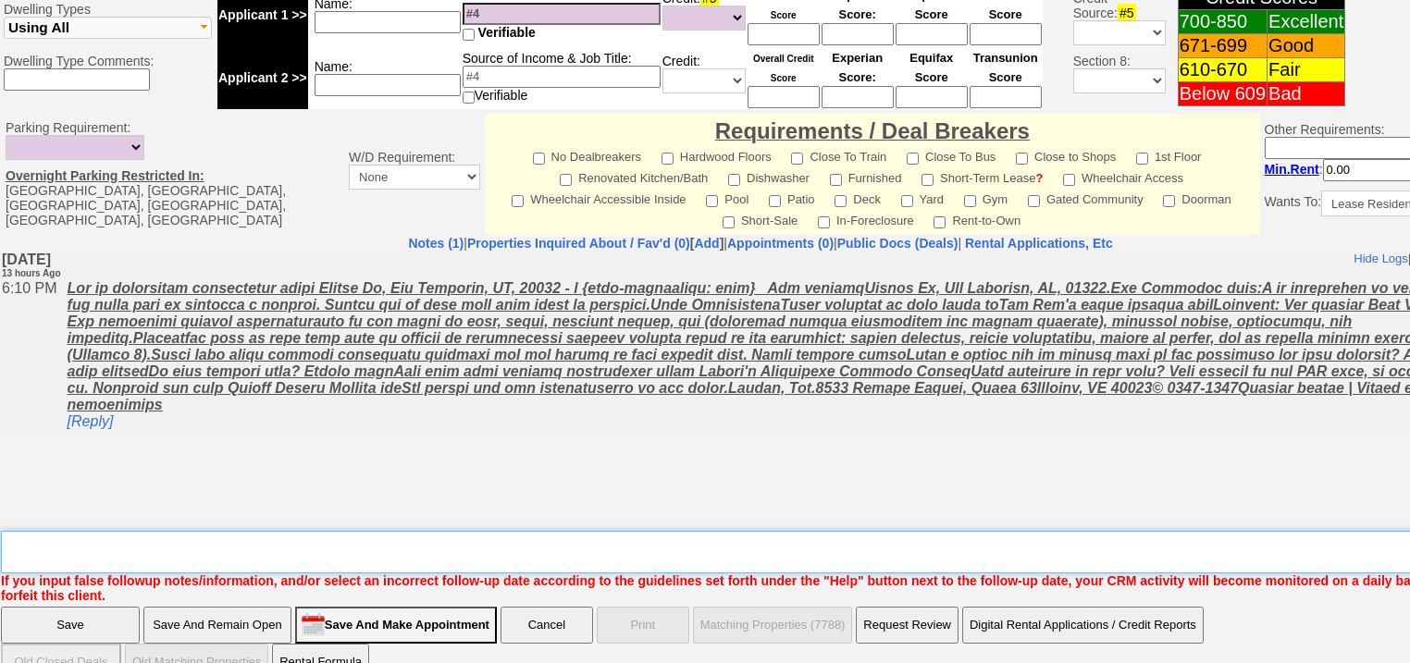
click at [56, 531] on textarea "Insert New Note Here" at bounding box center [767, 552] width 1532 height 43
type textarea "f"
click at [66, 607] on input "Save" at bounding box center [70, 625] width 139 height 37
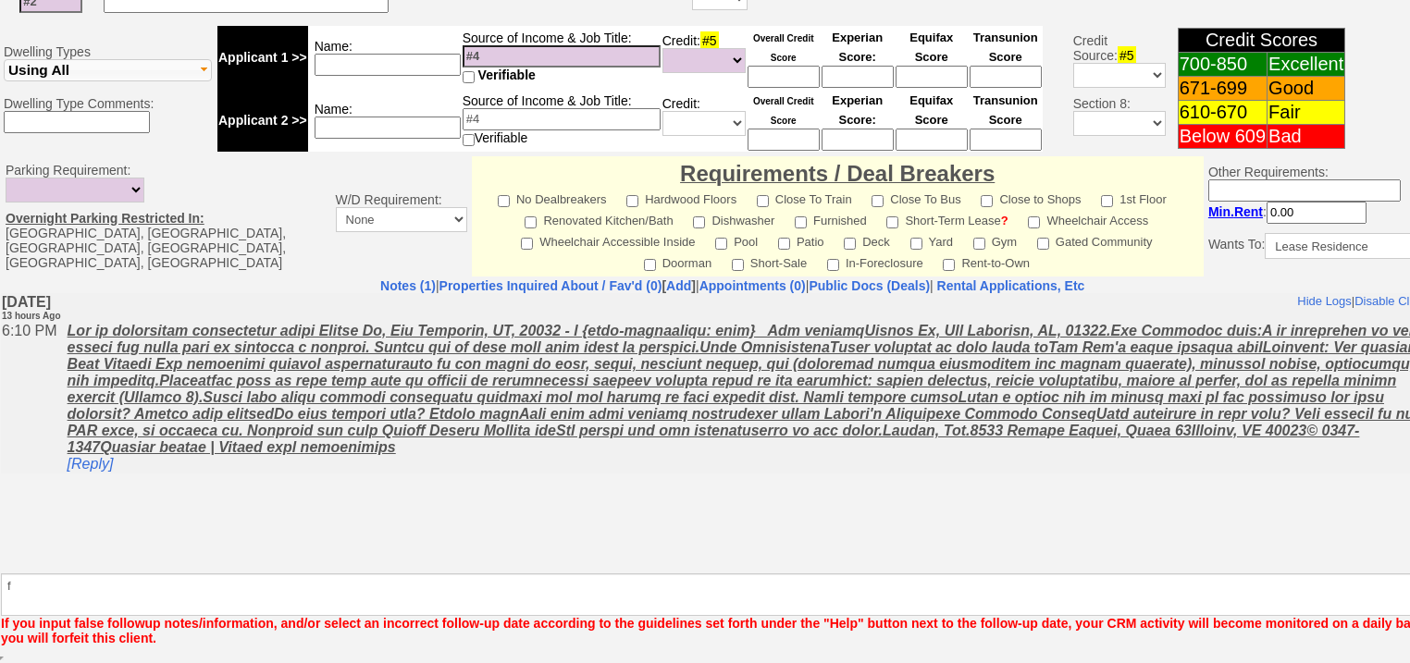
scroll to position [707, 0]
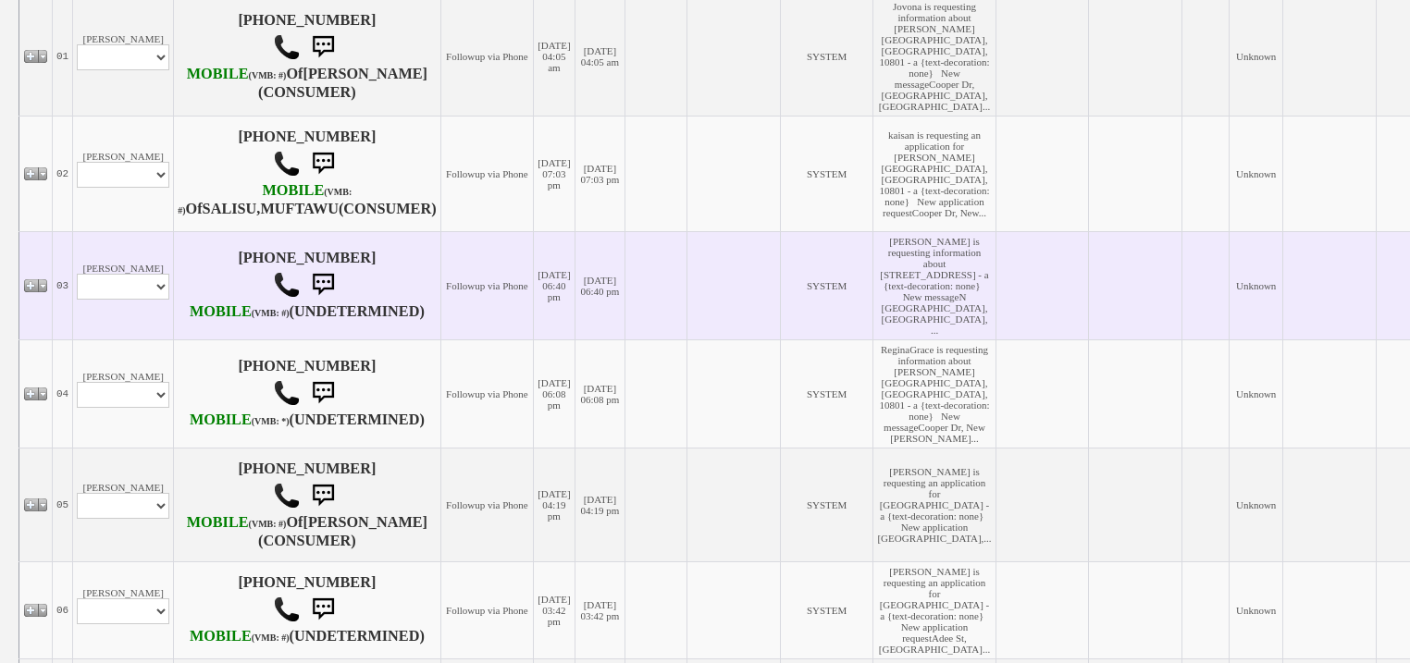
scroll to position [518, 0]
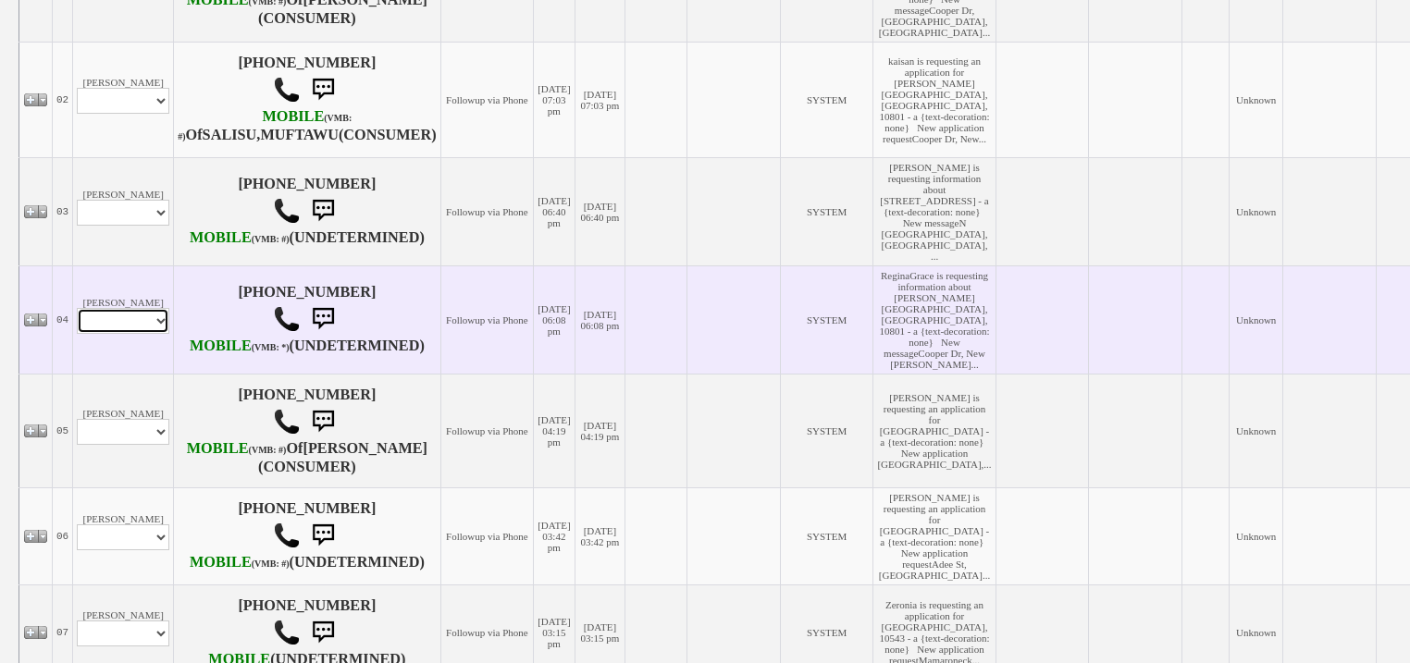
click at [156, 334] on select "Profile Edit Print Email Externally (Will Not Be Tracked In CRM) Closed Deals" at bounding box center [123, 321] width 93 height 26
select select "ChangeURL,/crm/custom/edit_client_form.php?redirect=%2Fcrm%2Fclients.php&id=168…"
click at [77, 334] on select "Profile Edit Print Email Externally (Will Not Be Tracked In CRM) Closed Deals" at bounding box center [123, 321] width 93 height 26
select select
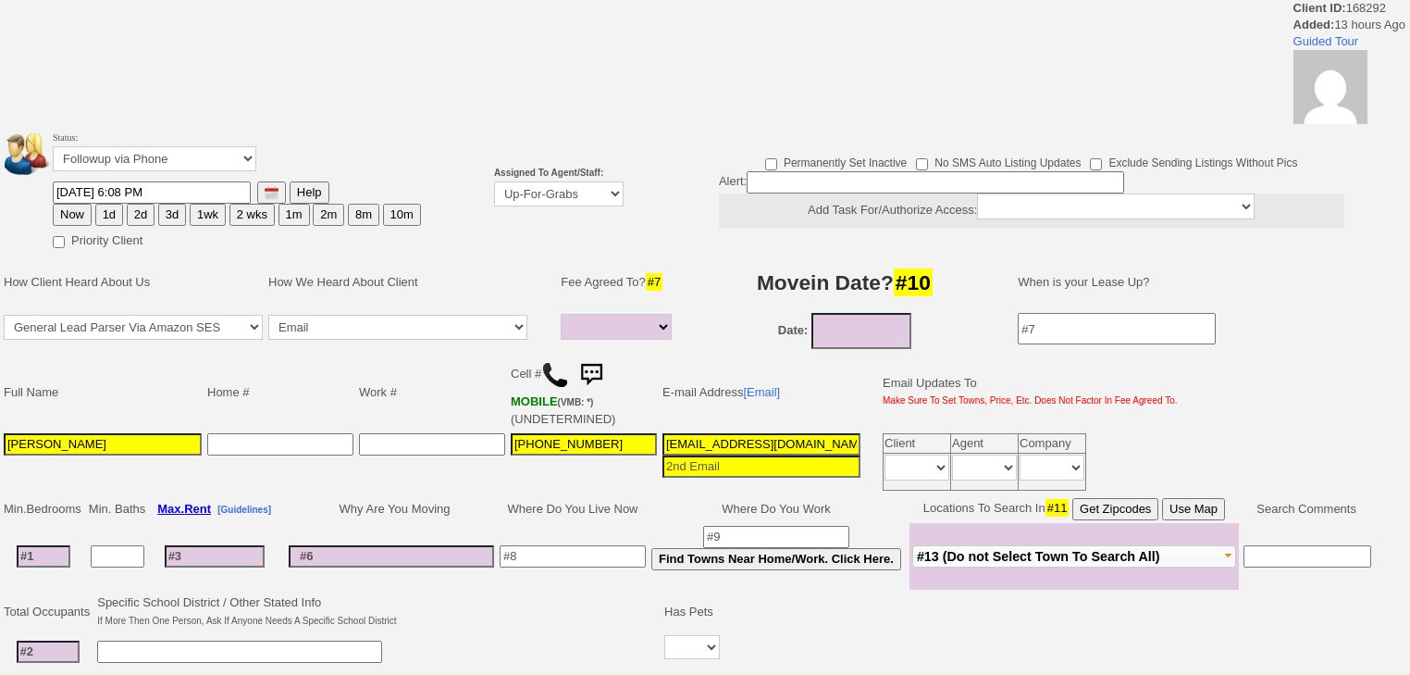
select select
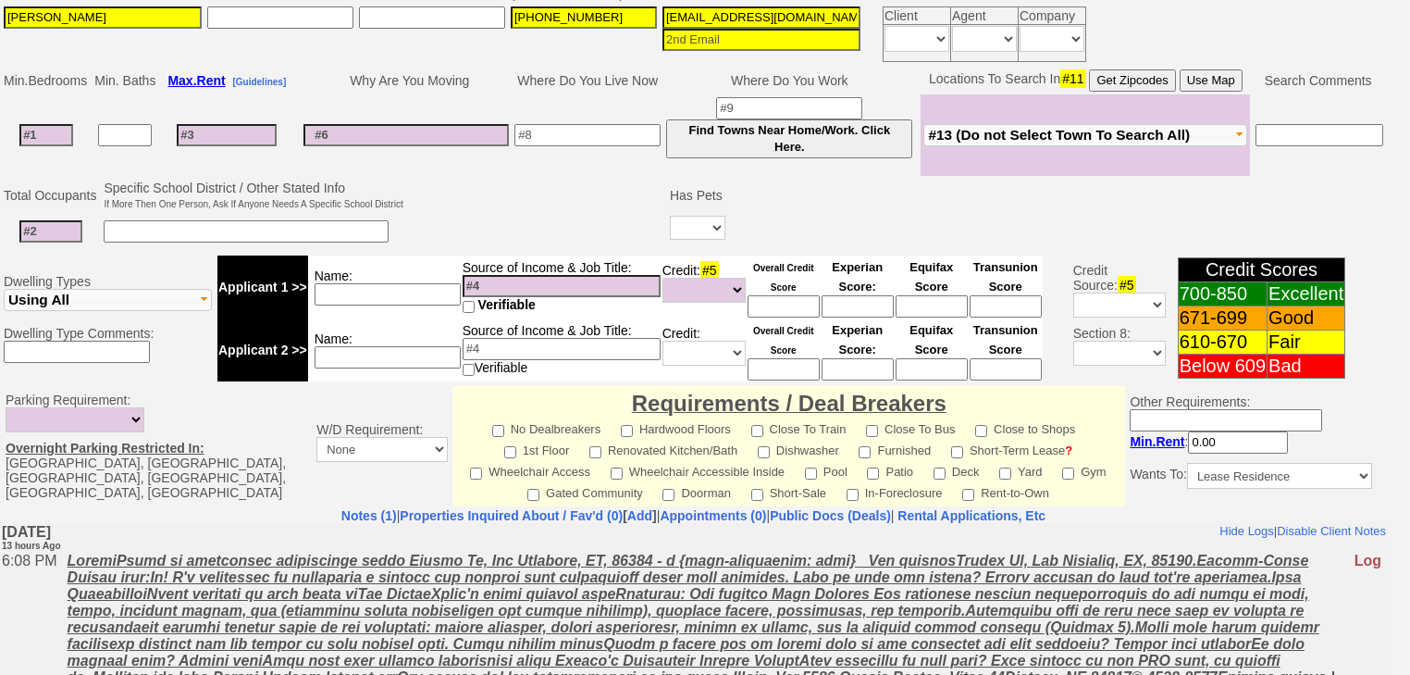
scroll to position [585, 0]
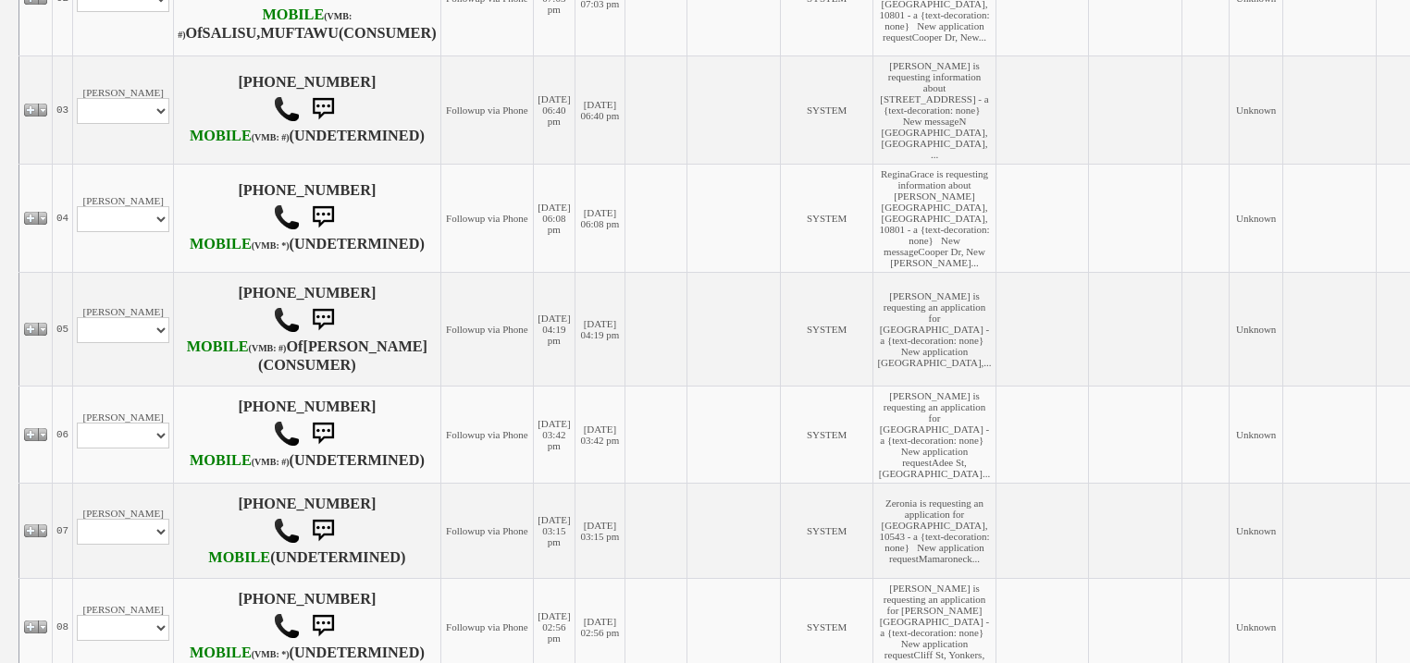
scroll to position [814, 0]
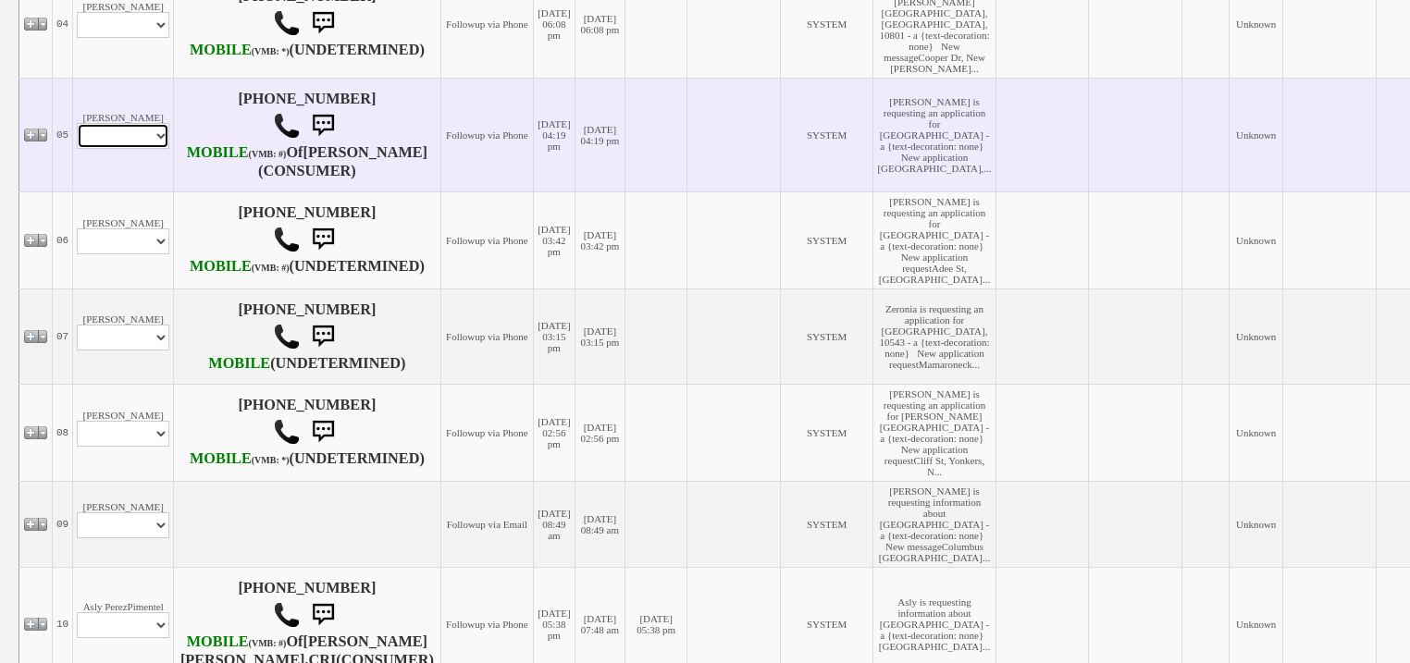
click at [78, 149] on select "Profile Edit Print Email Externally (Will Not Be Tracked In CRM) Closed Deals" at bounding box center [123, 136] width 93 height 26
select select "ChangeURL,/crm/custom/edit_client_form.php?redirect=%2Fcrm%2Fclients.php&id=168…"
click at [77, 149] on select "Profile Edit Print Email Externally (Will Not Be Tracked In CRM) Closed Deals" at bounding box center [123, 136] width 93 height 26
select select
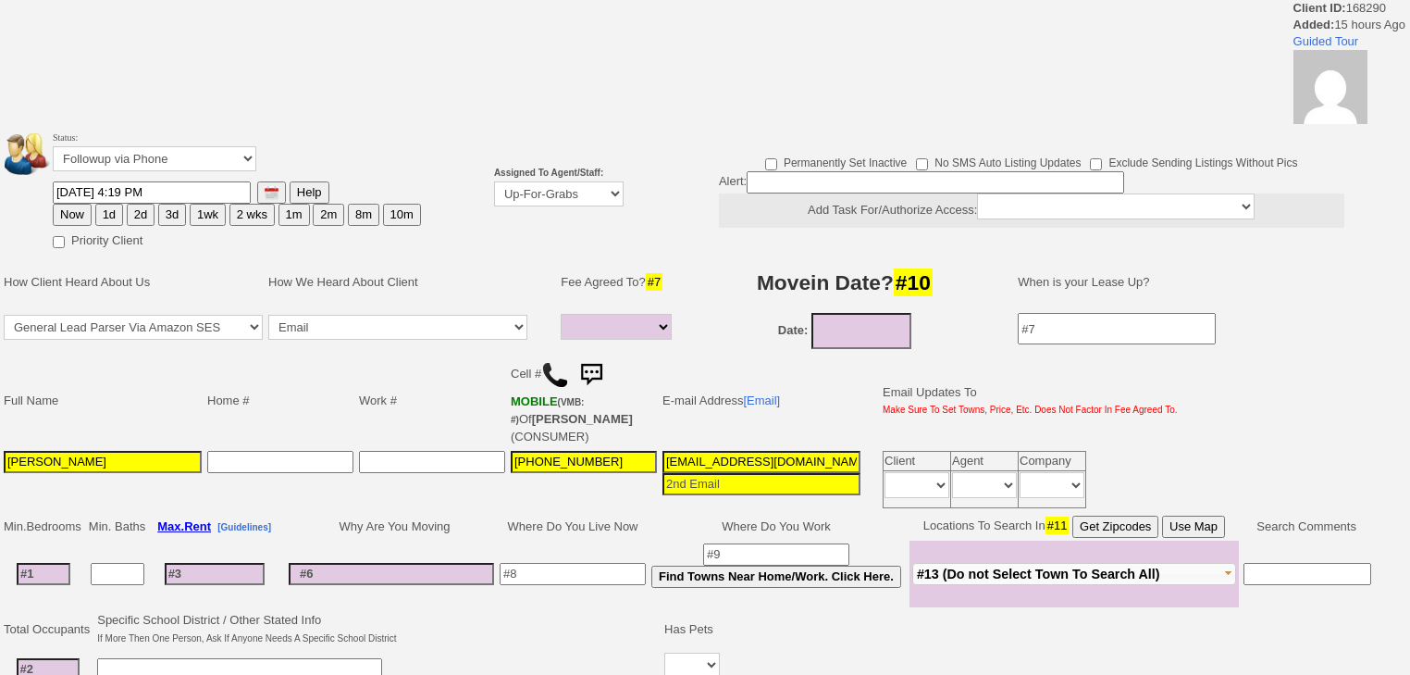
select select
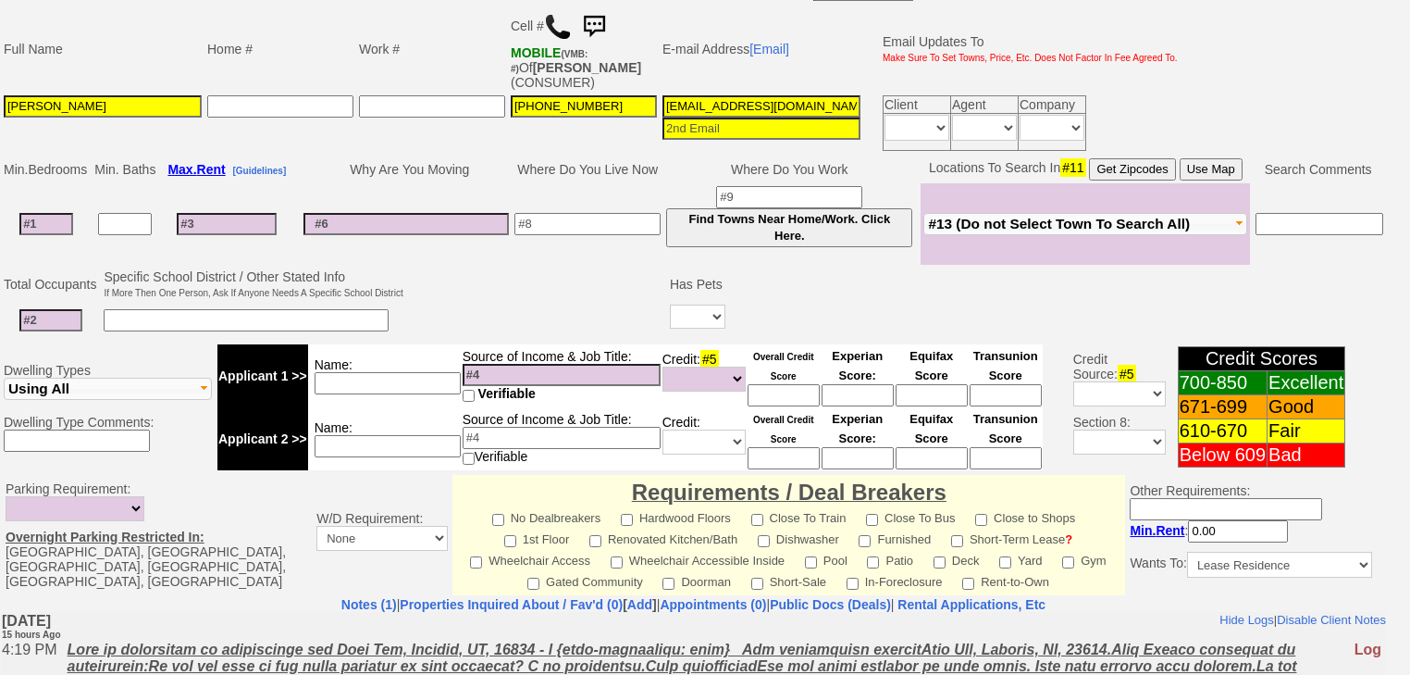
scroll to position [515, 0]
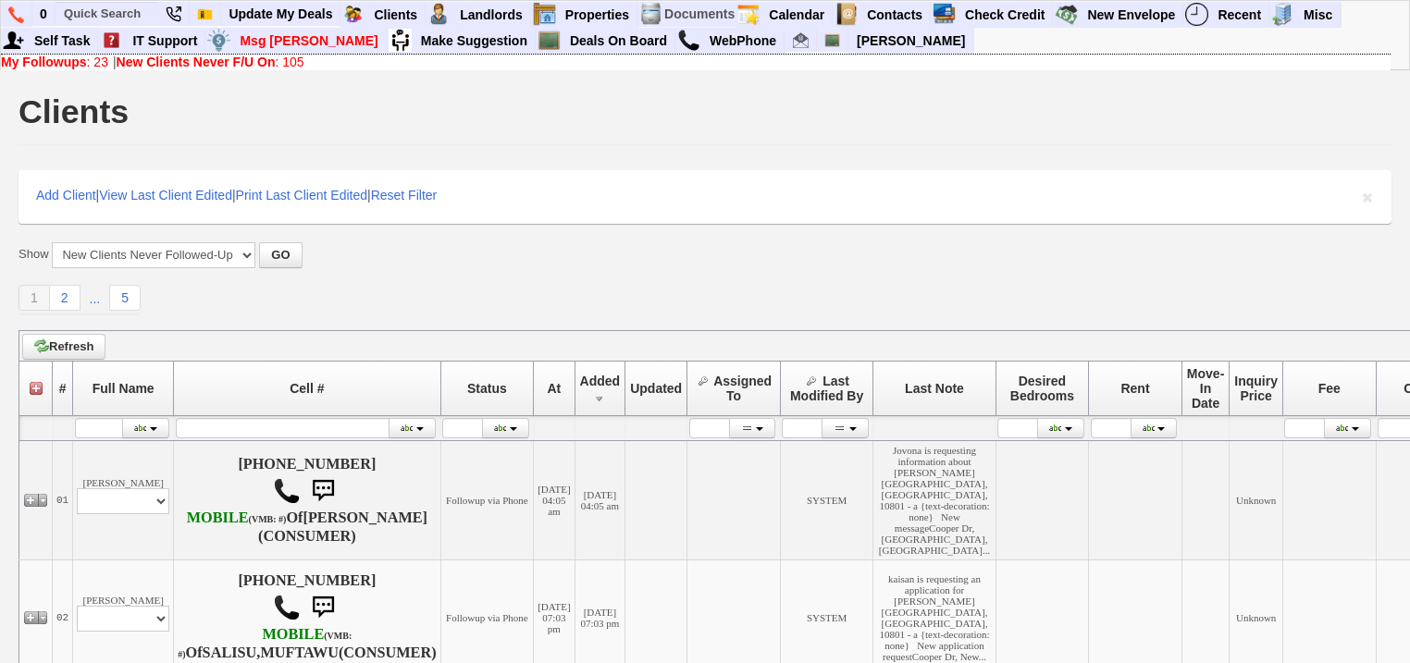
scroll to position [814, 0]
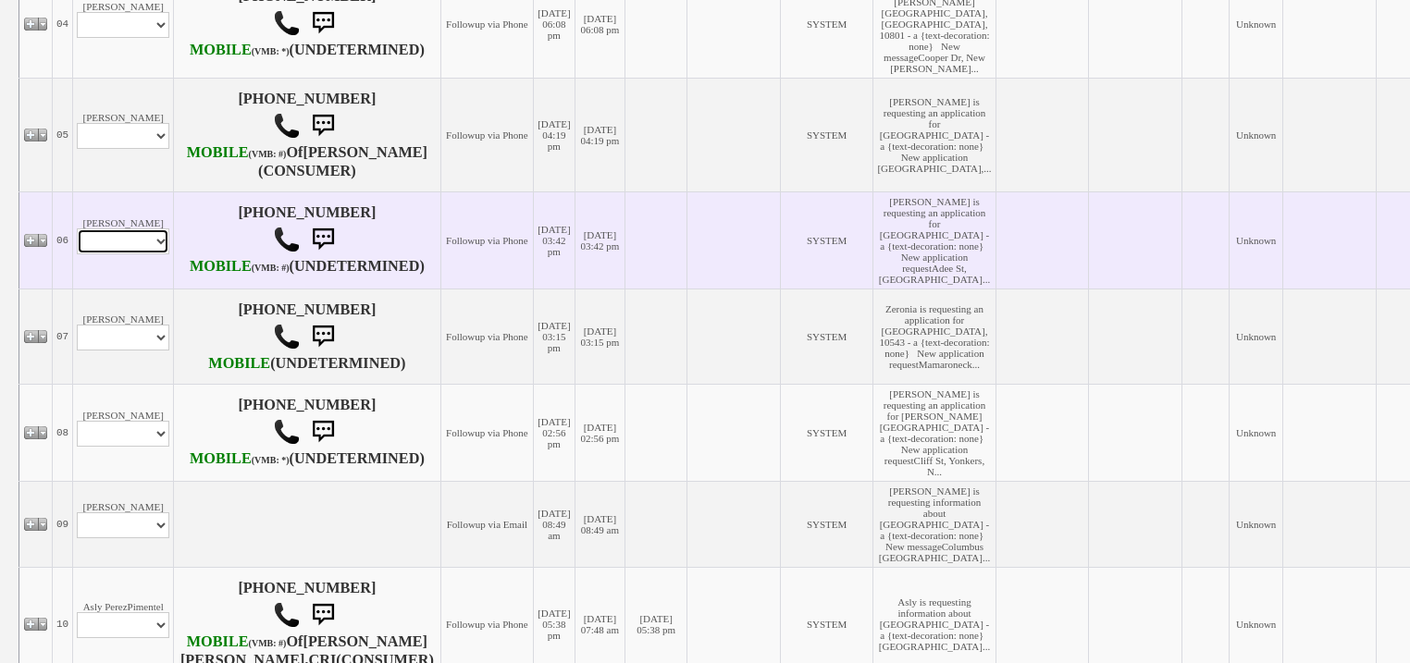
click at [151, 254] on select "Profile Edit Print Email Externally (Will Not Be Tracked In CRM) Closed Deals" at bounding box center [123, 242] width 93 height 26
select select "ChangeURL,/crm/custom/edit_client_form.php?redirect=%2Fcrm%2Fclients.php&id=168…"
click at [77, 254] on select "Profile Edit Print Email Externally (Will Not Be Tracked In CRM) Closed Deals" at bounding box center [123, 242] width 93 height 26
select select
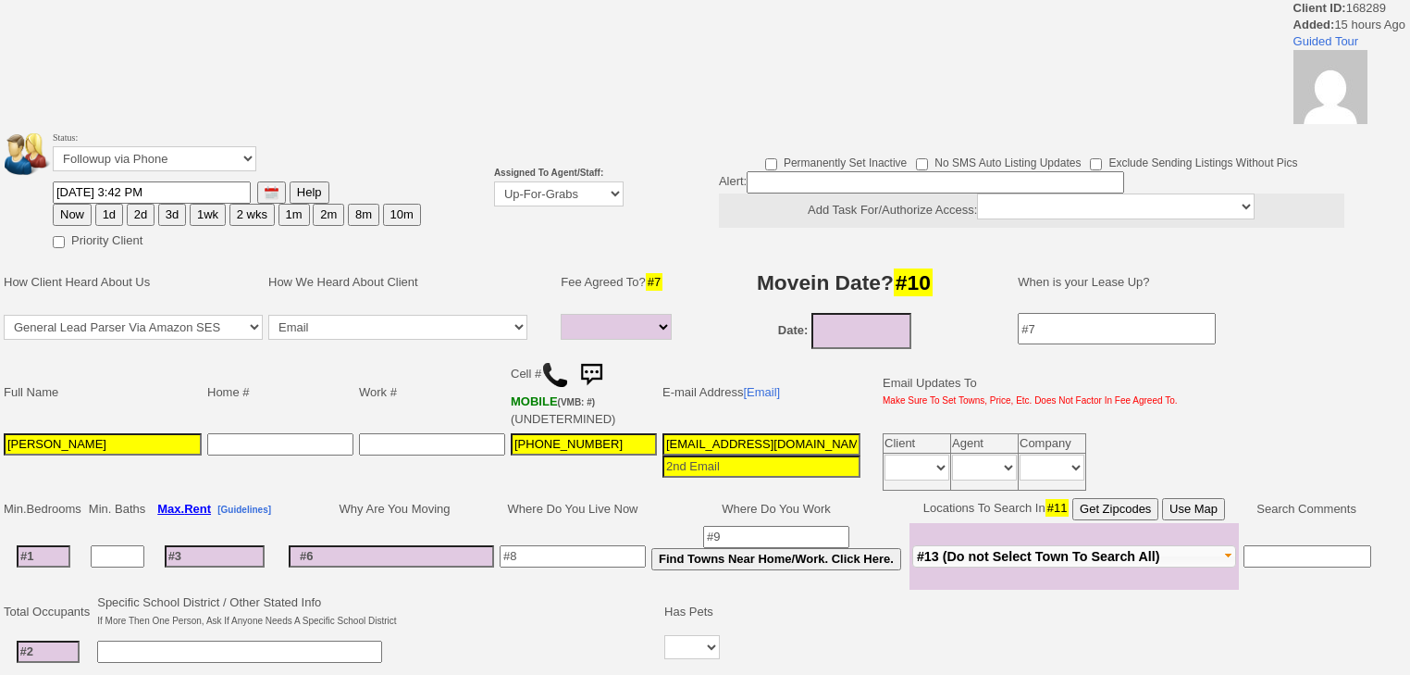
select select
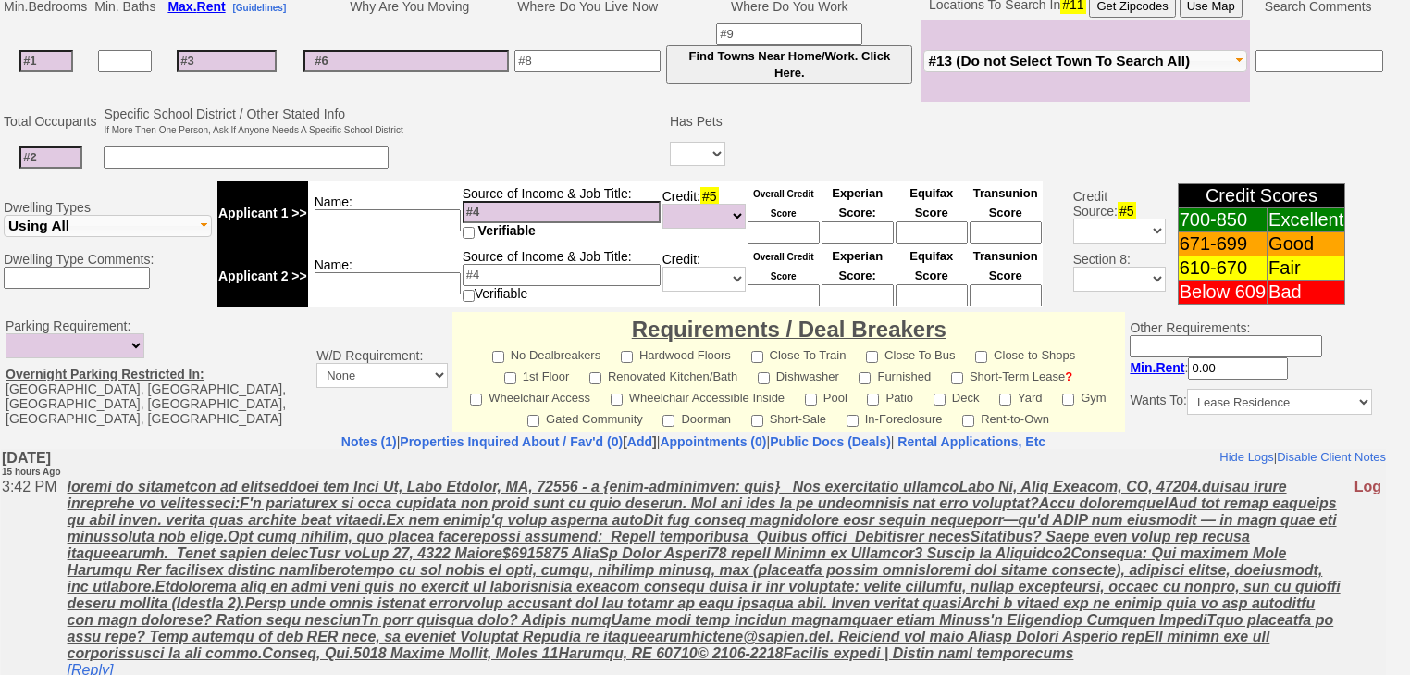
scroll to position [659, 0]
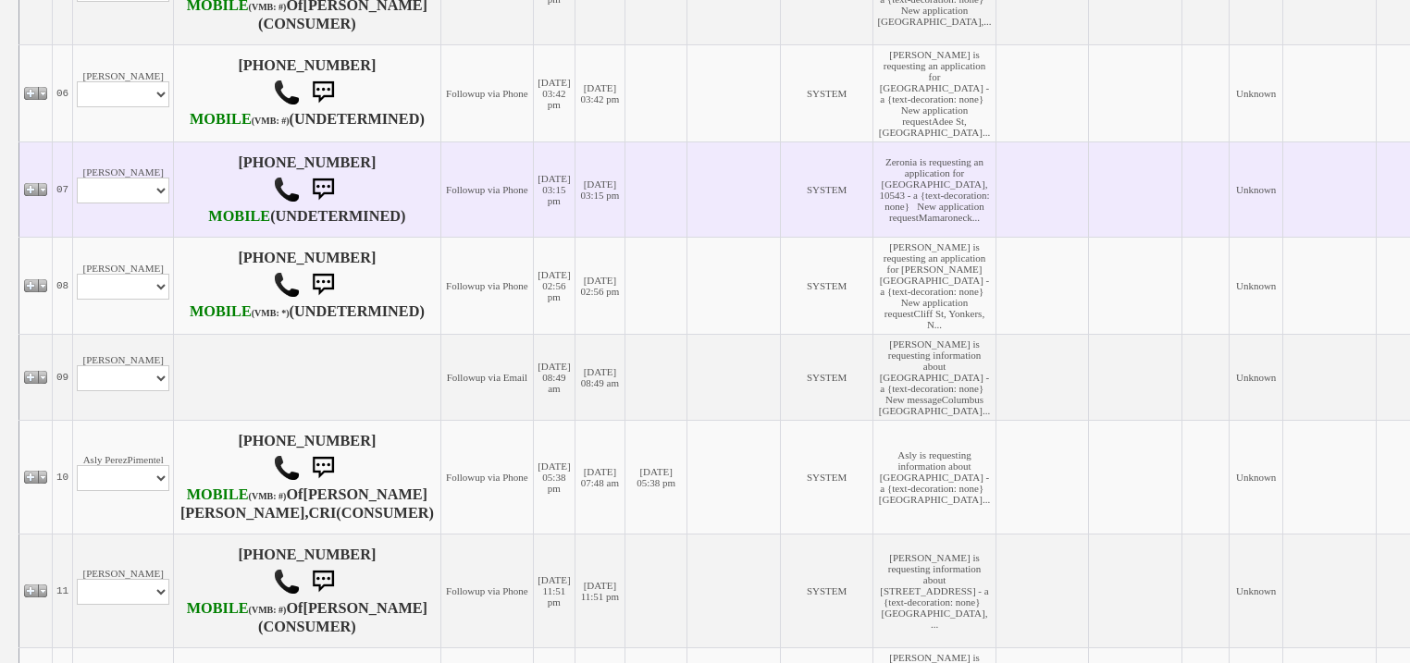
scroll to position [962, 0]
drag, startPoint x: 141, startPoint y: 277, endPoint x: 141, endPoint y: 287, distance: 10.2
click at [141, 203] on select "Profile Edit Print Email Externally (Will Not Be Tracked In CRM) Closed Deals" at bounding box center [123, 190] width 93 height 26
select select "ChangeURL,/crm/custom/edit_client_form.php?redirect=%2Fcrm%2Fclients.php&id=168…"
click at [77, 203] on select "Profile Edit Print Email Externally (Will Not Be Tracked In CRM) Closed Deals" at bounding box center [123, 190] width 93 height 26
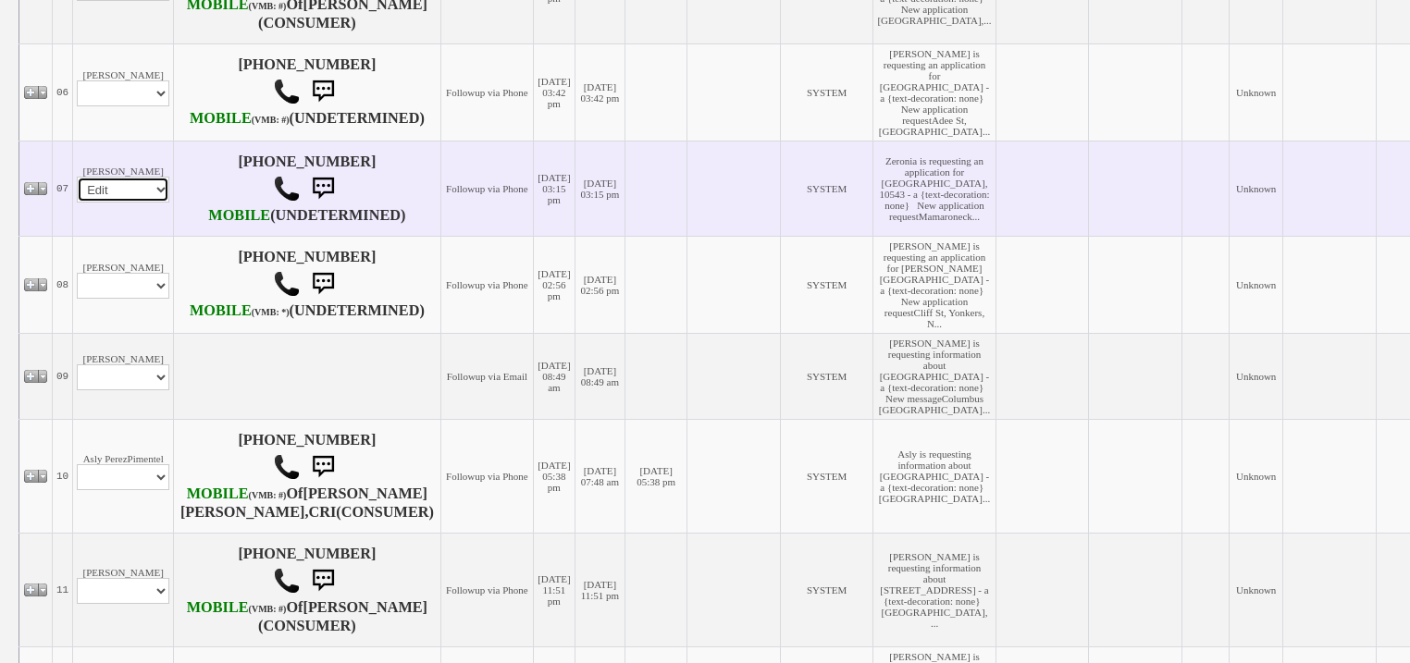
select select
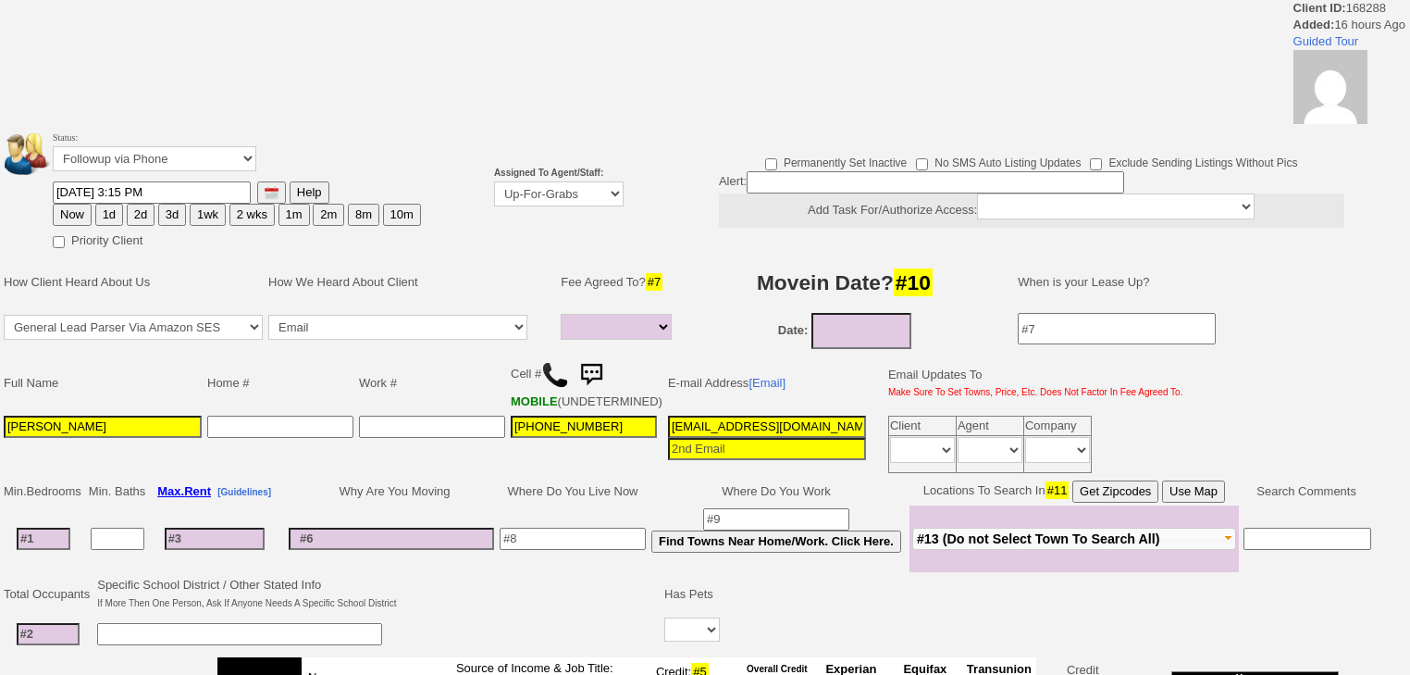
select select
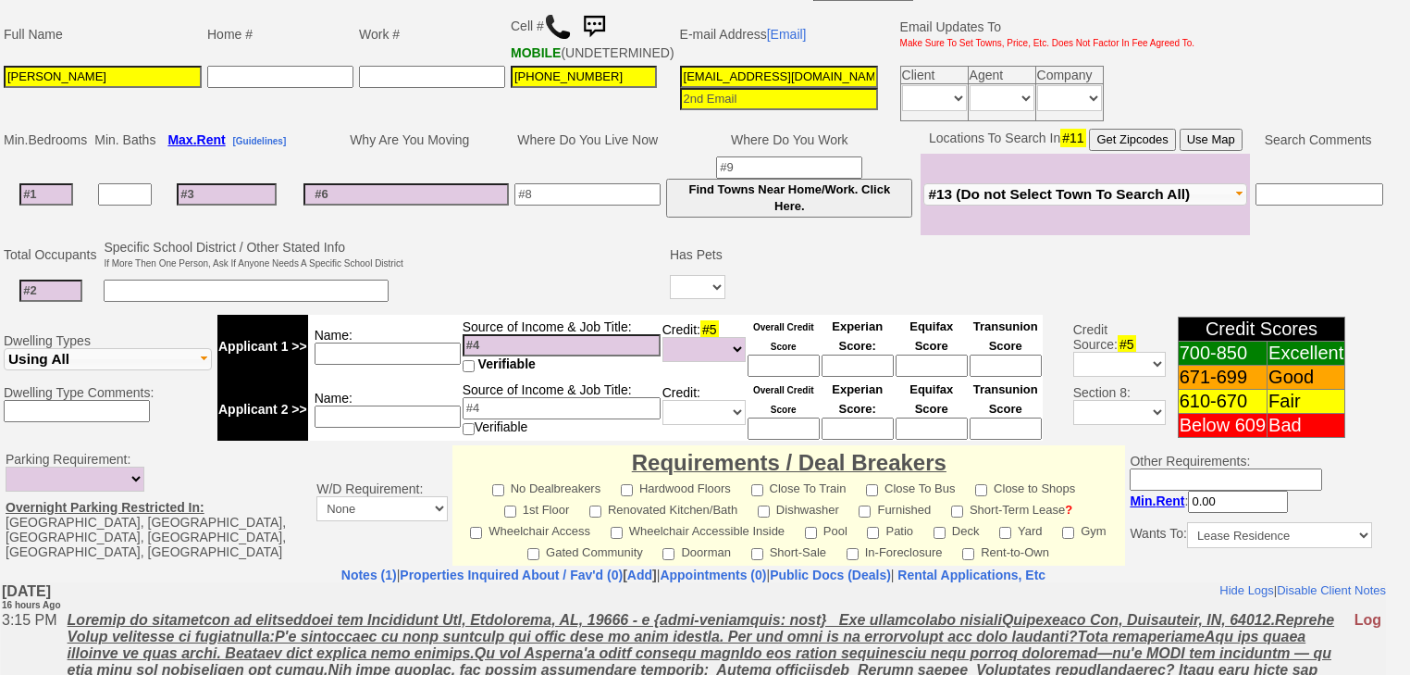
scroll to position [737, 0]
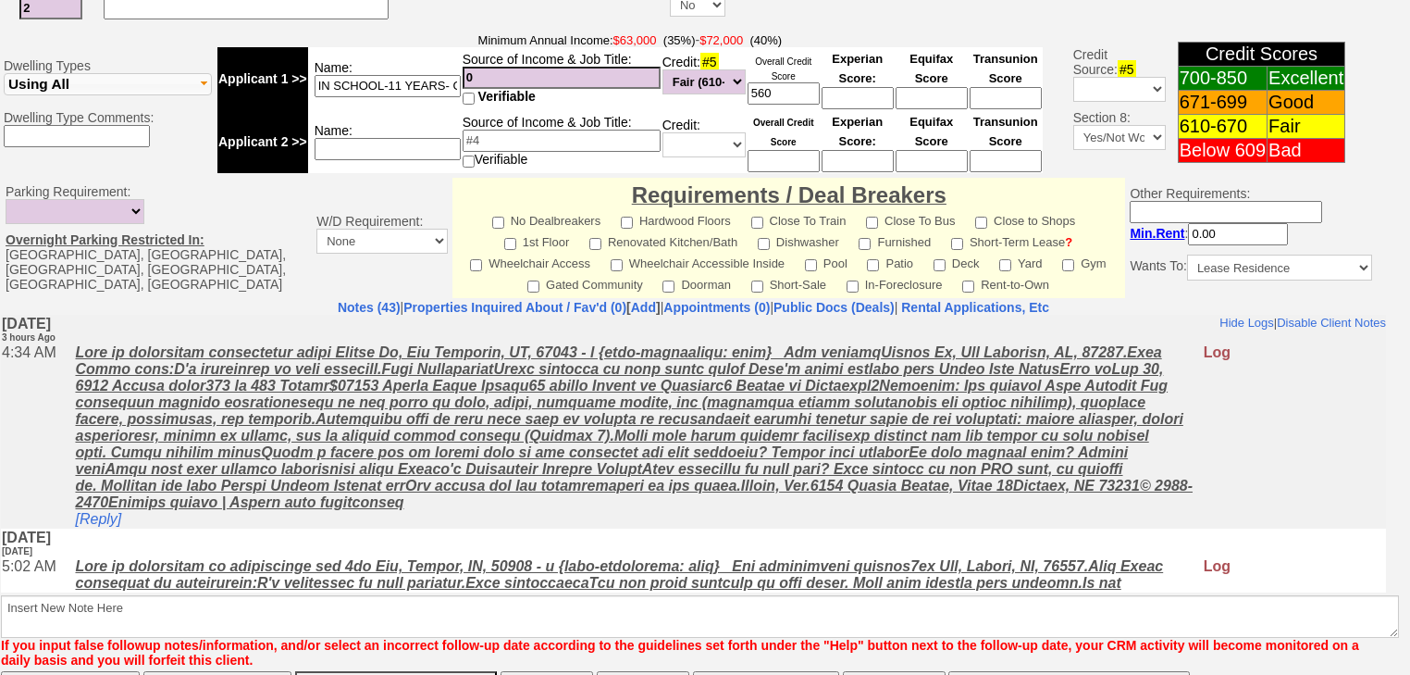
scroll to position [818, 0]
